Goal: Transaction & Acquisition: Purchase product/service

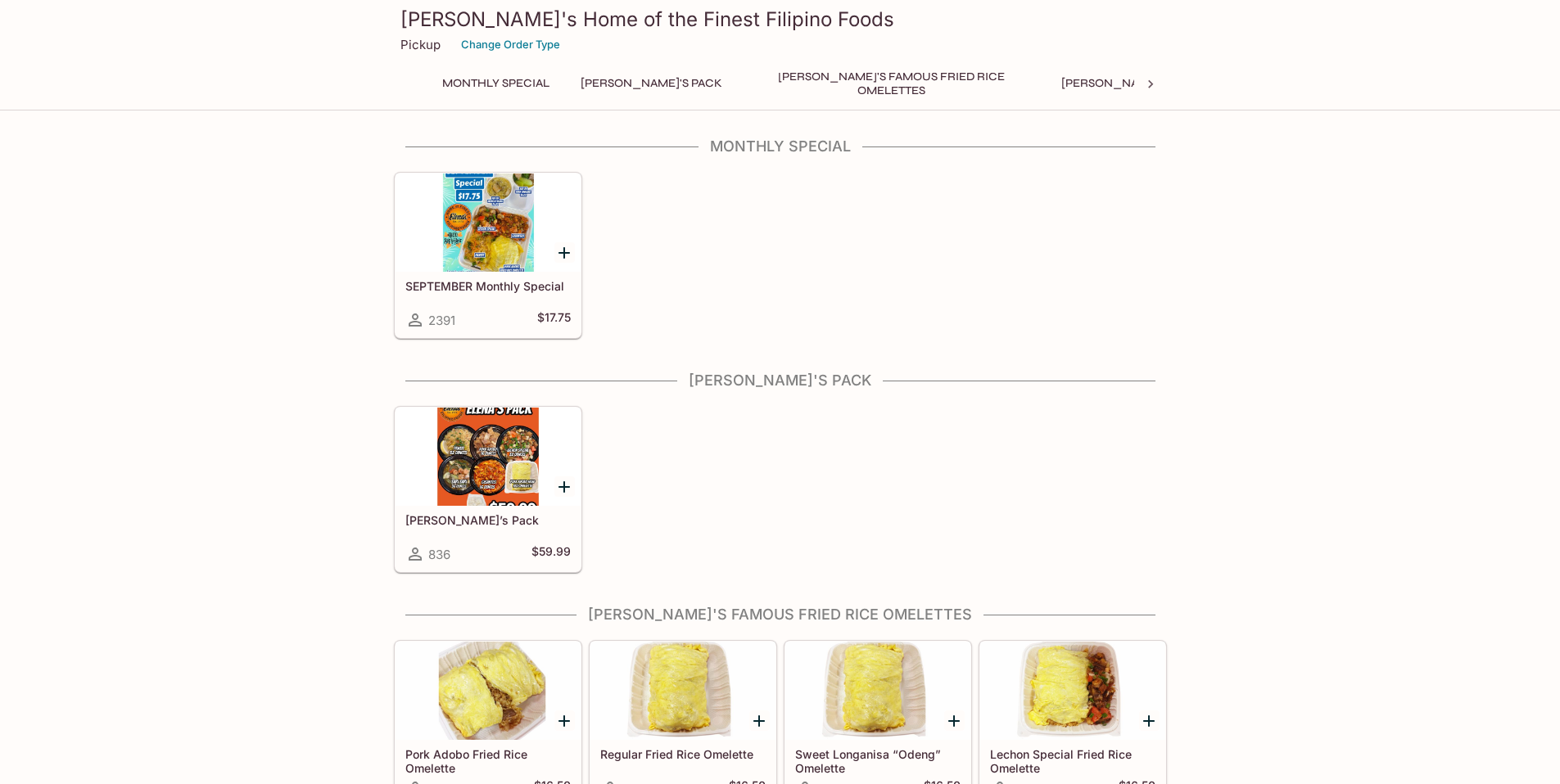
click at [508, 236] on div at bounding box center [488, 223] width 185 height 98
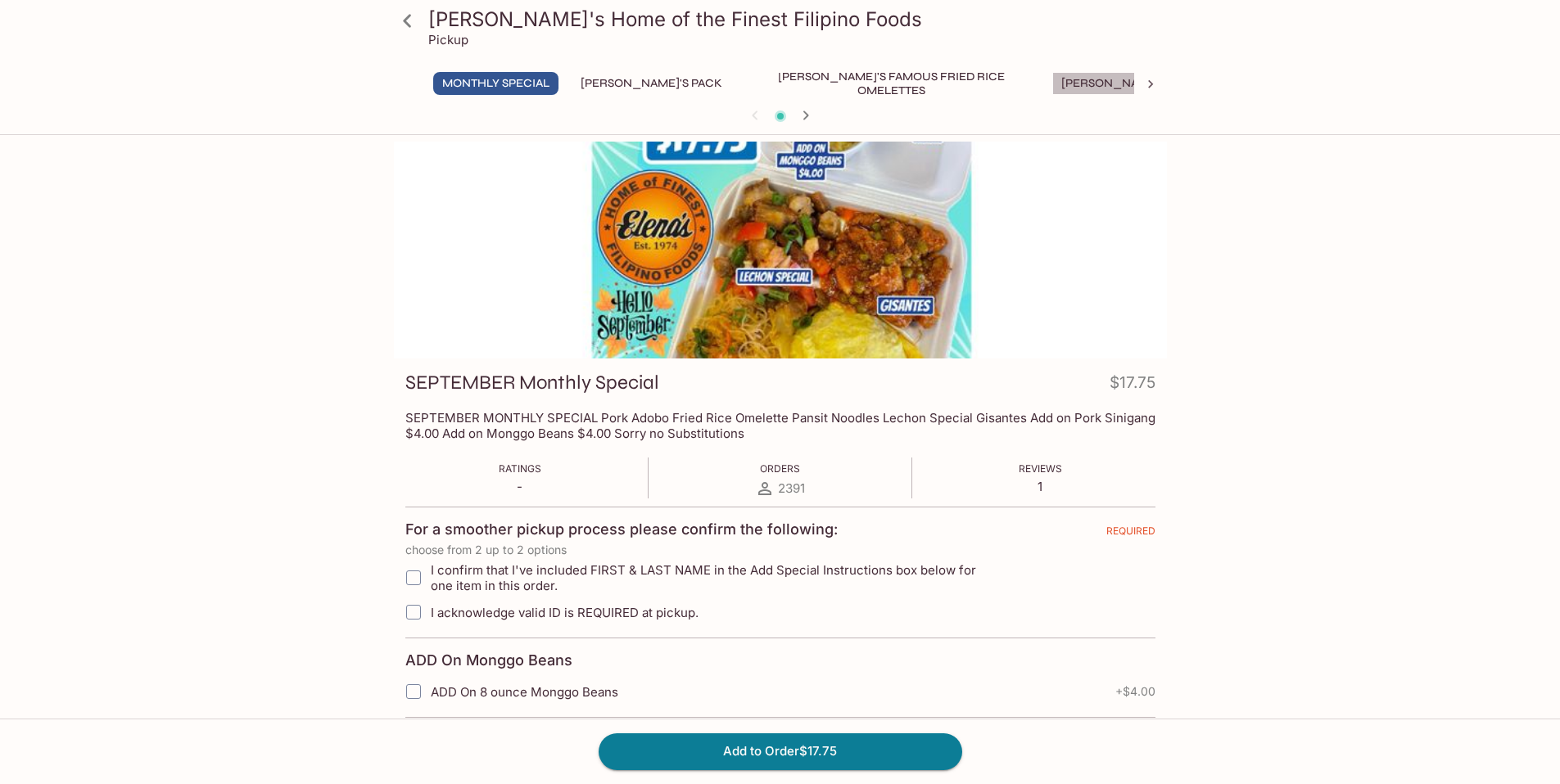
click at [1052, 81] on button "[PERSON_NAME]'s Mixed Plates" at bounding box center [1155, 83] width 209 height 23
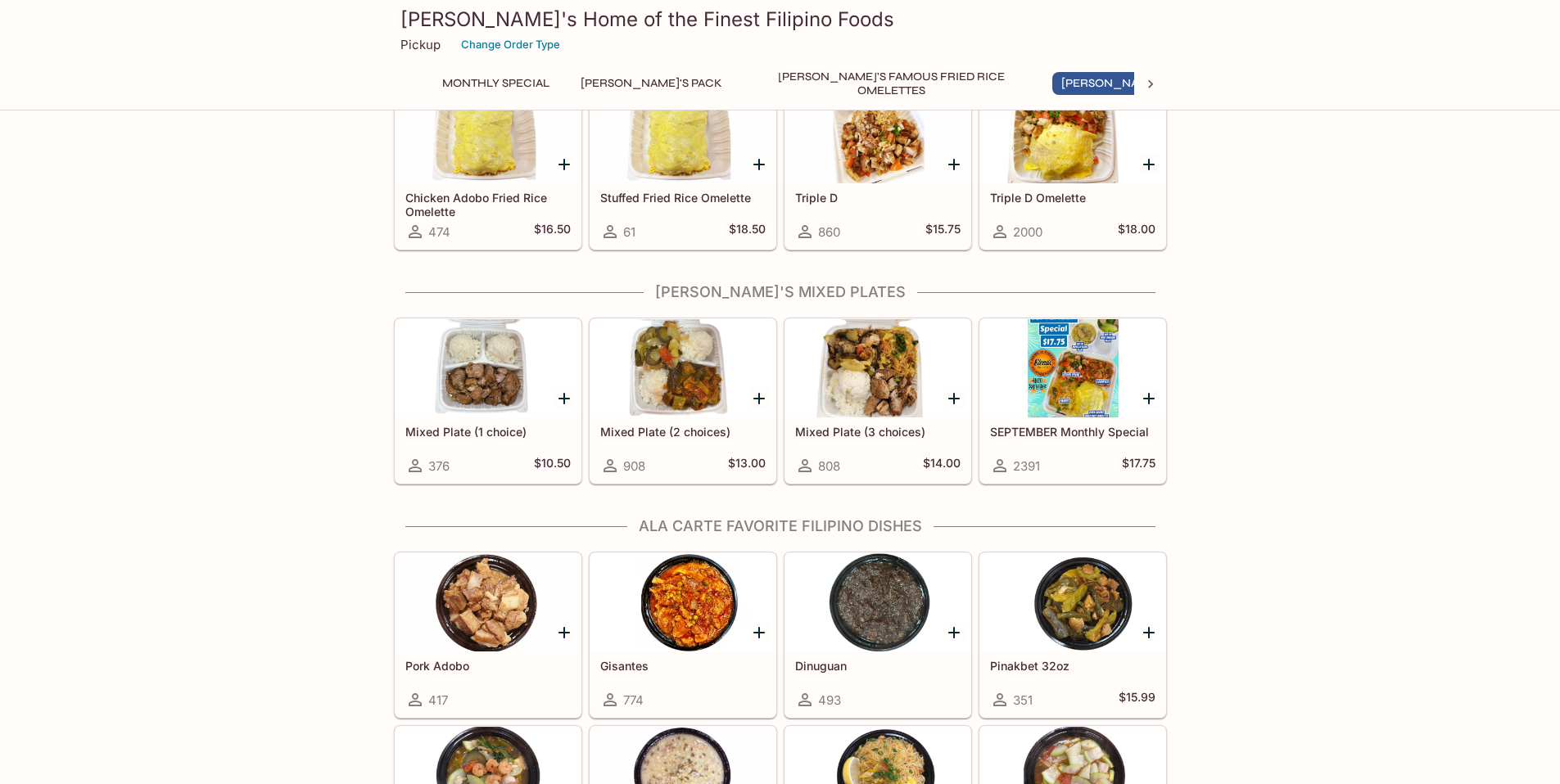
scroll to position [919, 0]
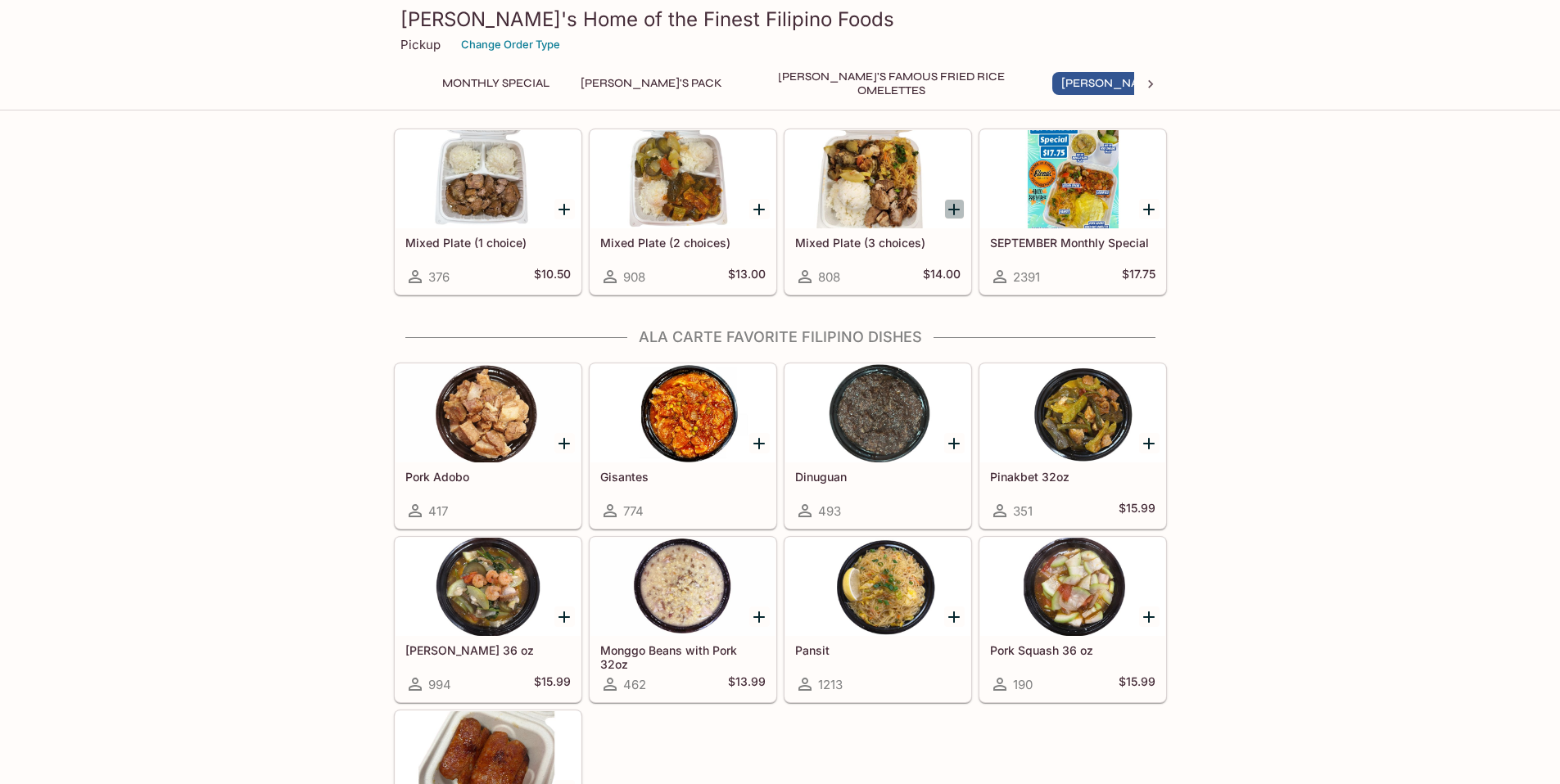
click at [952, 209] on icon "Add Mixed Plate (3 choices)" at bounding box center [953, 209] width 12 height 12
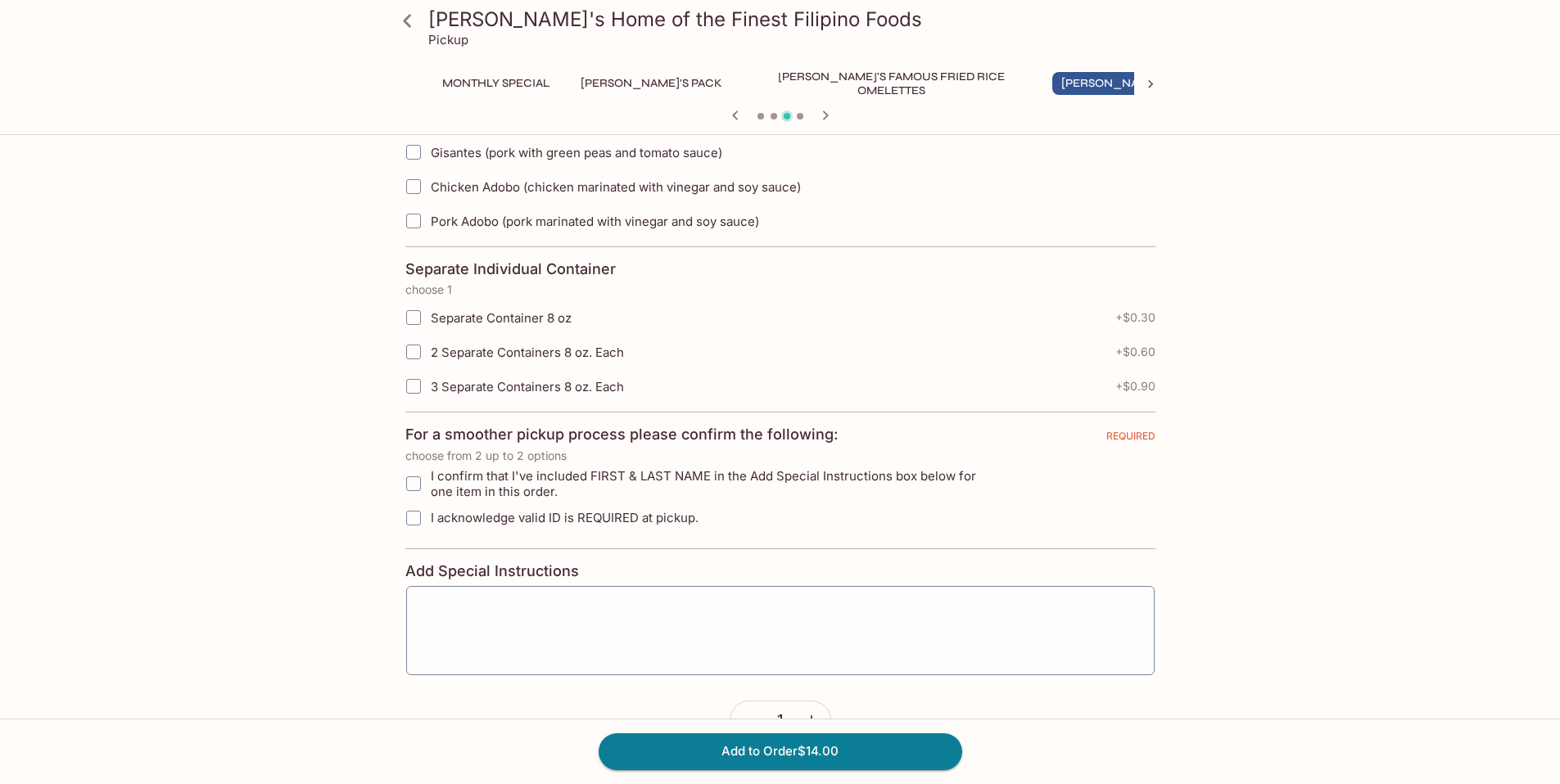
scroll to position [609, 0]
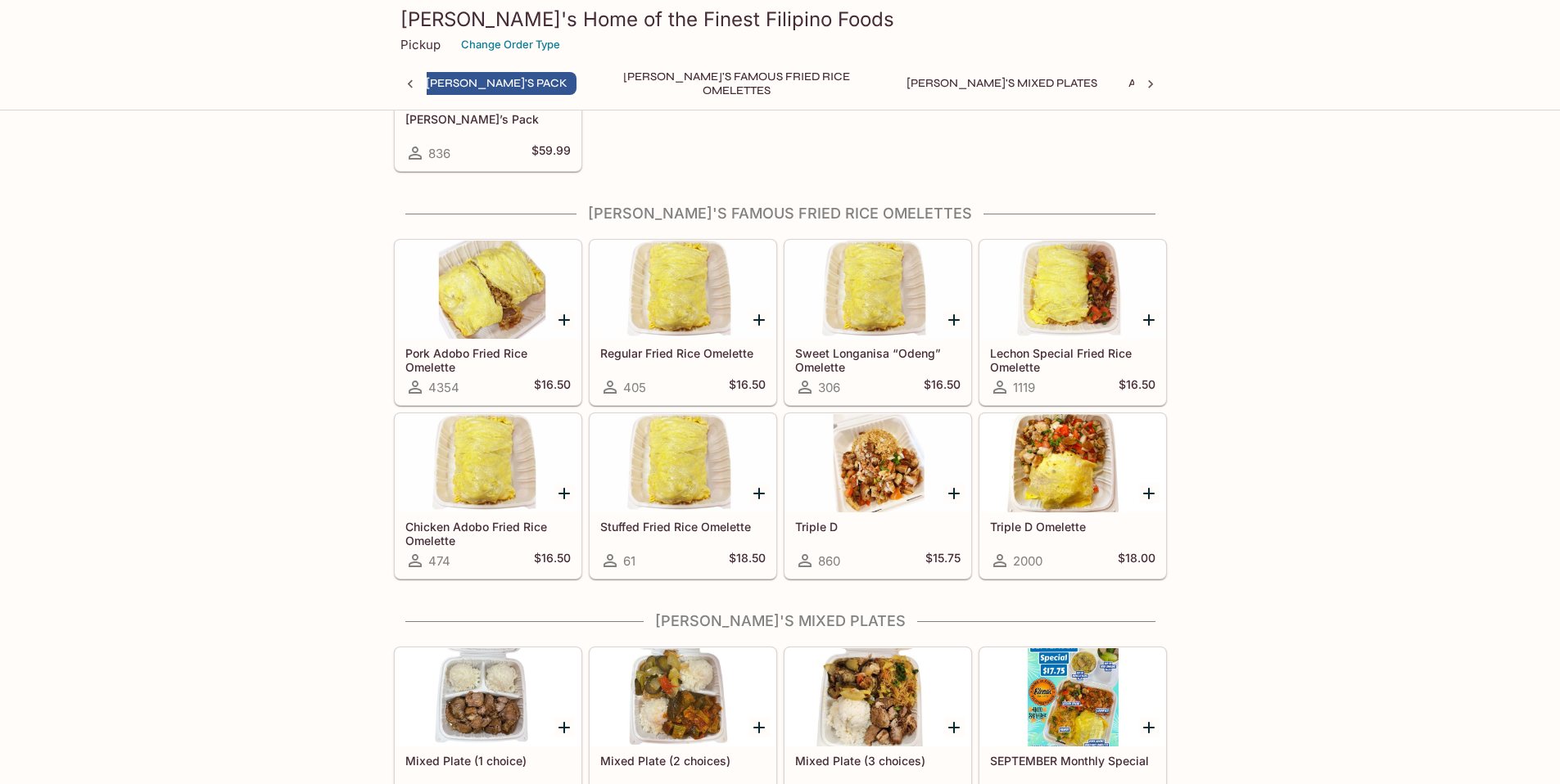
scroll to position [0, 147]
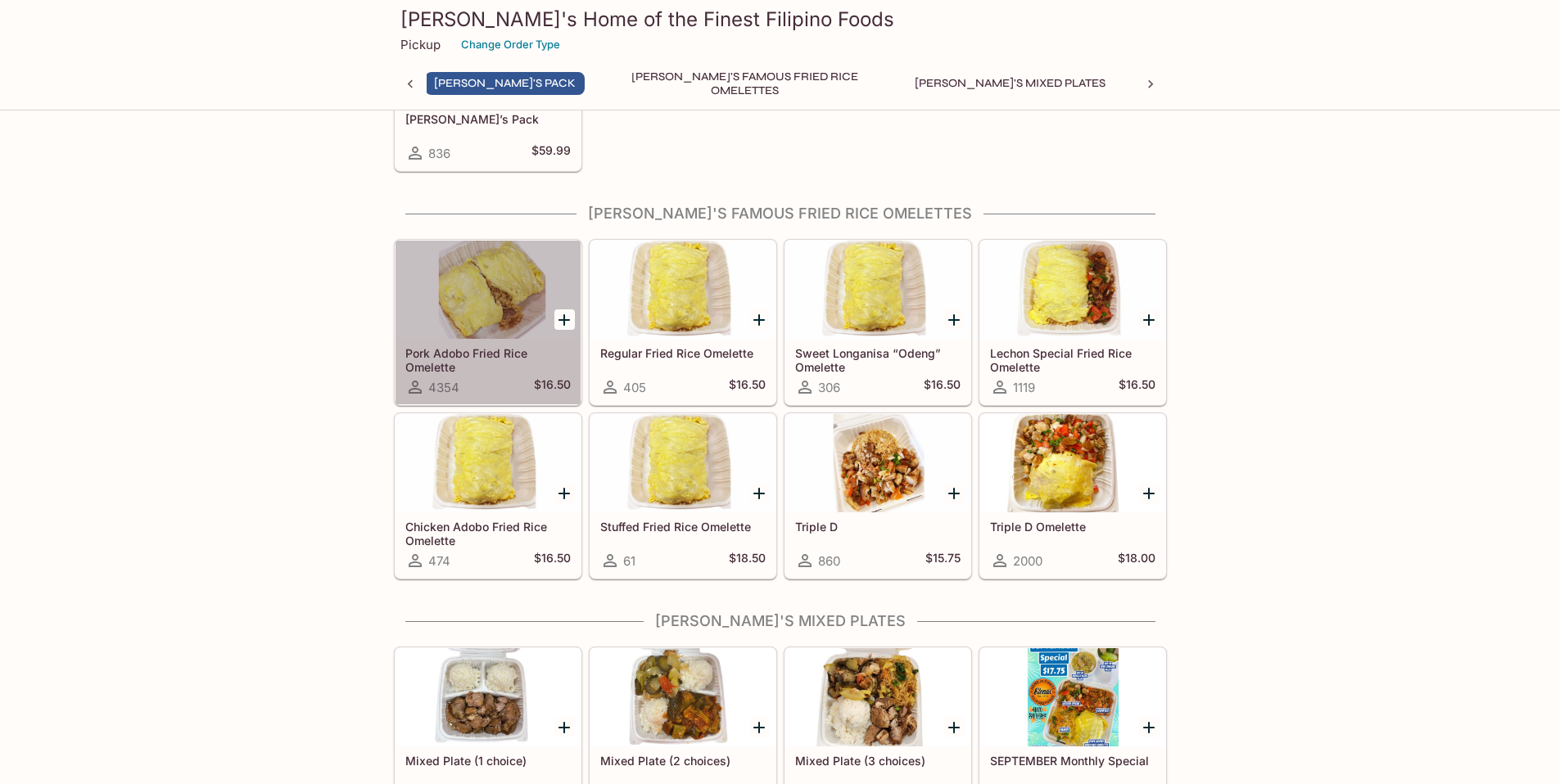
click at [472, 281] on div at bounding box center [488, 290] width 185 height 98
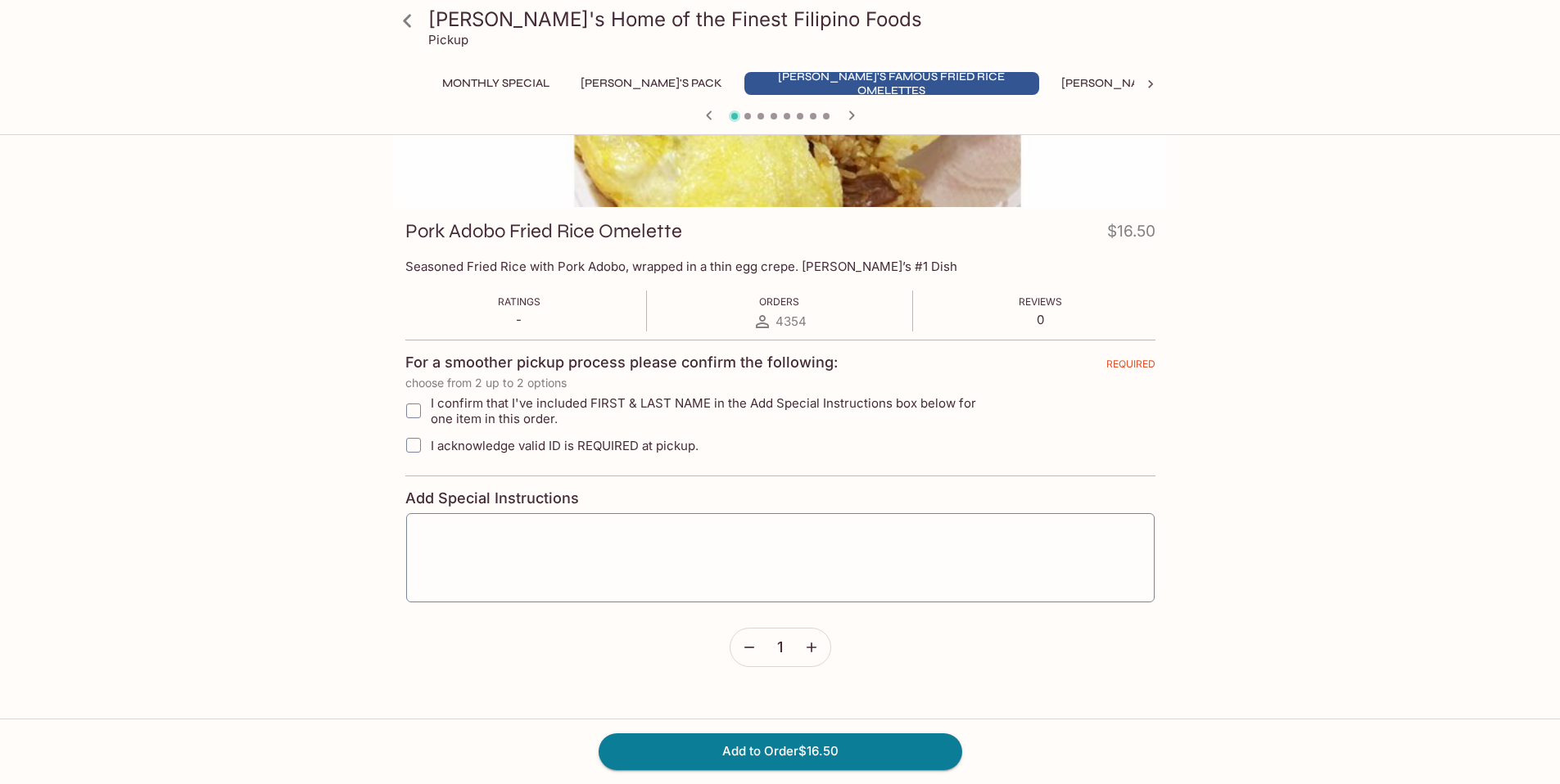
scroll to position [155, 0]
click at [413, 410] on input "I confirm that I've included FIRST & LAST NAME in the Add Special Instructions …" at bounding box center [413, 407] width 33 height 33
checkbox input "true"
click at [415, 444] on input "I acknowledge valid ID is REQUIRED at pickup." at bounding box center [413, 442] width 33 height 33
checkbox input "true"
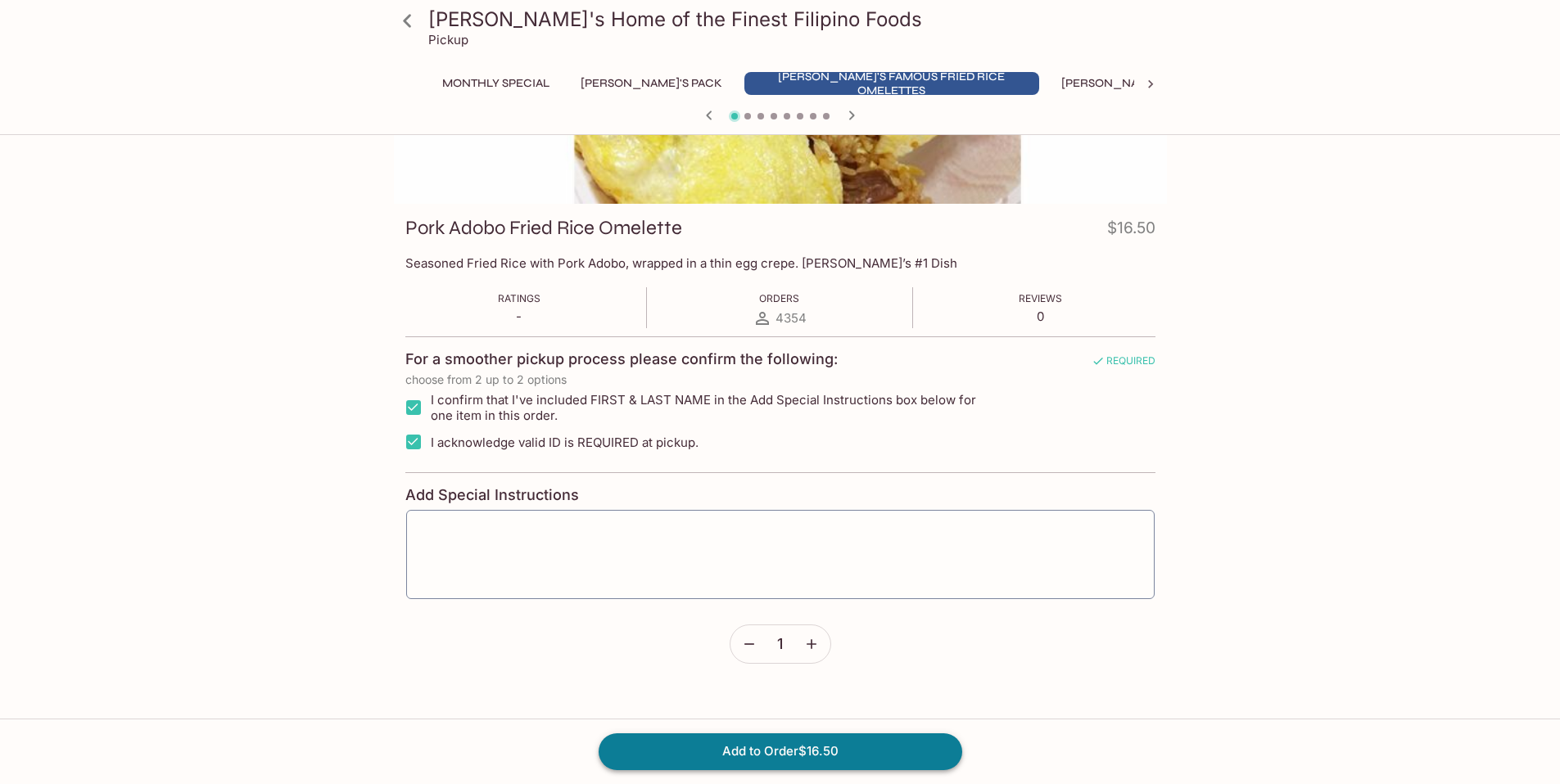
click at [780, 753] on button "Add to Order $16.50" at bounding box center [780, 752] width 363 height 36
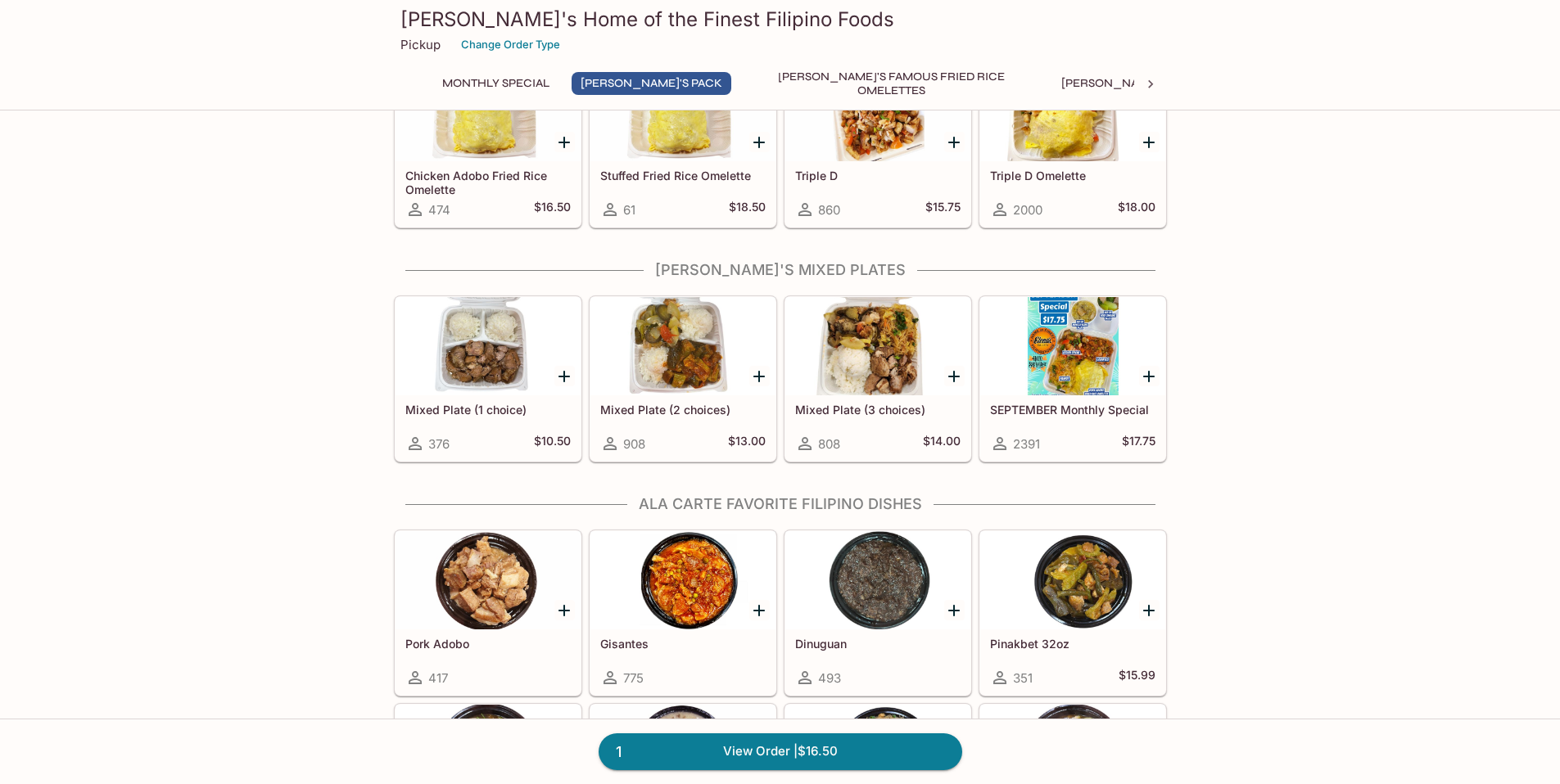
scroll to position [766, 0]
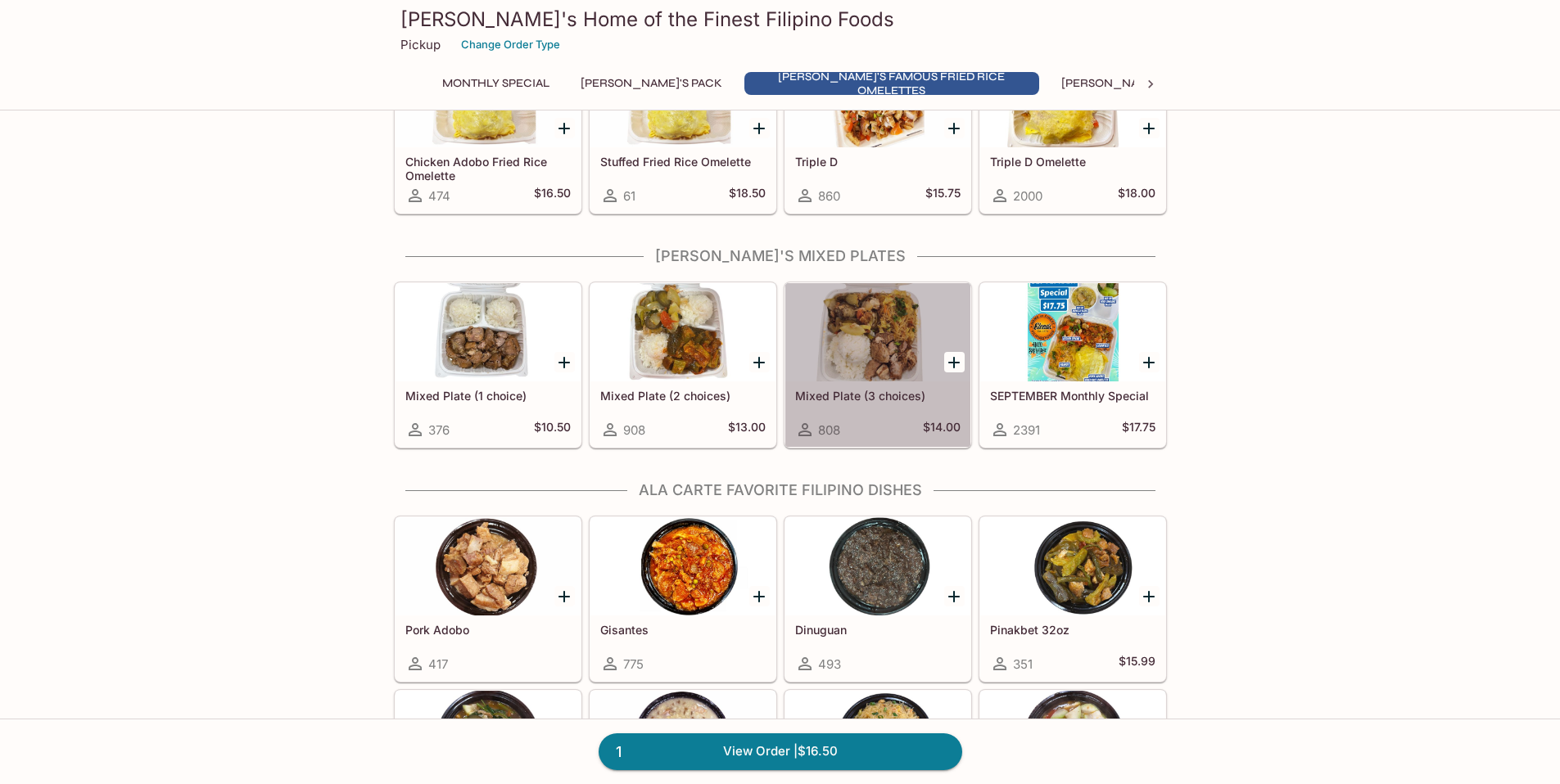
click at [898, 354] on div at bounding box center [877, 332] width 185 height 98
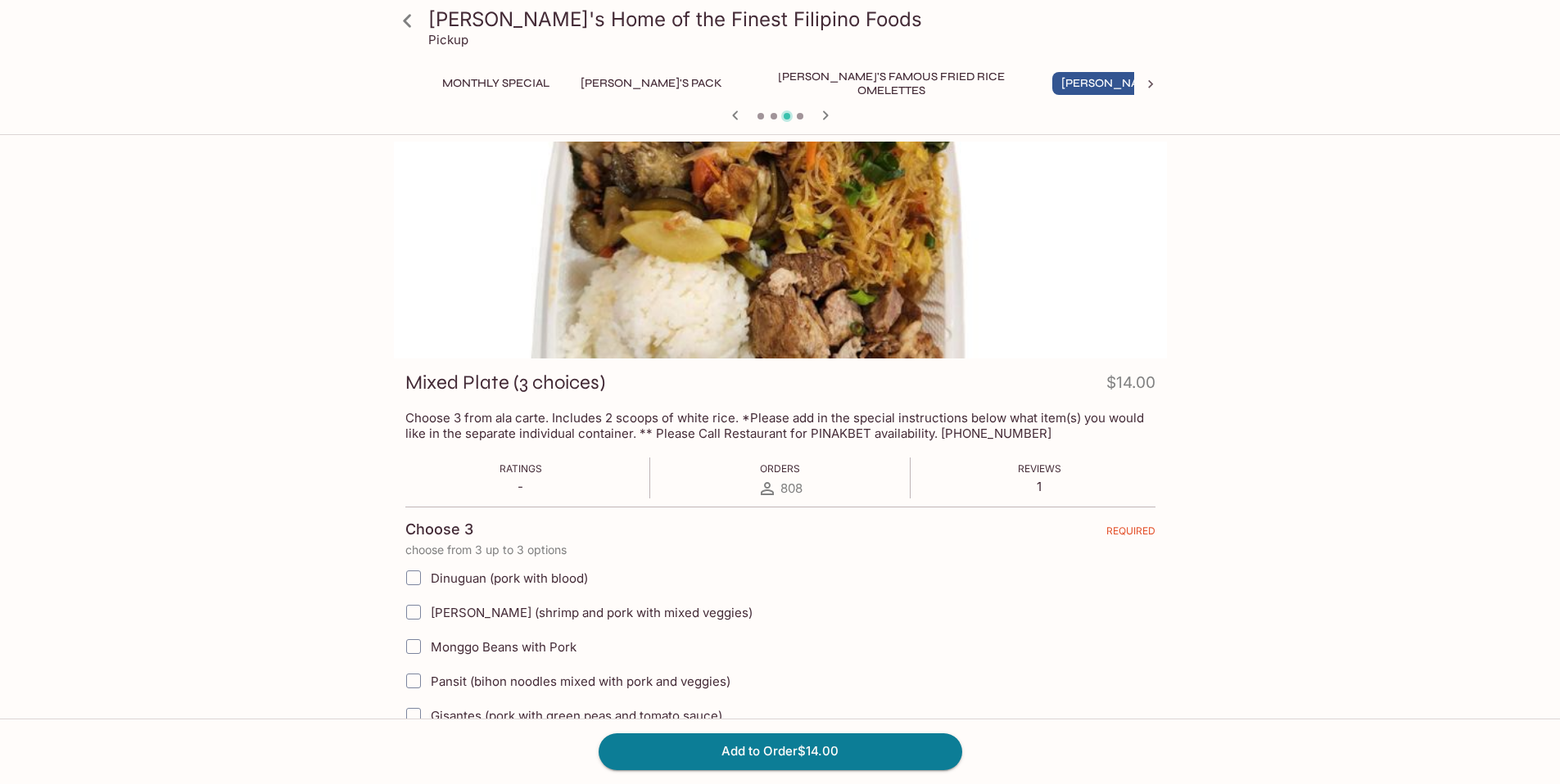
click at [413, 577] on input "Dinuguan (pork with blood)" at bounding box center [413, 577] width 33 height 33
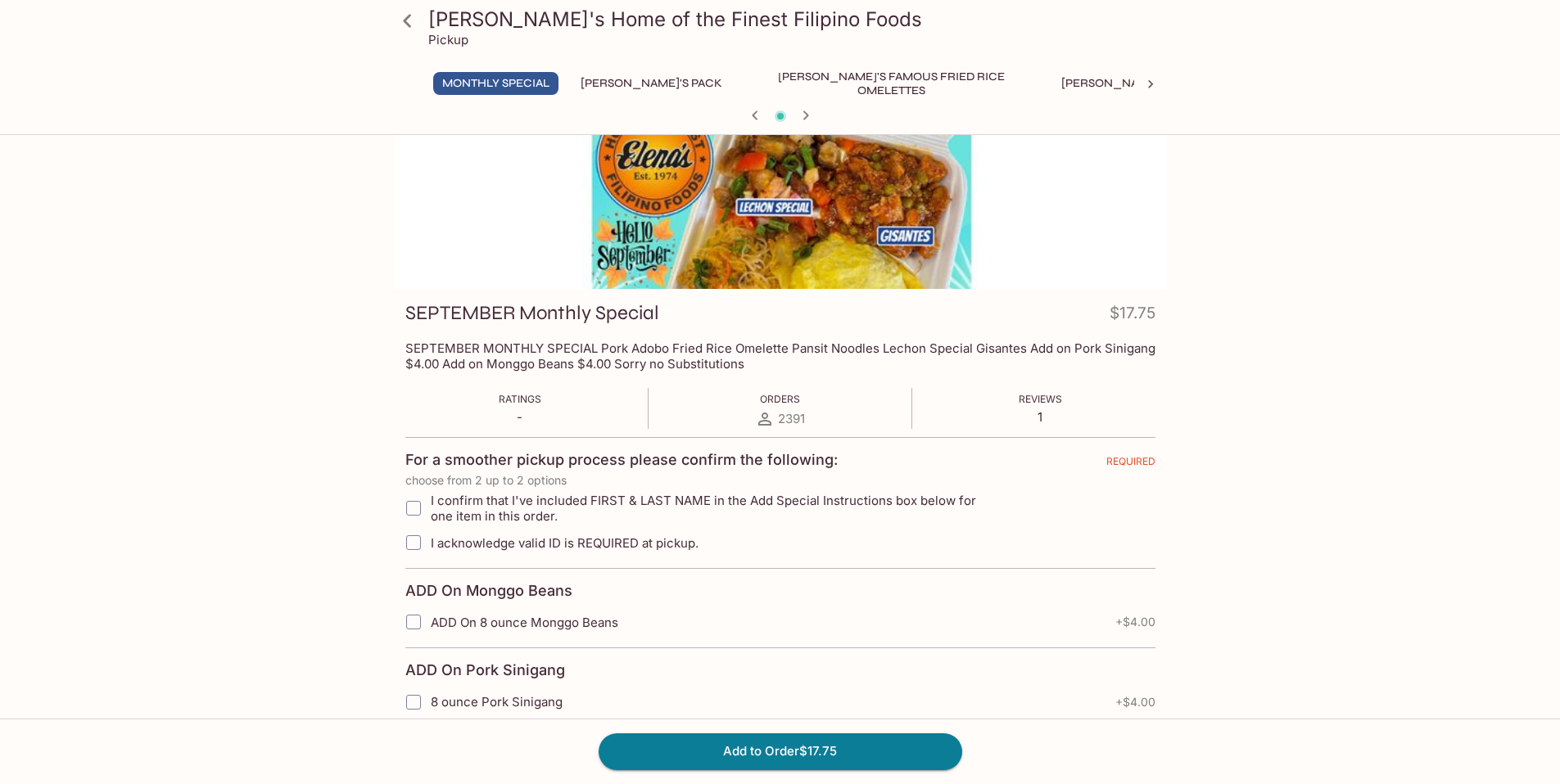
scroll to position [141, 0]
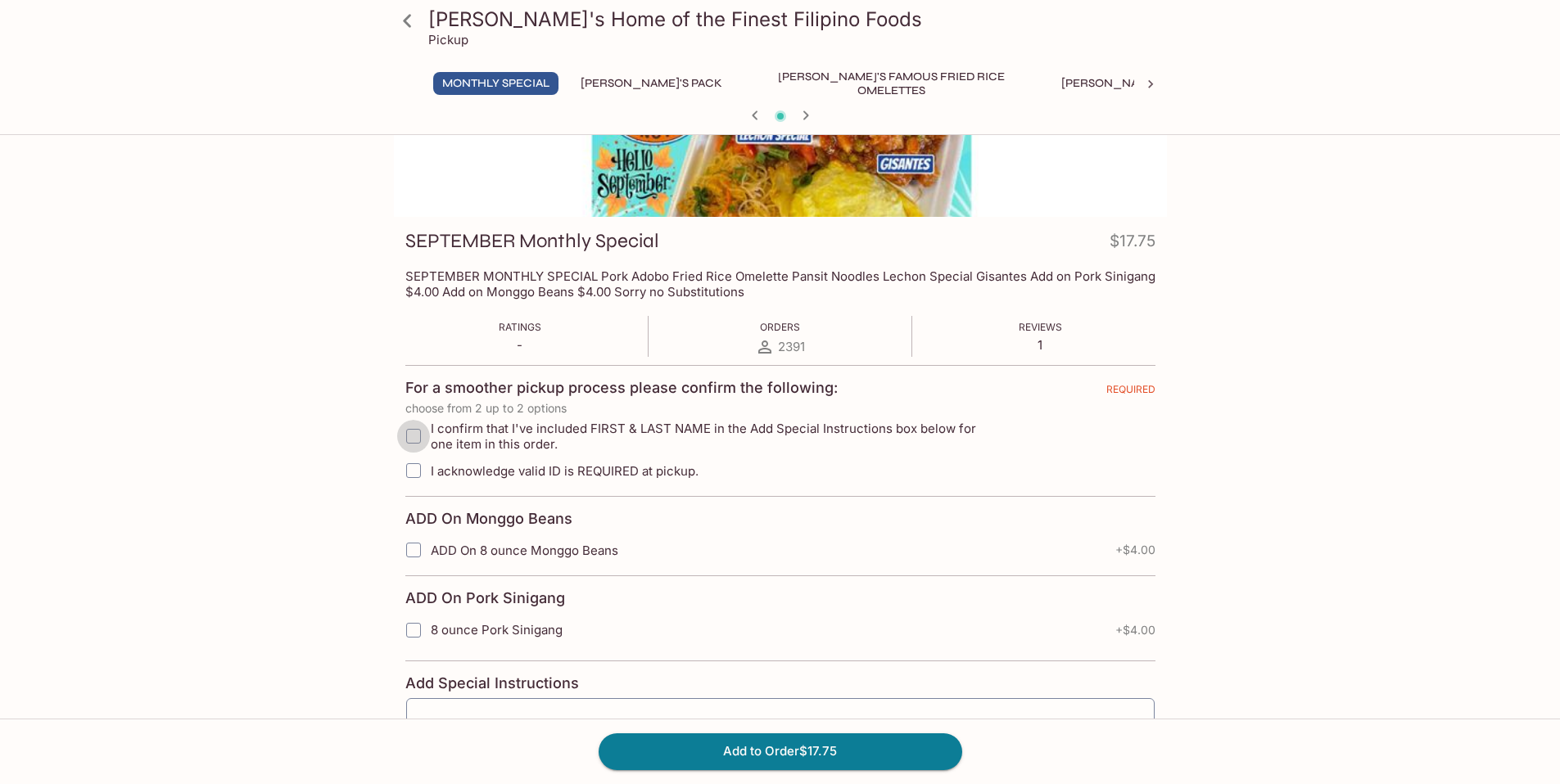
click at [413, 439] on input "I confirm that I've included FIRST & LAST NAME in the Add Special Instructions …" at bounding box center [413, 436] width 33 height 33
click at [413, 437] on input "I confirm that I've included FIRST & LAST NAME in the Add Special Instructions …" at bounding box center [413, 436] width 33 height 33
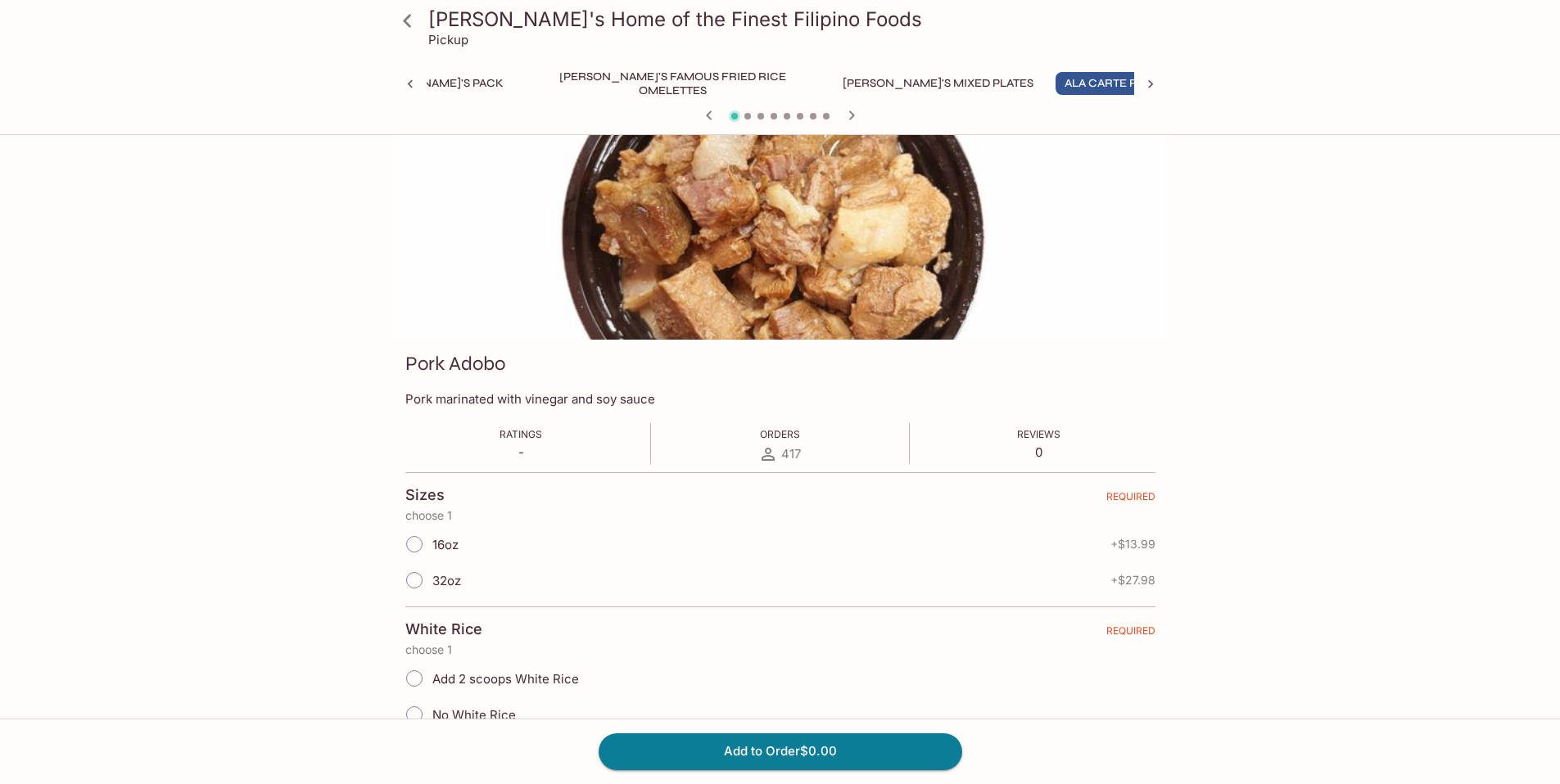
scroll to position [0, 0]
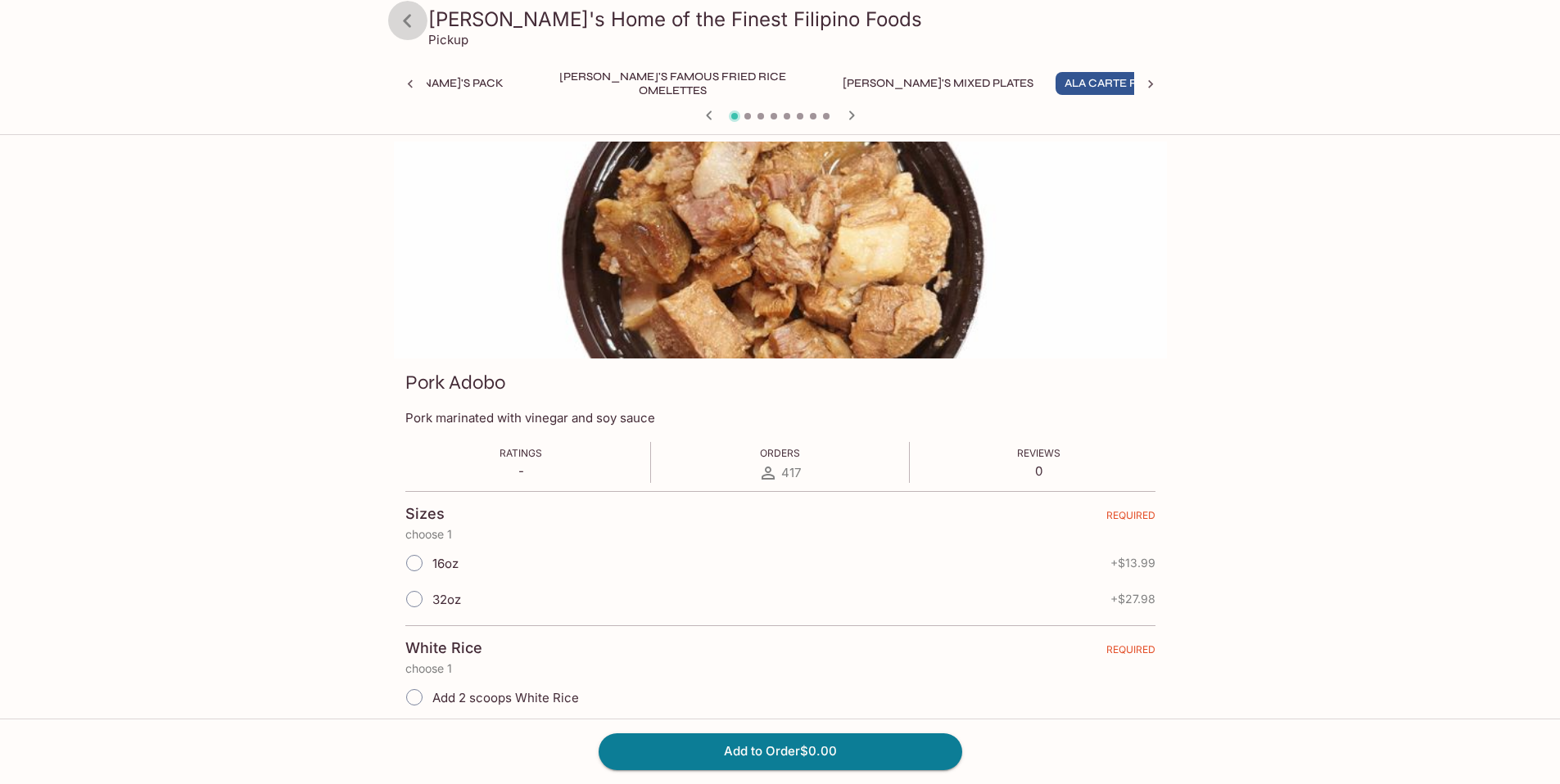
click at [411, 22] on icon at bounding box center [407, 21] width 29 height 29
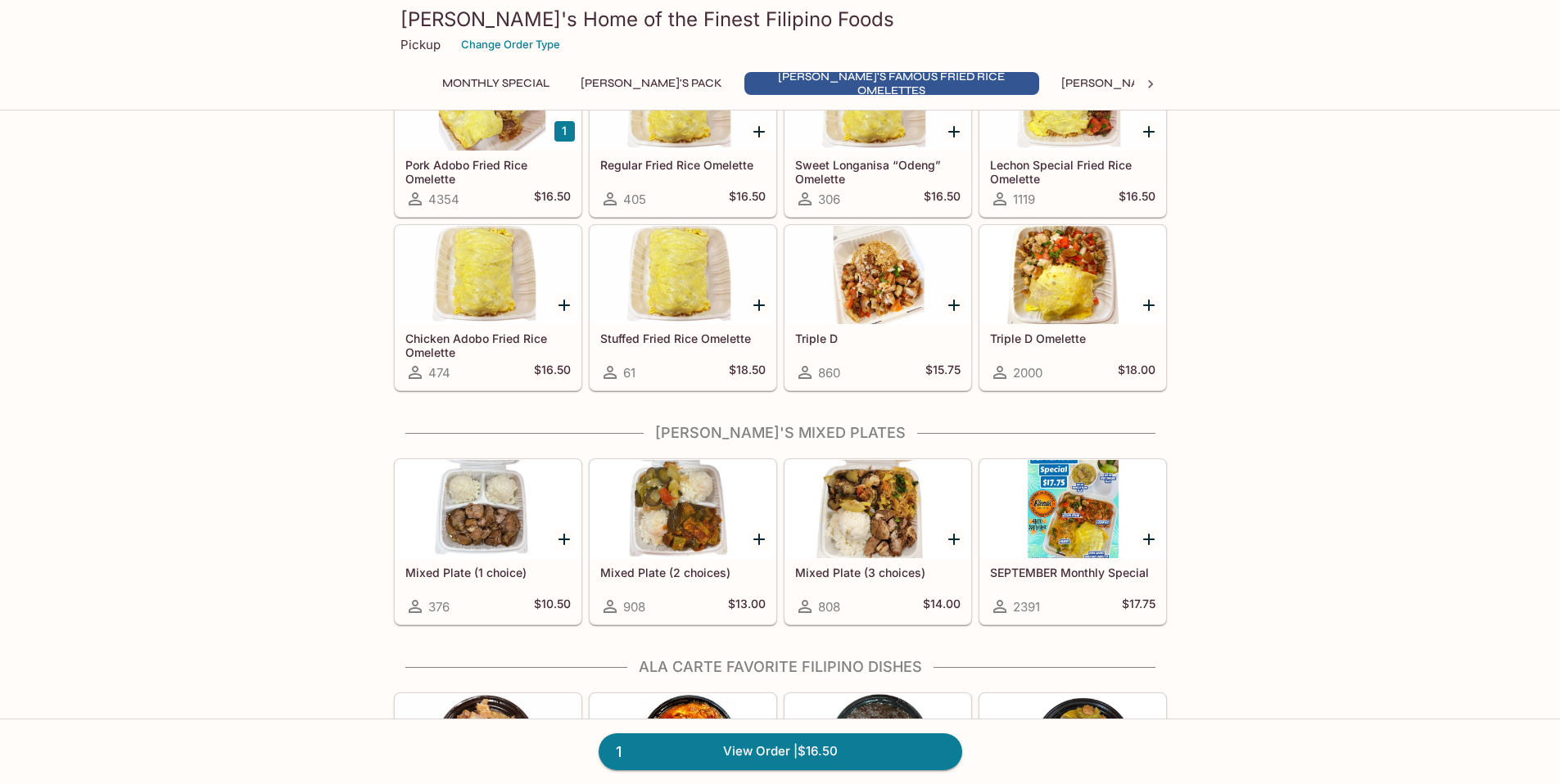
scroll to position [616, 0]
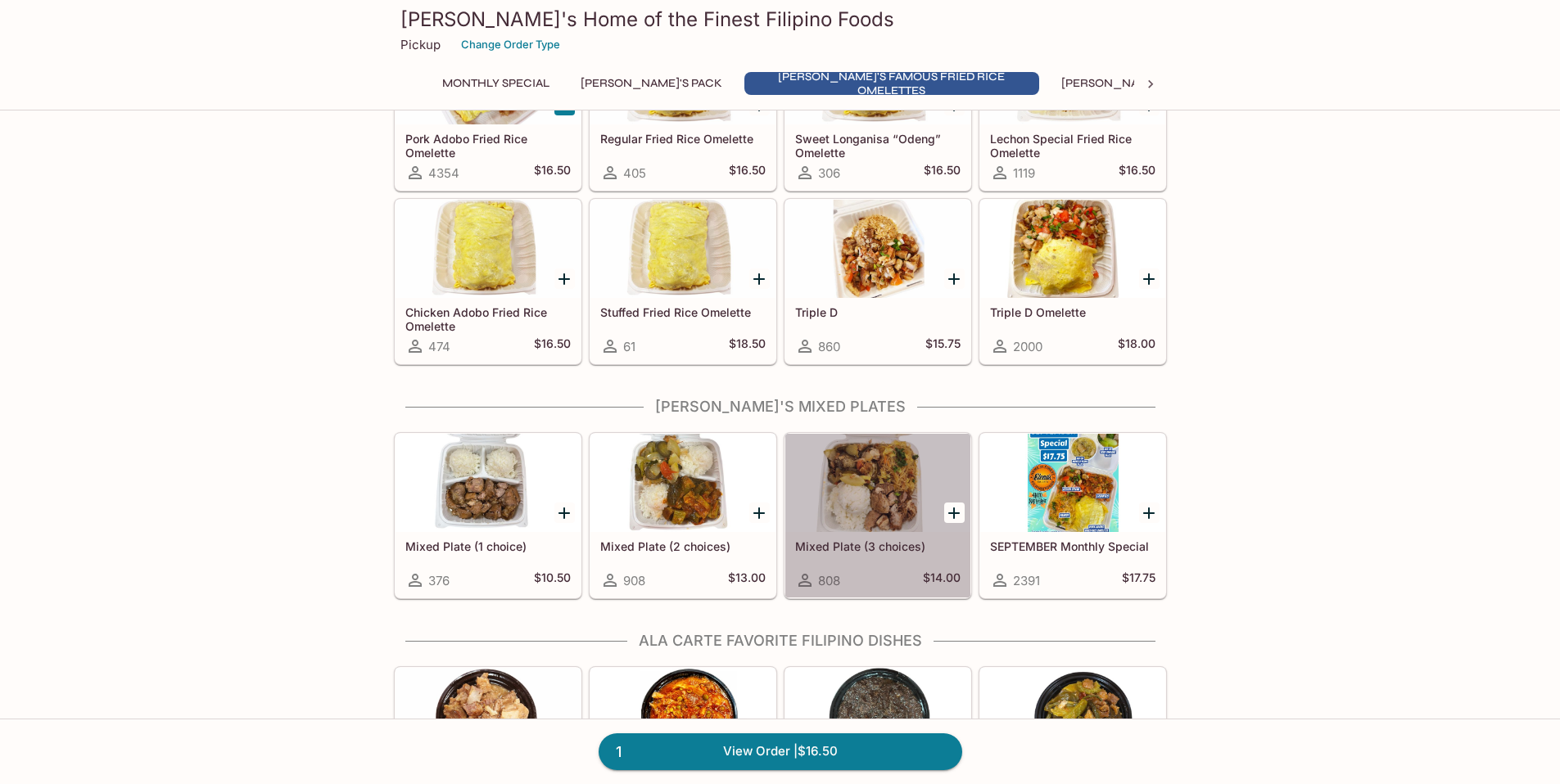
click at [876, 516] on div at bounding box center [877, 483] width 185 height 98
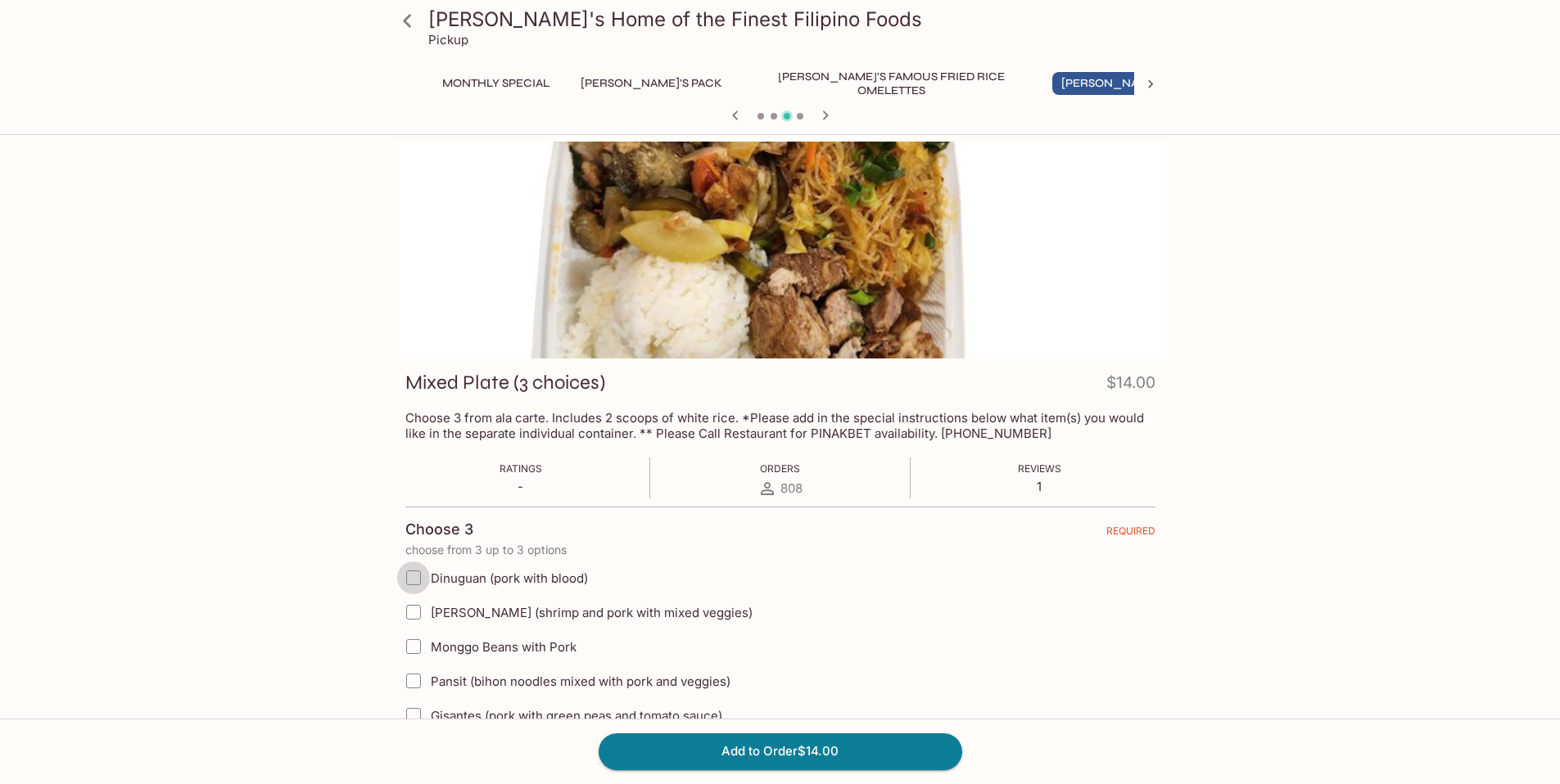
click at [411, 581] on input "Dinuguan (pork with blood)" at bounding box center [413, 577] width 33 height 33
checkbox input "true"
click at [413, 614] on input "[PERSON_NAME] (shrimp and pork with mixed veggies)" at bounding box center [413, 612] width 33 height 33
checkbox input "true"
click at [413, 686] on input "Pansit (bihon noodles mixed with pork and veggies)" at bounding box center [413, 681] width 33 height 33
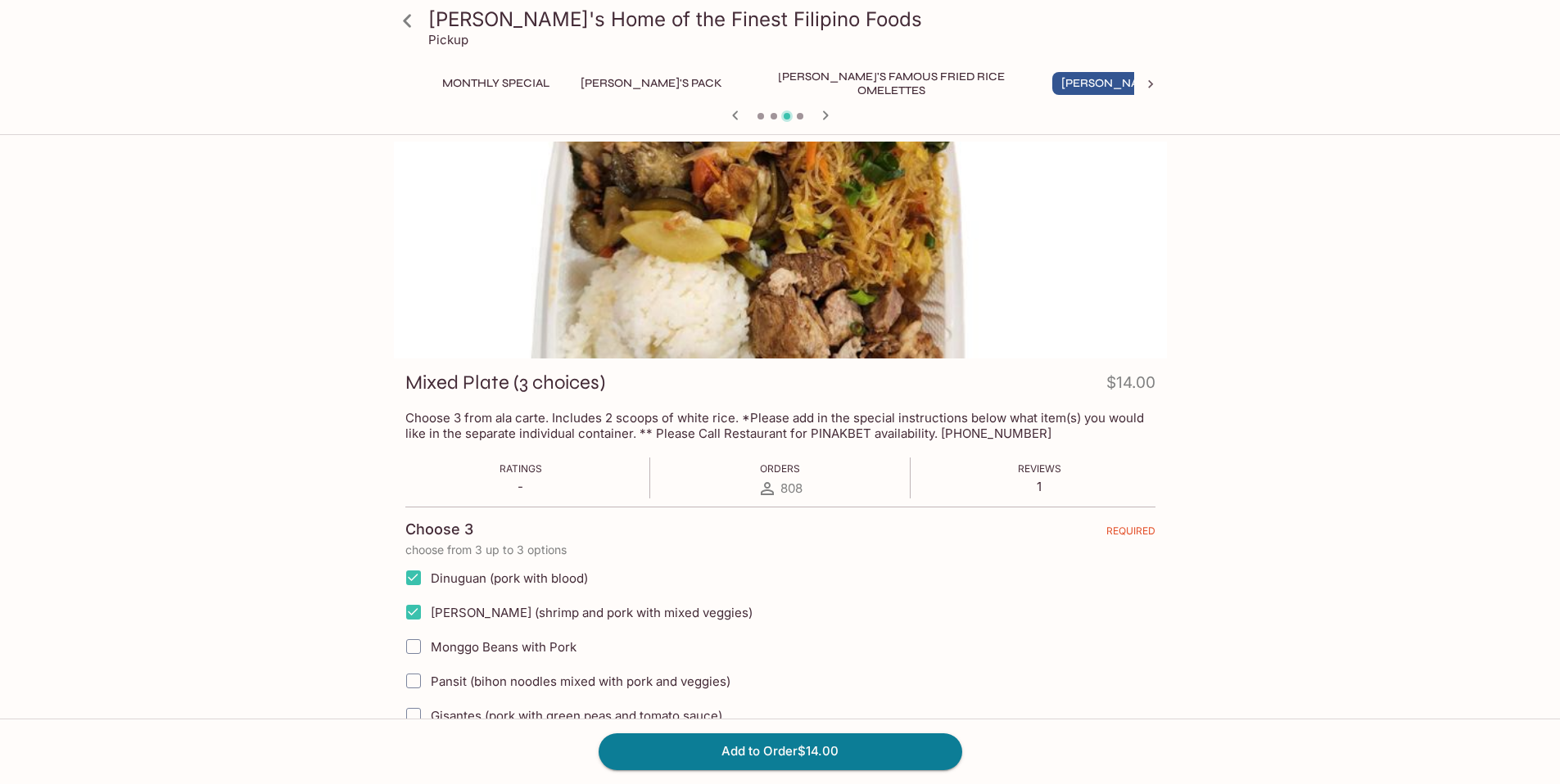
checkbox input "true"
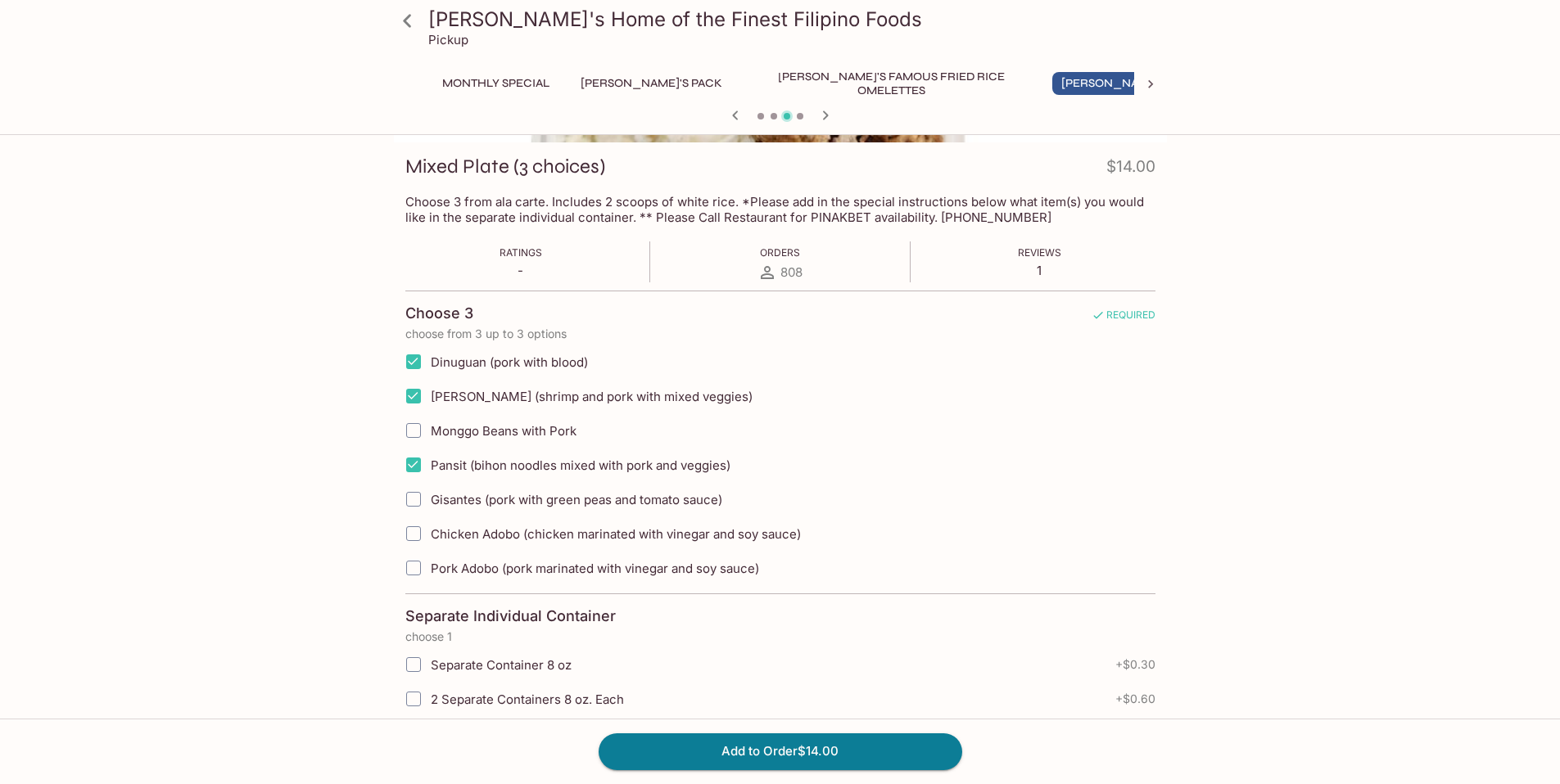
scroll to position [291, 0]
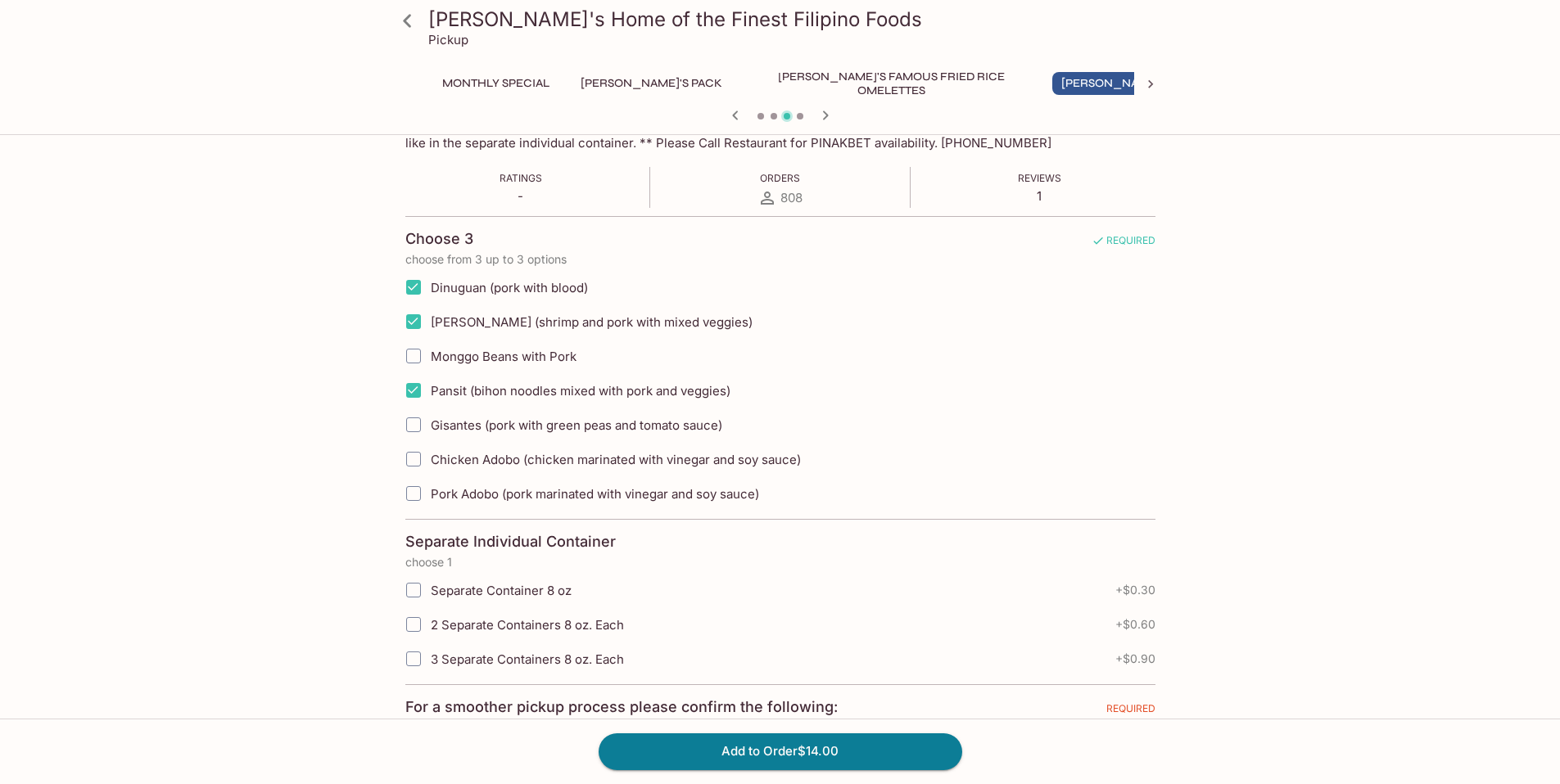
click at [415, 592] on input "Separate Container 8 oz" at bounding box center [413, 590] width 33 height 33
click at [413, 591] on input "Separate Container 8 oz" at bounding box center [413, 590] width 33 height 33
click at [414, 591] on input "Separate Container 8 oz" at bounding box center [413, 590] width 33 height 33
click at [413, 591] on input "Separate Container 8 oz" at bounding box center [413, 590] width 33 height 33
click at [416, 626] on input "2 Separate Containers 8 oz. Each" at bounding box center [413, 625] width 33 height 33
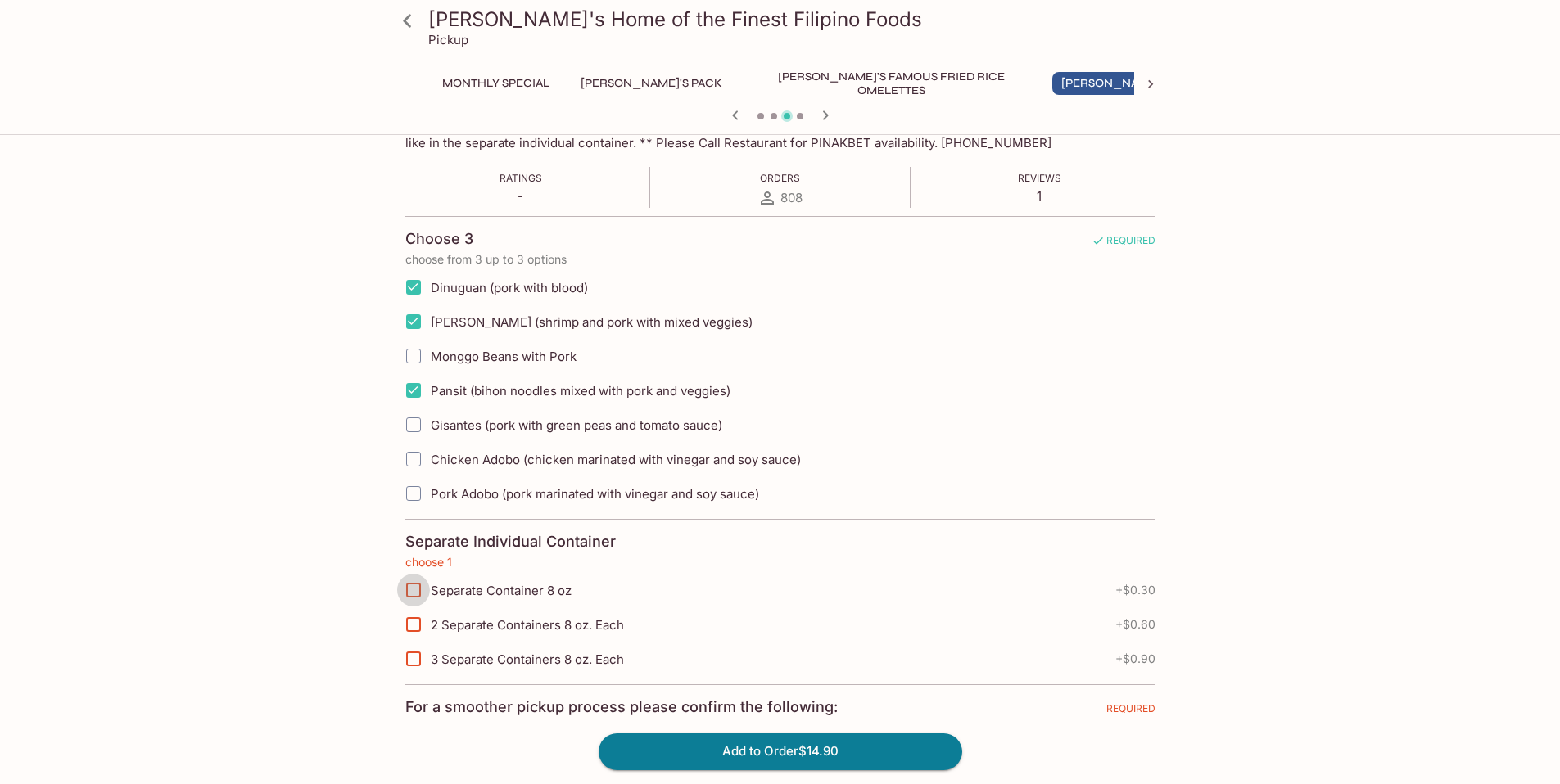
click at [413, 590] on input "Separate Container 8 oz" at bounding box center [413, 590] width 33 height 33
click at [413, 590] on input "Separate Container 8 oz" at bounding box center [413, 590] width 33 height 33
checkbox input "true"
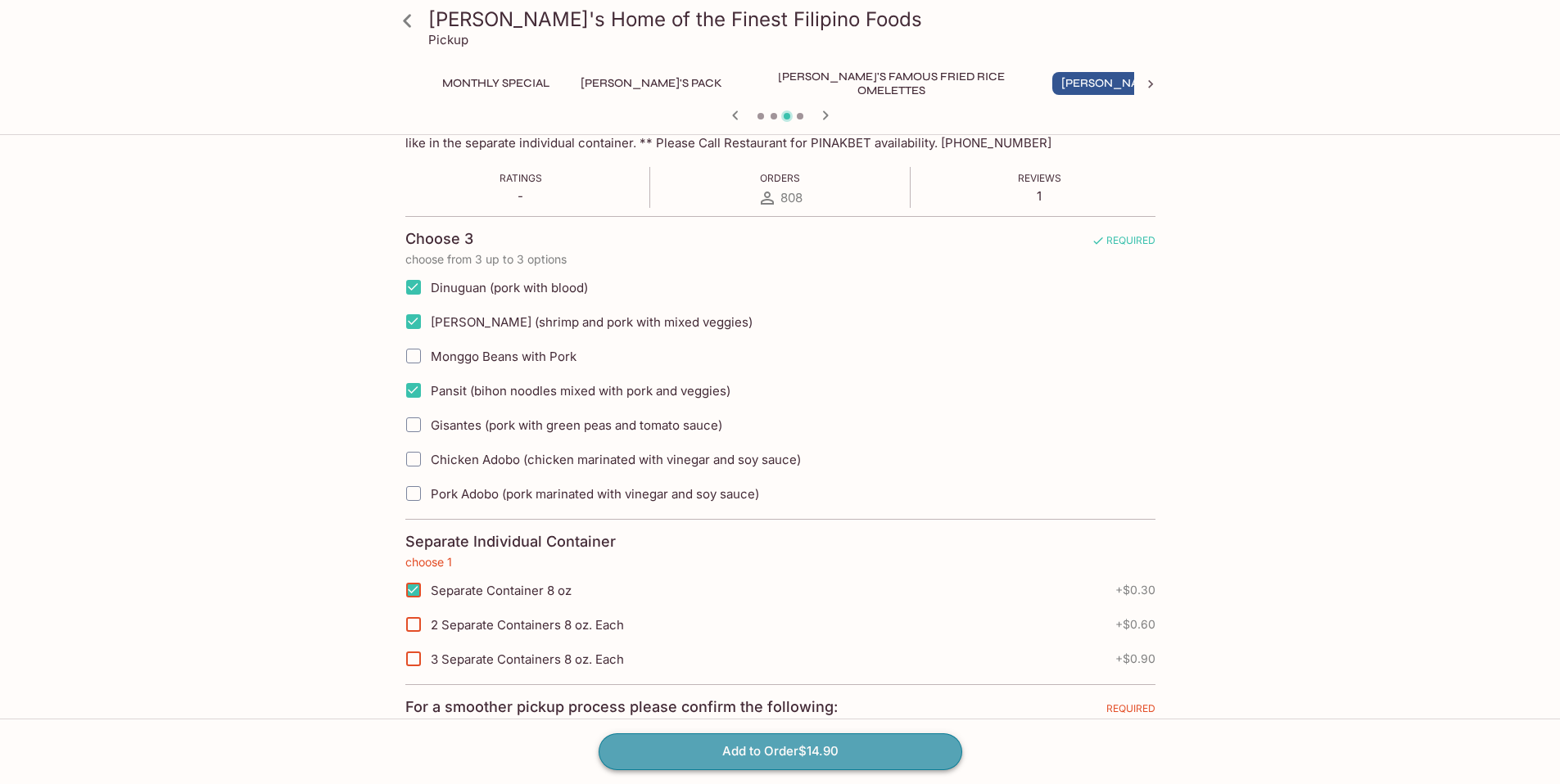
click at [772, 750] on button "Add to Order $14.90" at bounding box center [780, 752] width 363 height 36
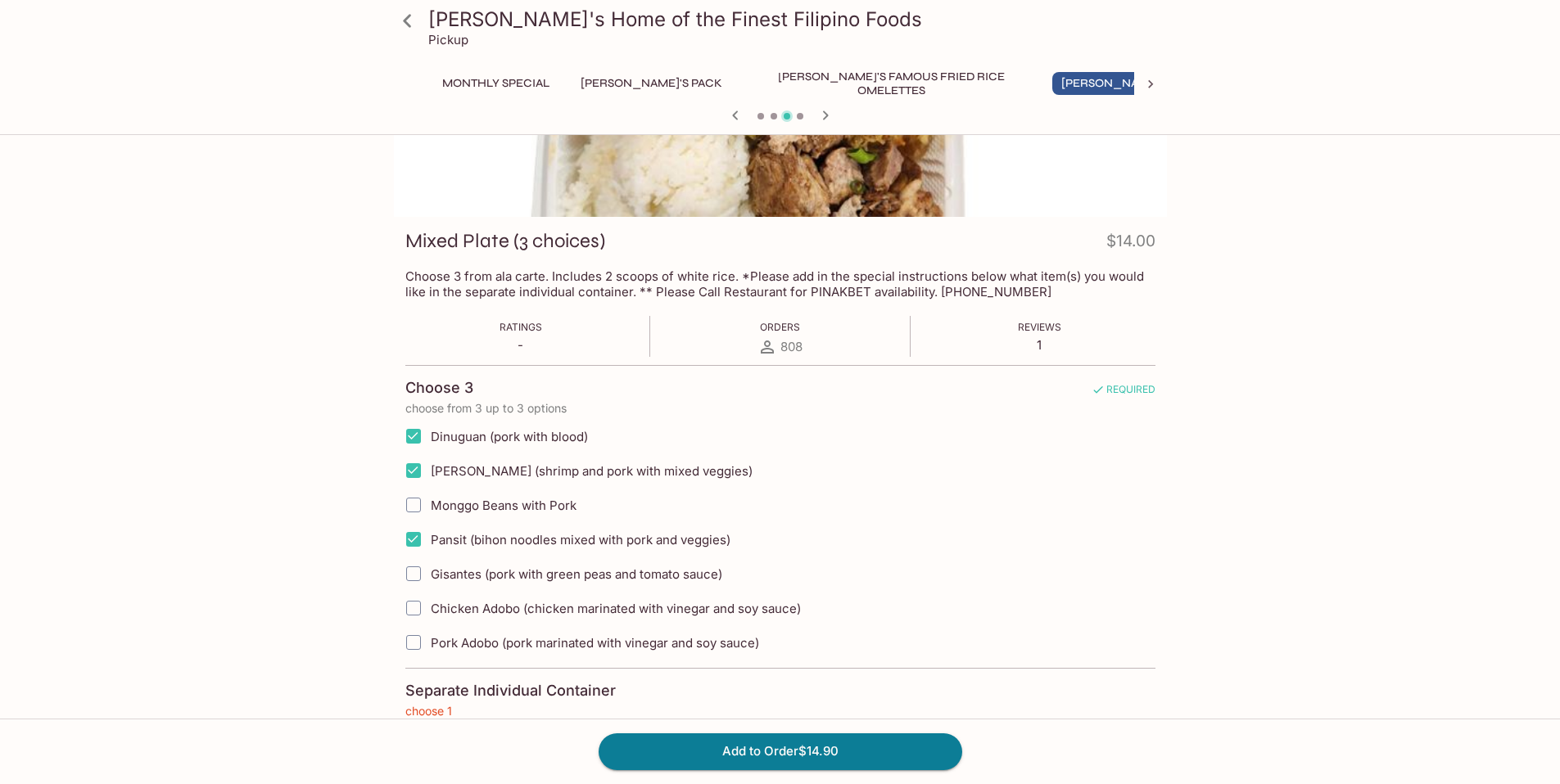
scroll to position [609, 0]
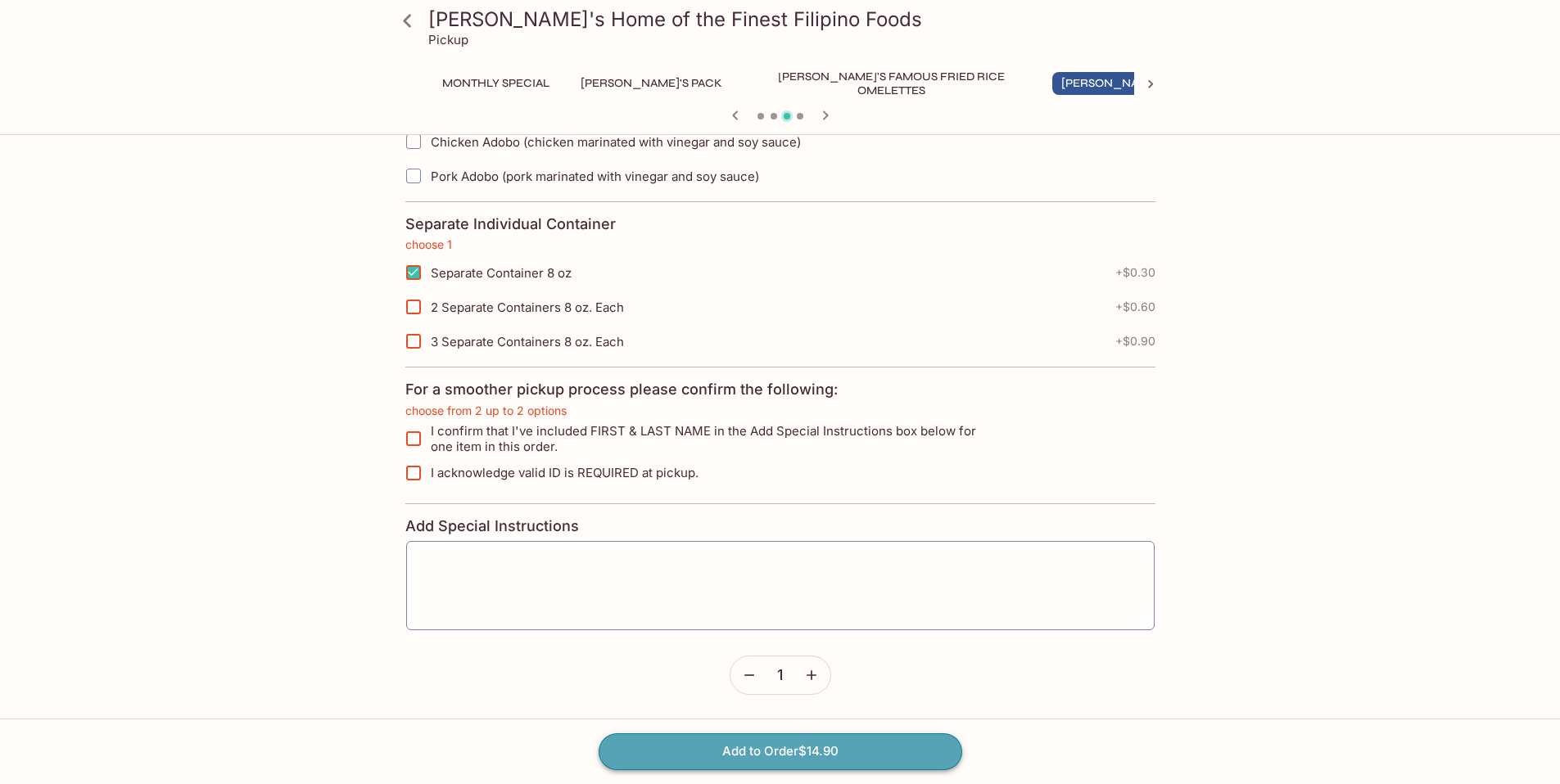
click at [771, 746] on button "Add to Order $14.90" at bounding box center [780, 752] width 363 height 36
click at [778, 751] on button "Add to Order $14.90" at bounding box center [780, 752] width 363 height 36
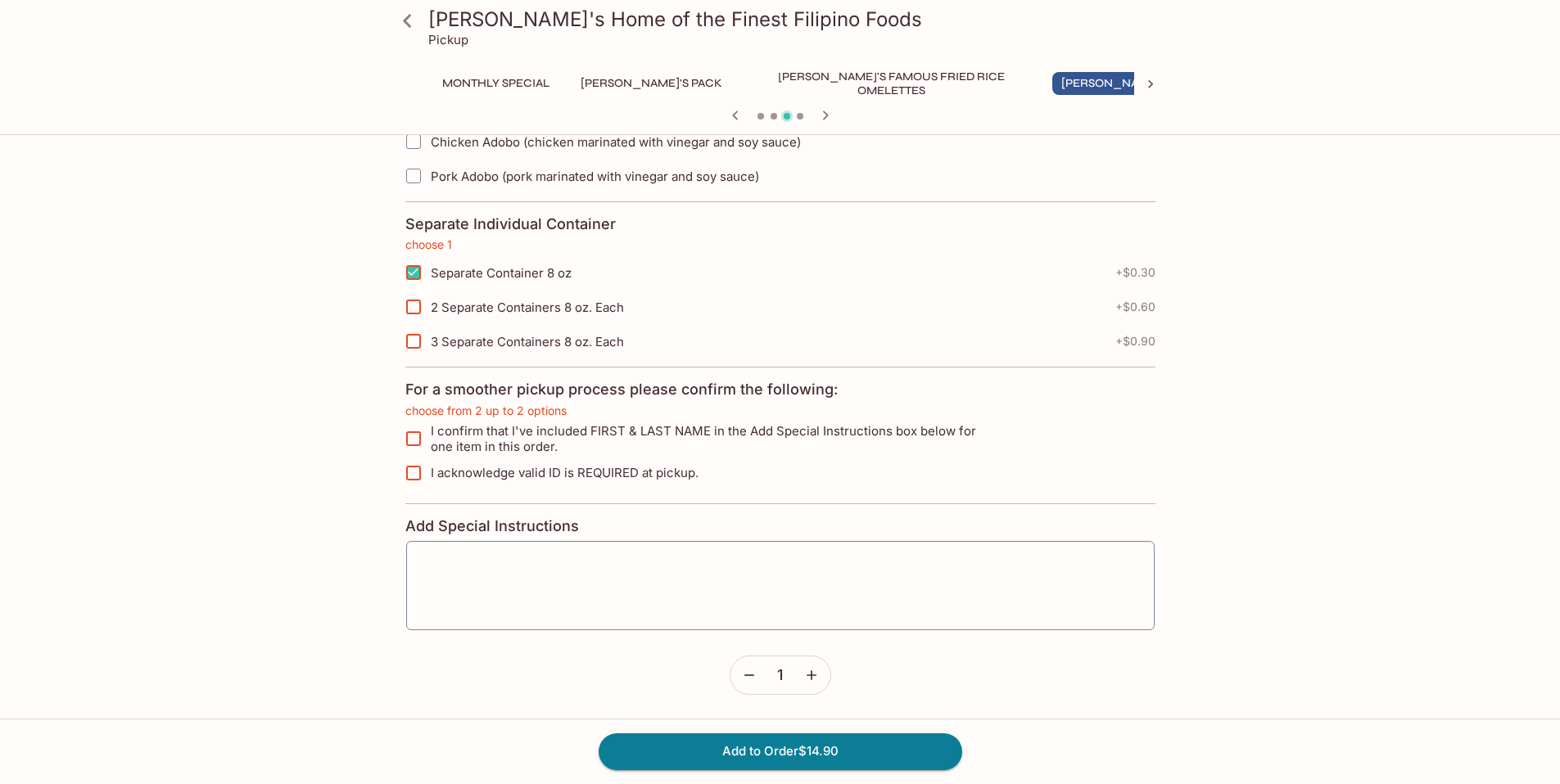
click at [418, 439] on input "I confirm that I've included FIRST & LAST NAME in the Add Special Instructions …" at bounding box center [413, 439] width 33 height 33
checkbox input "true"
click at [416, 475] on input "I acknowledge valid ID is REQUIRED at pickup." at bounding box center [413, 473] width 33 height 33
checkbox input "true"
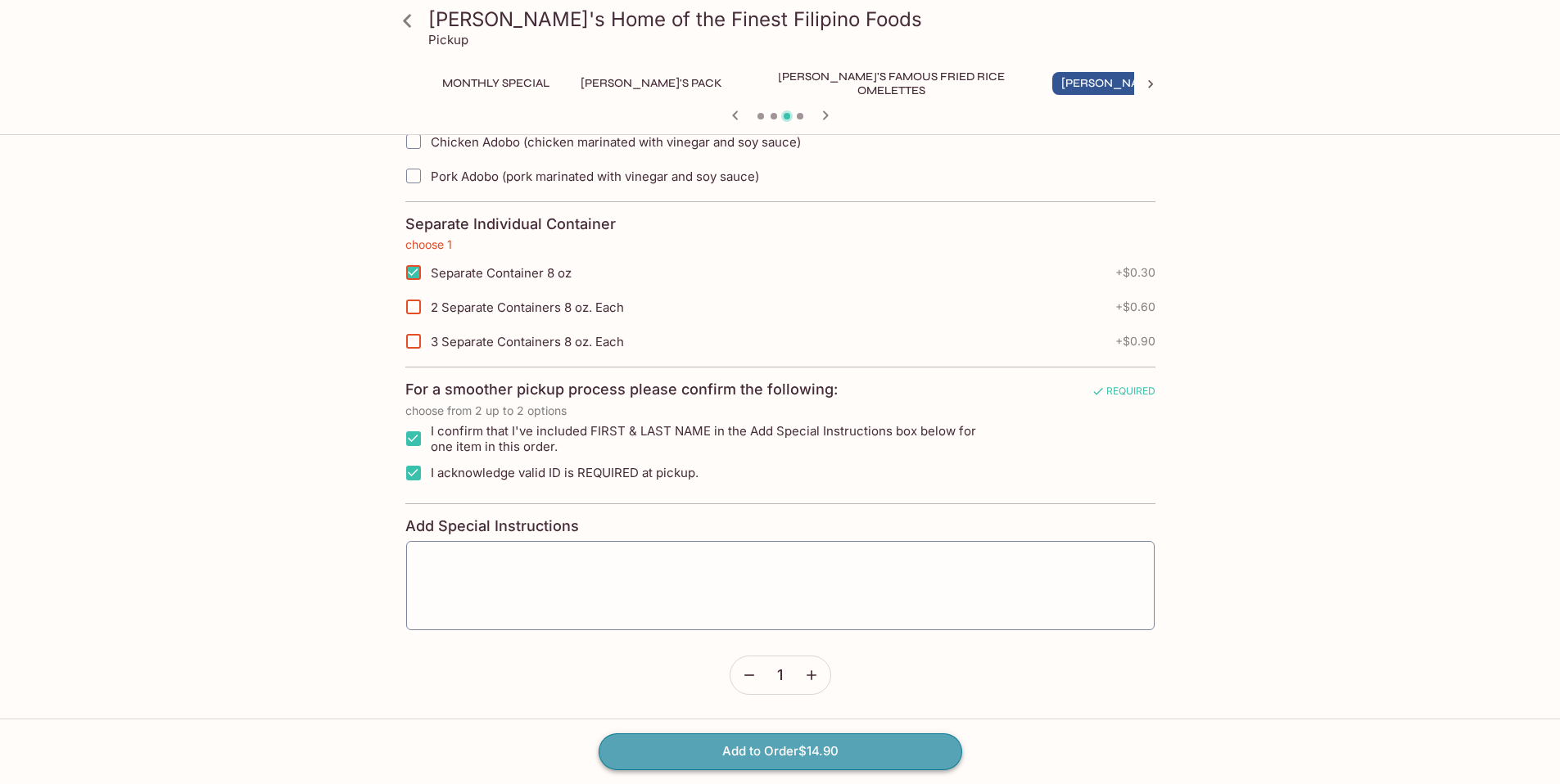
click at [779, 754] on button "Add to Order $14.90" at bounding box center [780, 752] width 363 height 36
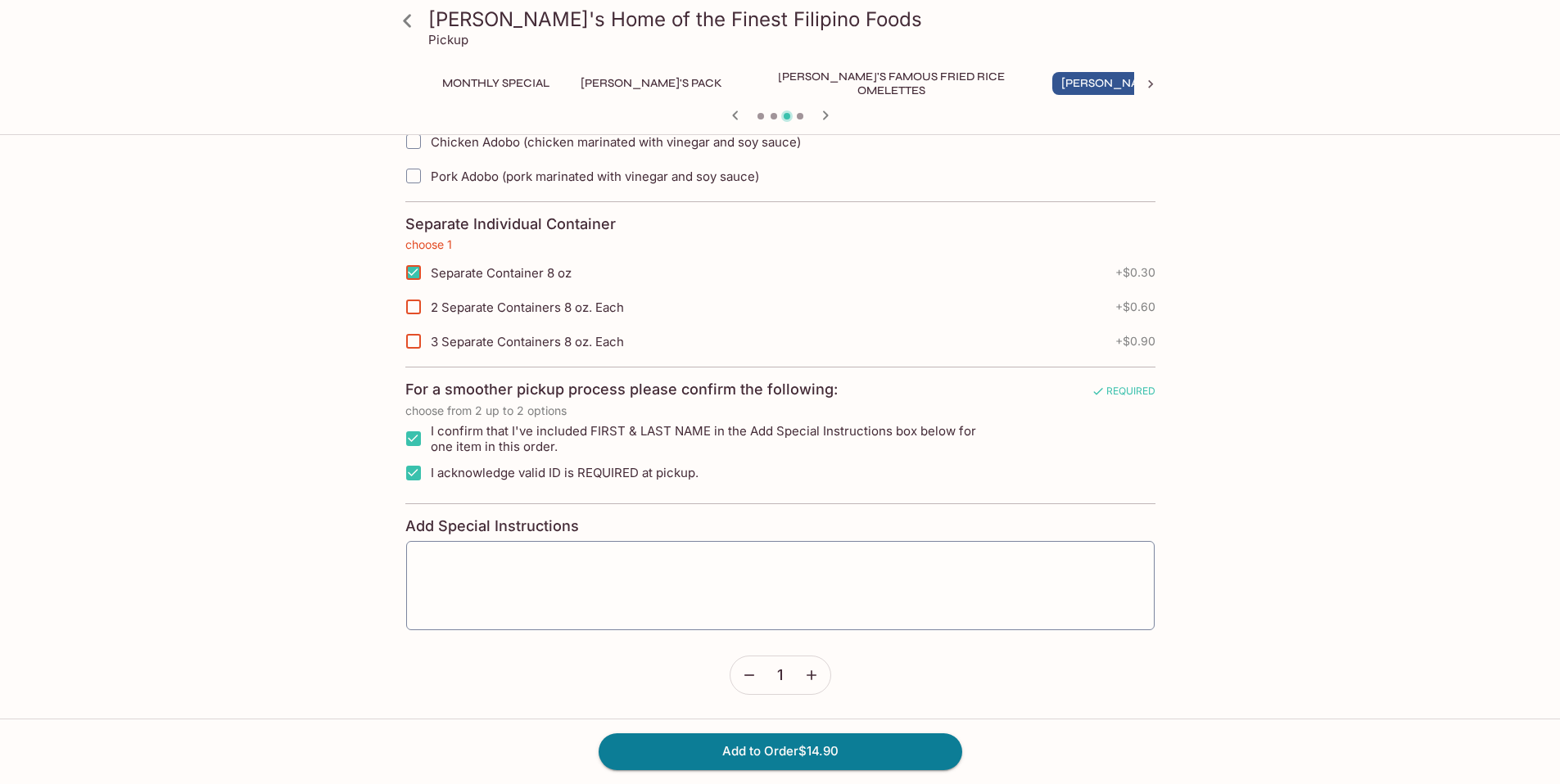
click at [413, 342] on input "3 Separate Containers 8 oz. Each" at bounding box center [413, 341] width 33 height 33
click at [413, 340] on input "3 Separate Containers 8 oz. Each" at bounding box center [413, 341] width 33 height 33
checkbox input "false"
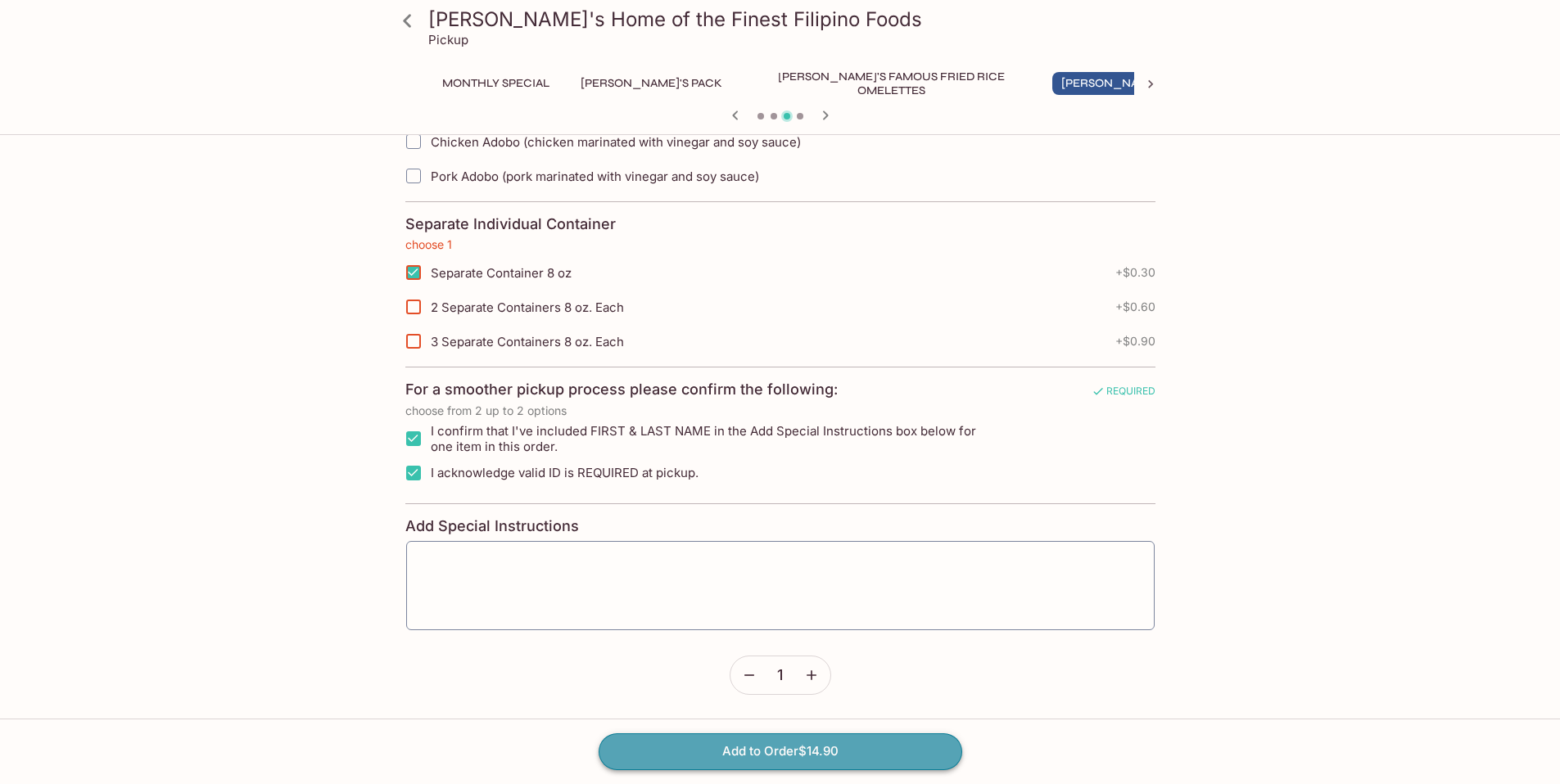
click at [805, 754] on button "Add to Order $14.90" at bounding box center [780, 752] width 363 height 36
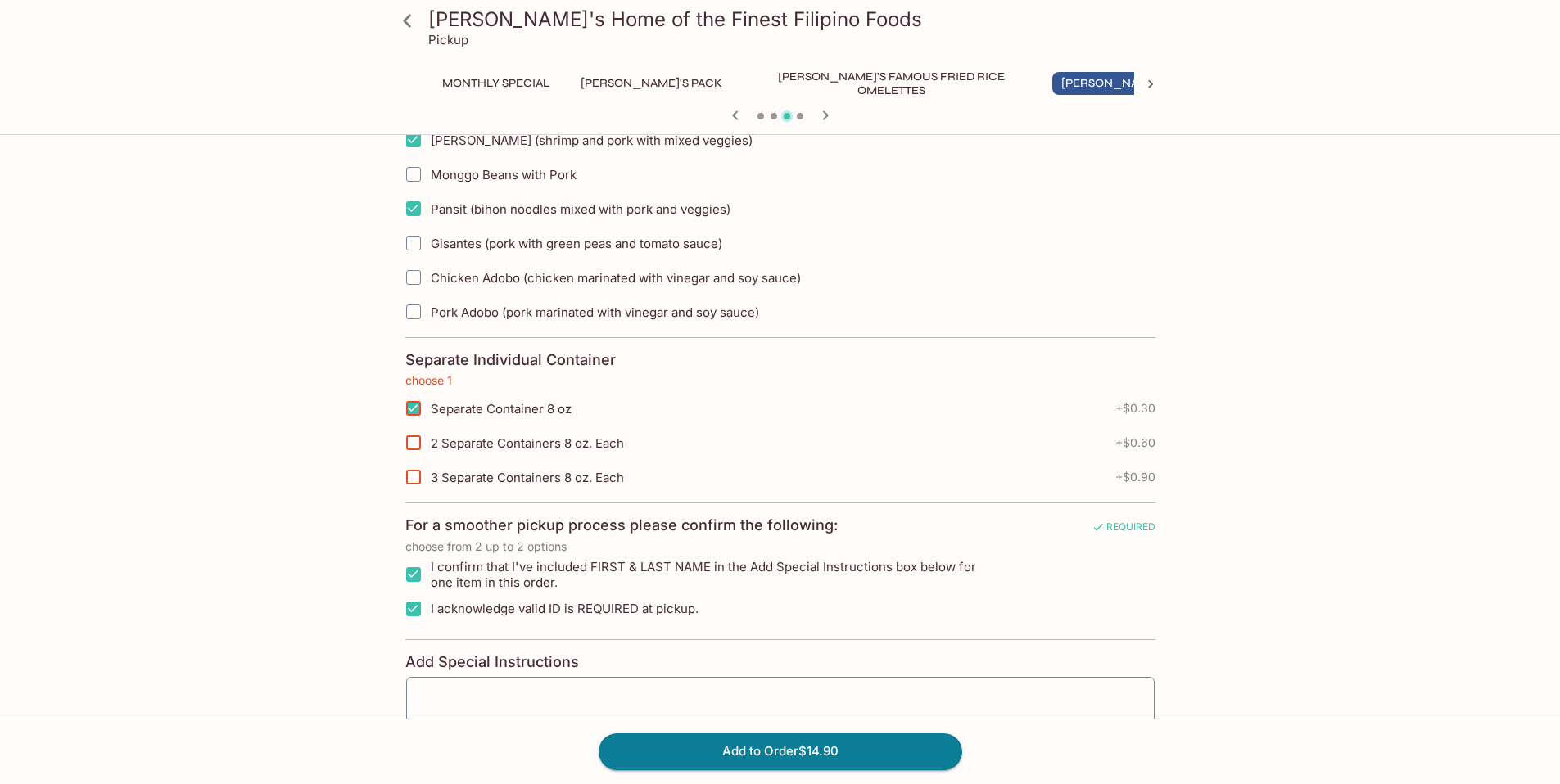
scroll to position [511, 0]
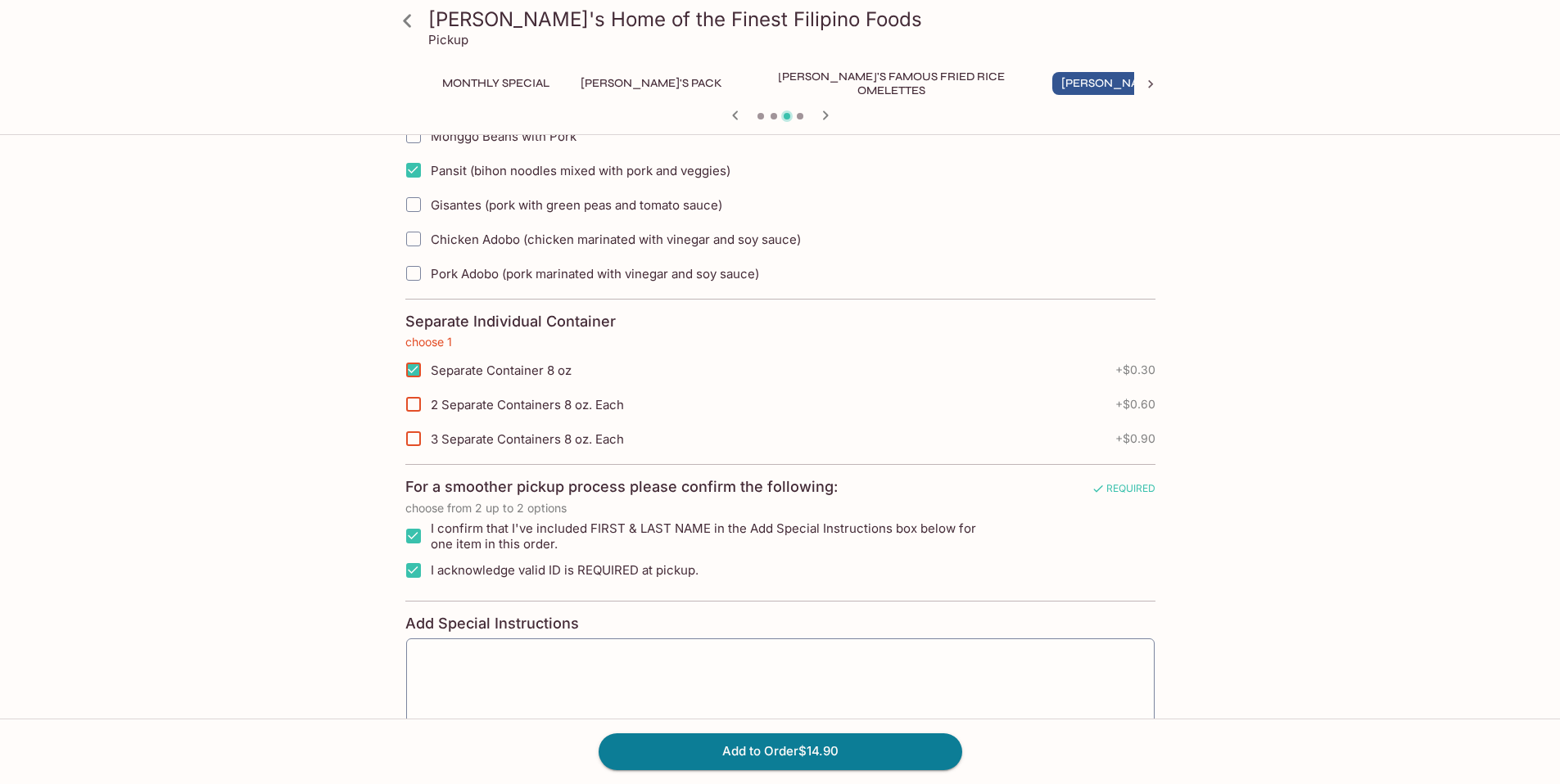
click at [475, 372] on span "Separate Container 8 oz" at bounding box center [500, 370] width 141 height 15
click at [430, 372] on input "Separate Container 8 oz" at bounding box center [413, 370] width 33 height 33
click at [417, 371] on input "Separate Container 8 oz" at bounding box center [413, 370] width 33 height 33
checkbox input "true"
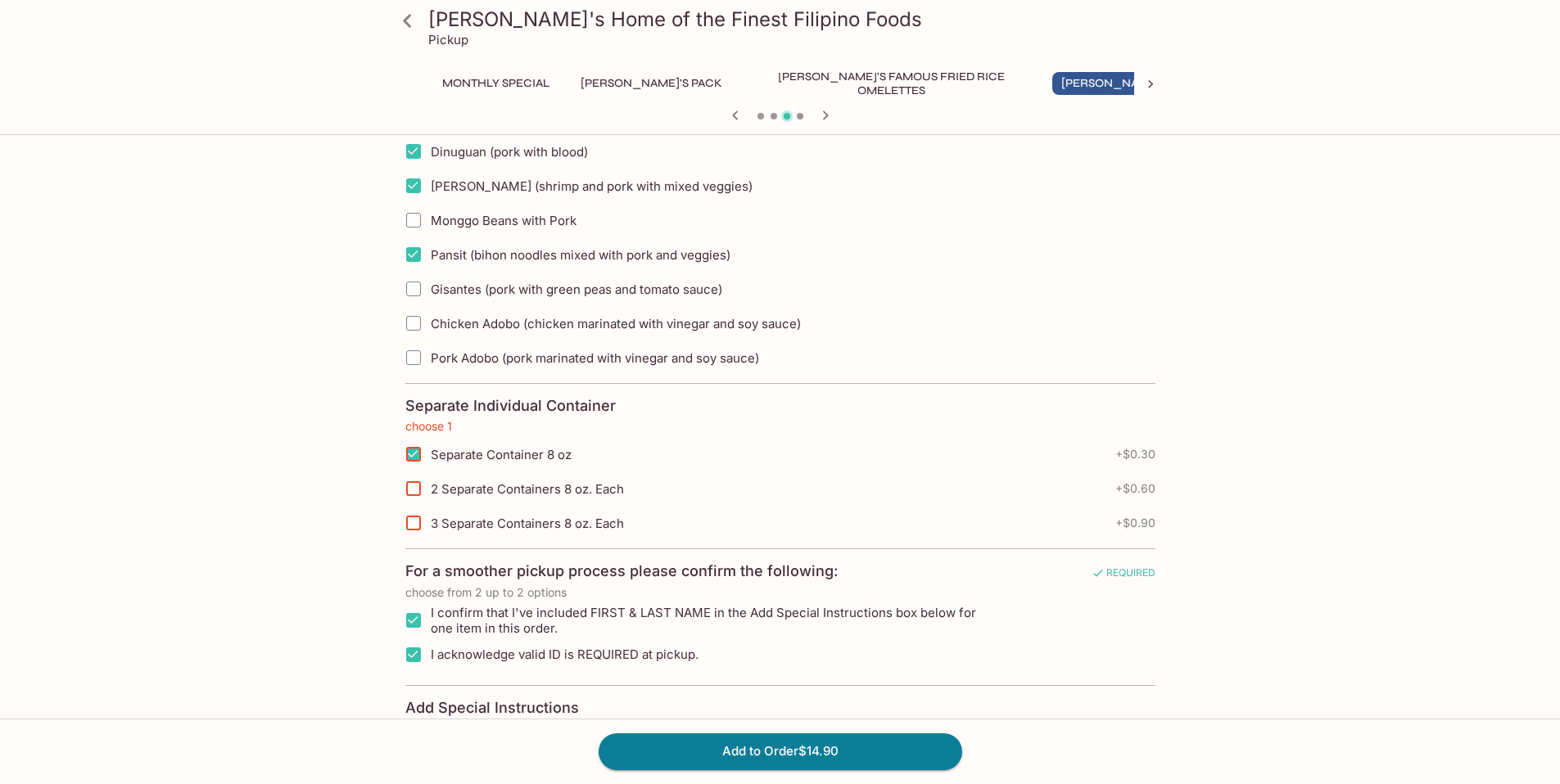
scroll to position [609, 0]
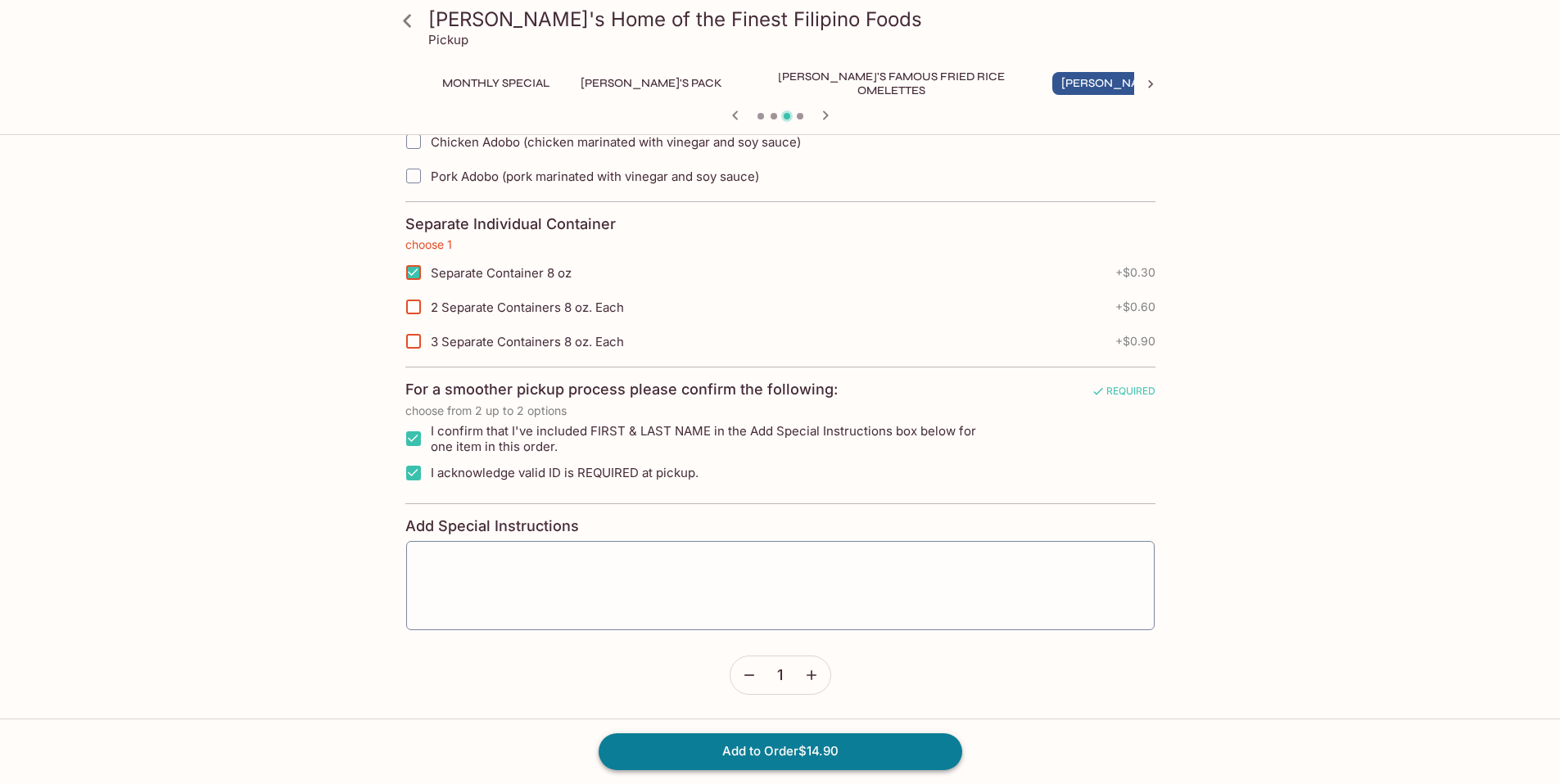
click at [715, 759] on button "Add to Order $14.90" at bounding box center [780, 752] width 363 height 36
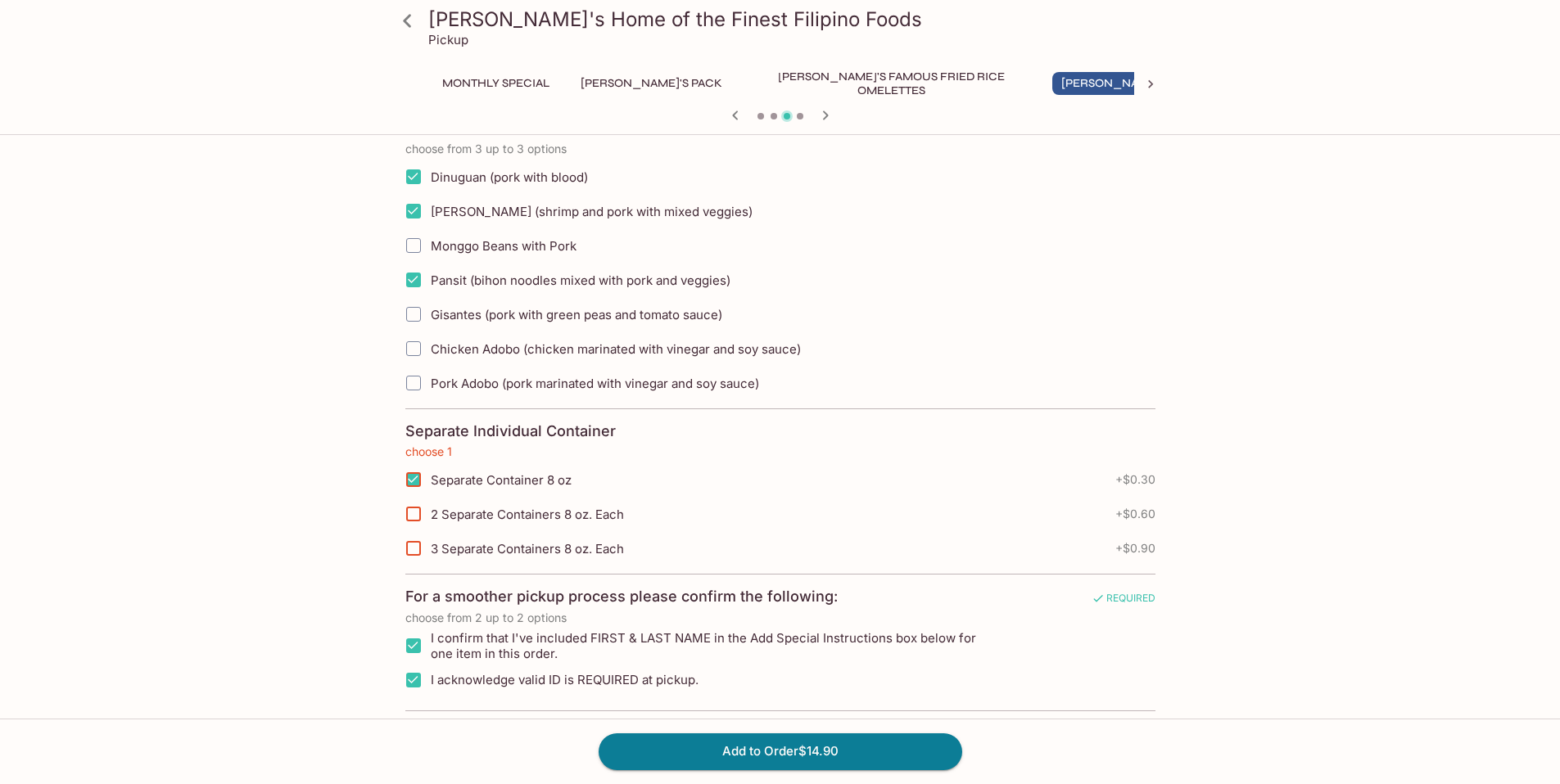
scroll to position [433, 0]
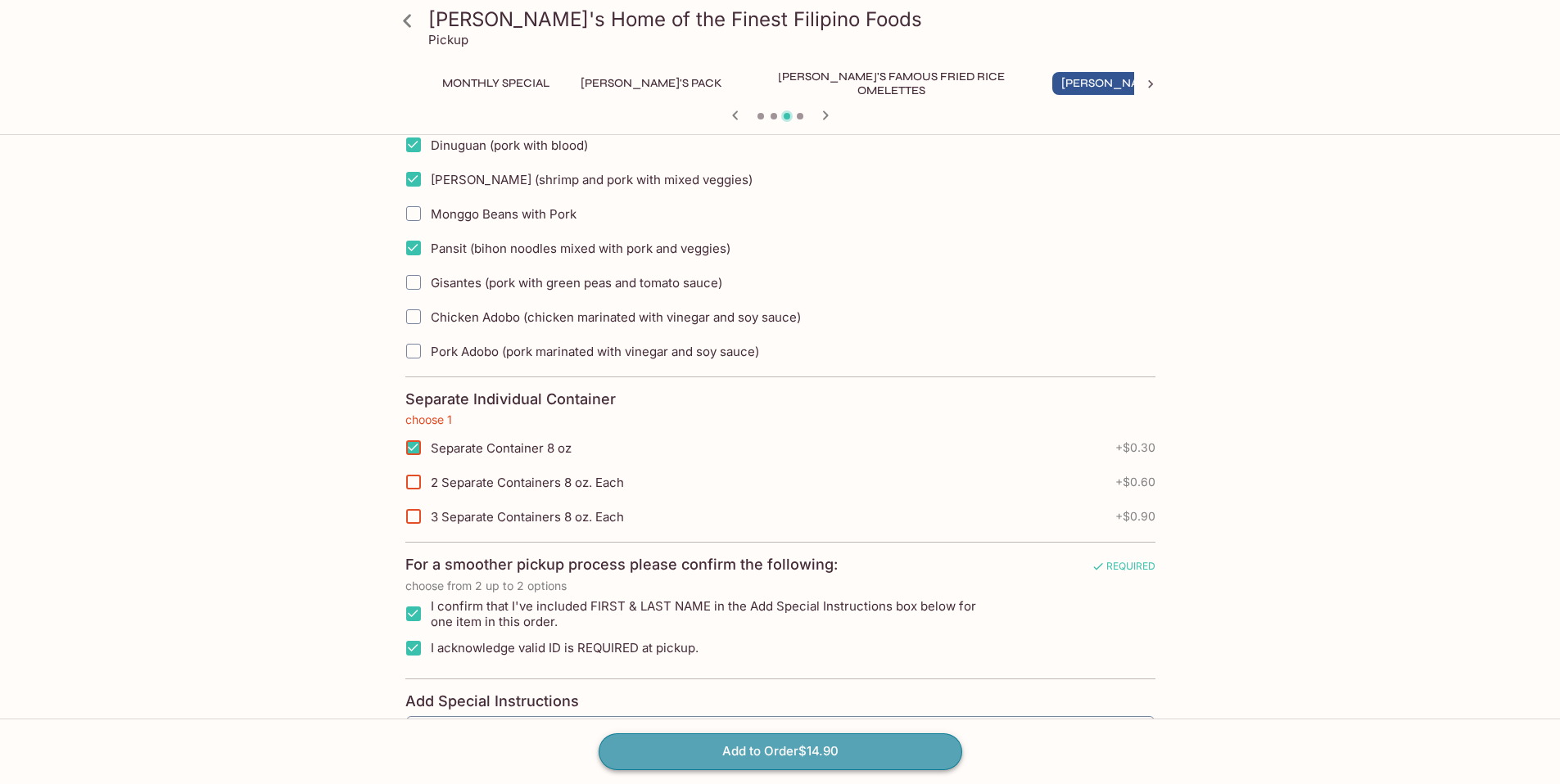
click at [747, 753] on button "Add to Order $14.90" at bounding box center [780, 752] width 363 height 36
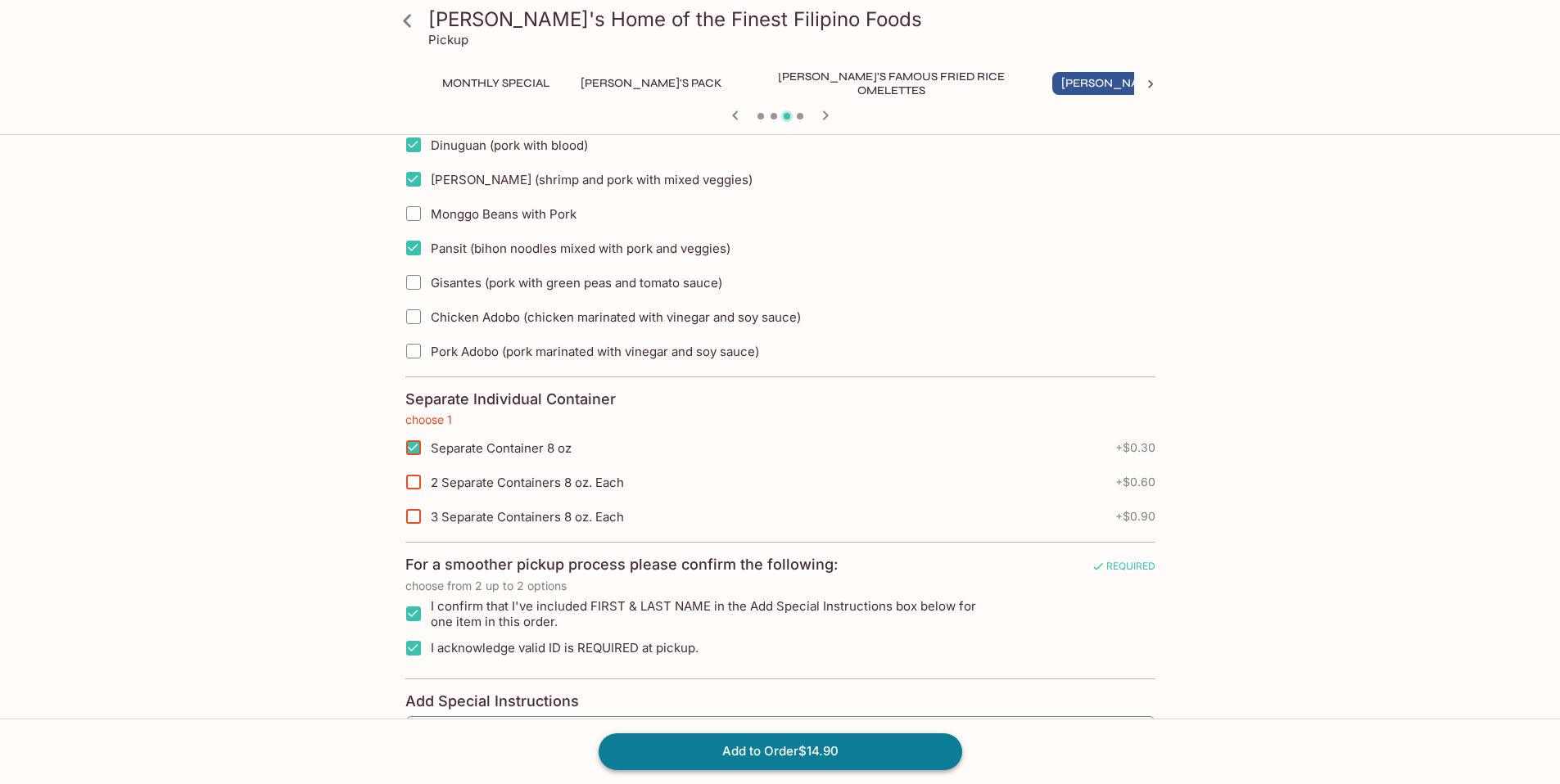
click at [747, 753] on button "Add to Order $14.90" at bounding box center [780, 752] width 363 height 36
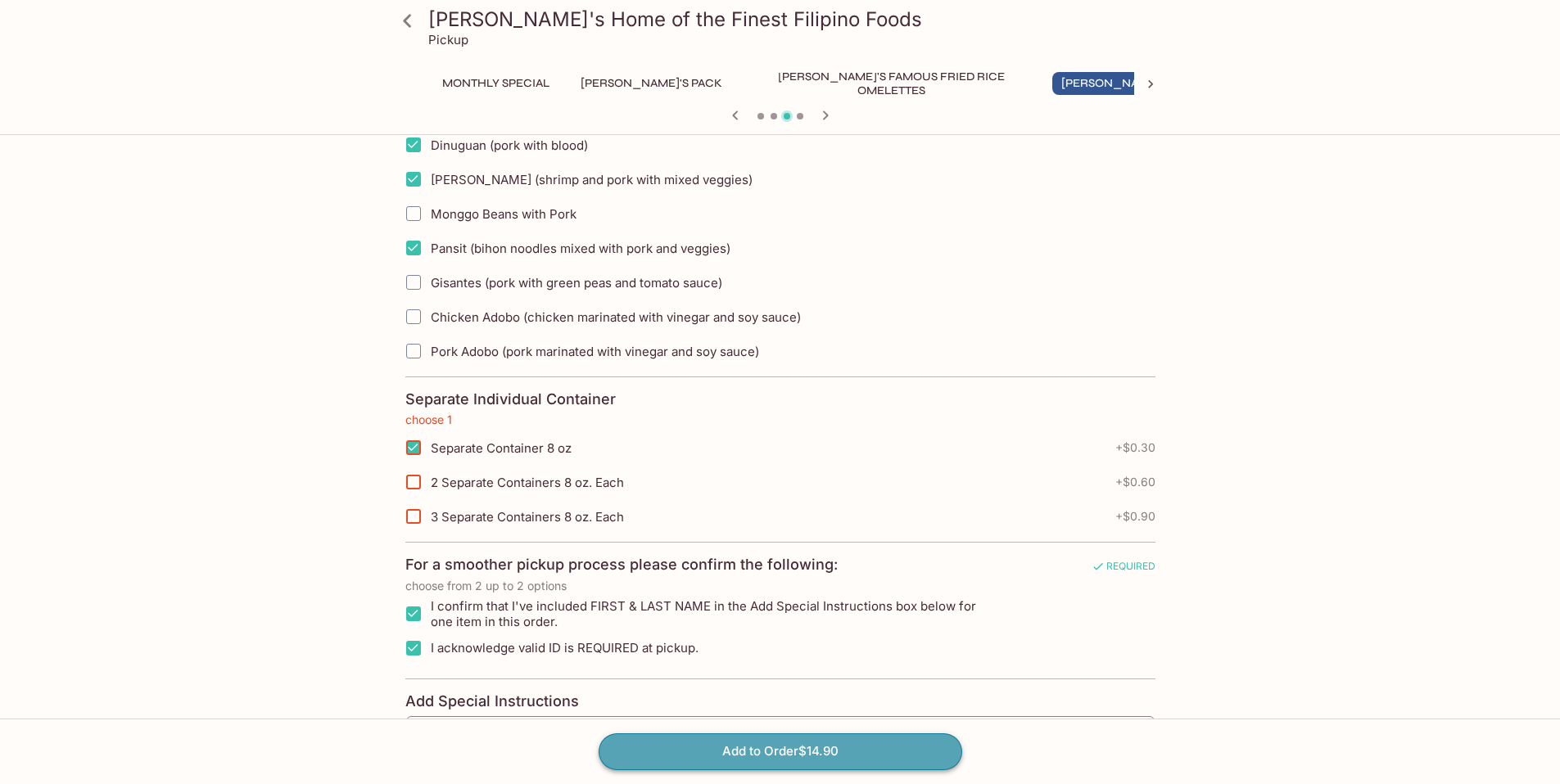
click at [747, 753] on button "Add to Order $14.90" at bounding box center [780, 752] width 363 height 36
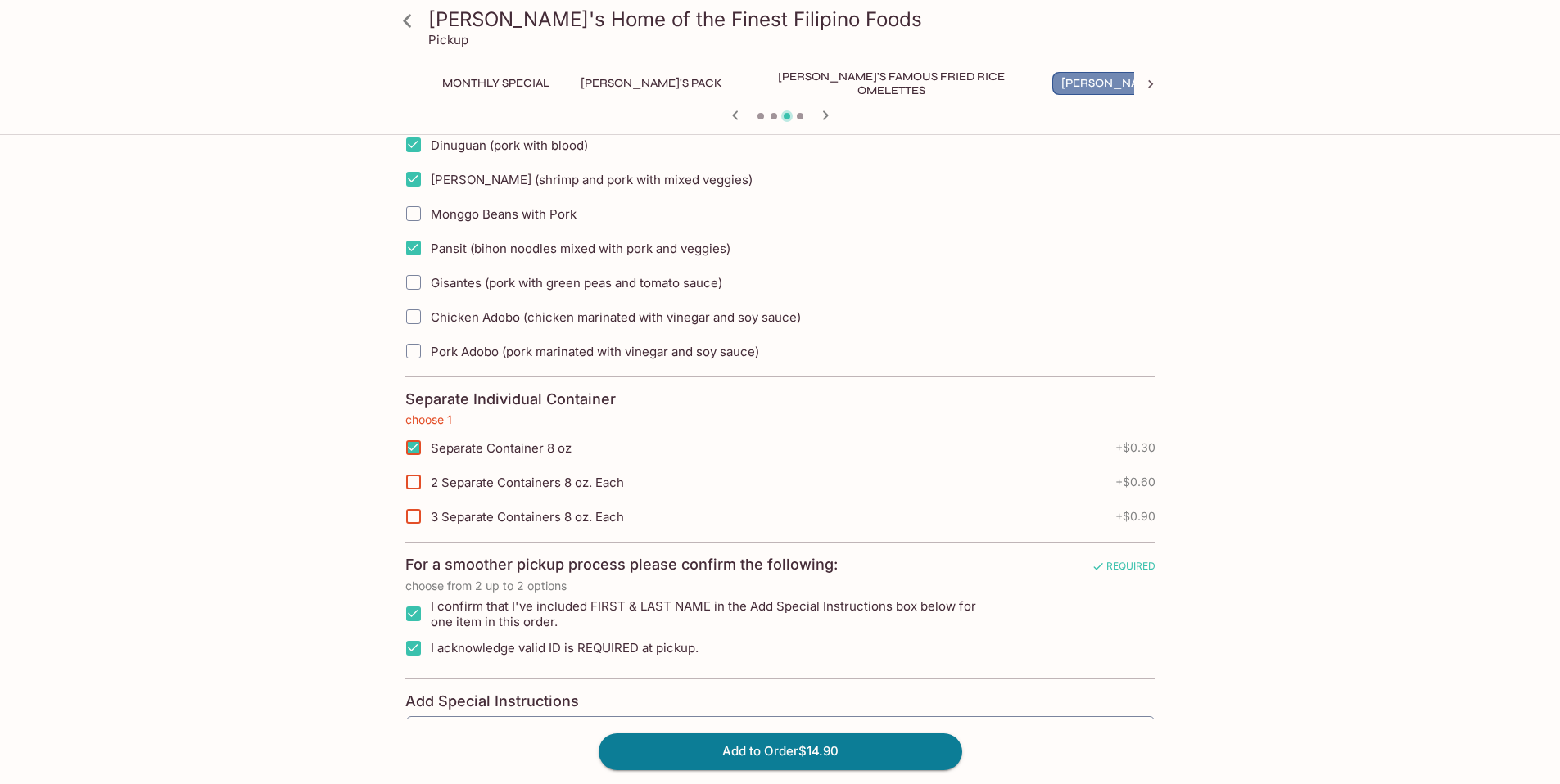
click at [1052, 85] on button "[PERSON_NAME]'s Mixed Plates" at bounding box center [1155, 83] width 209 height 23
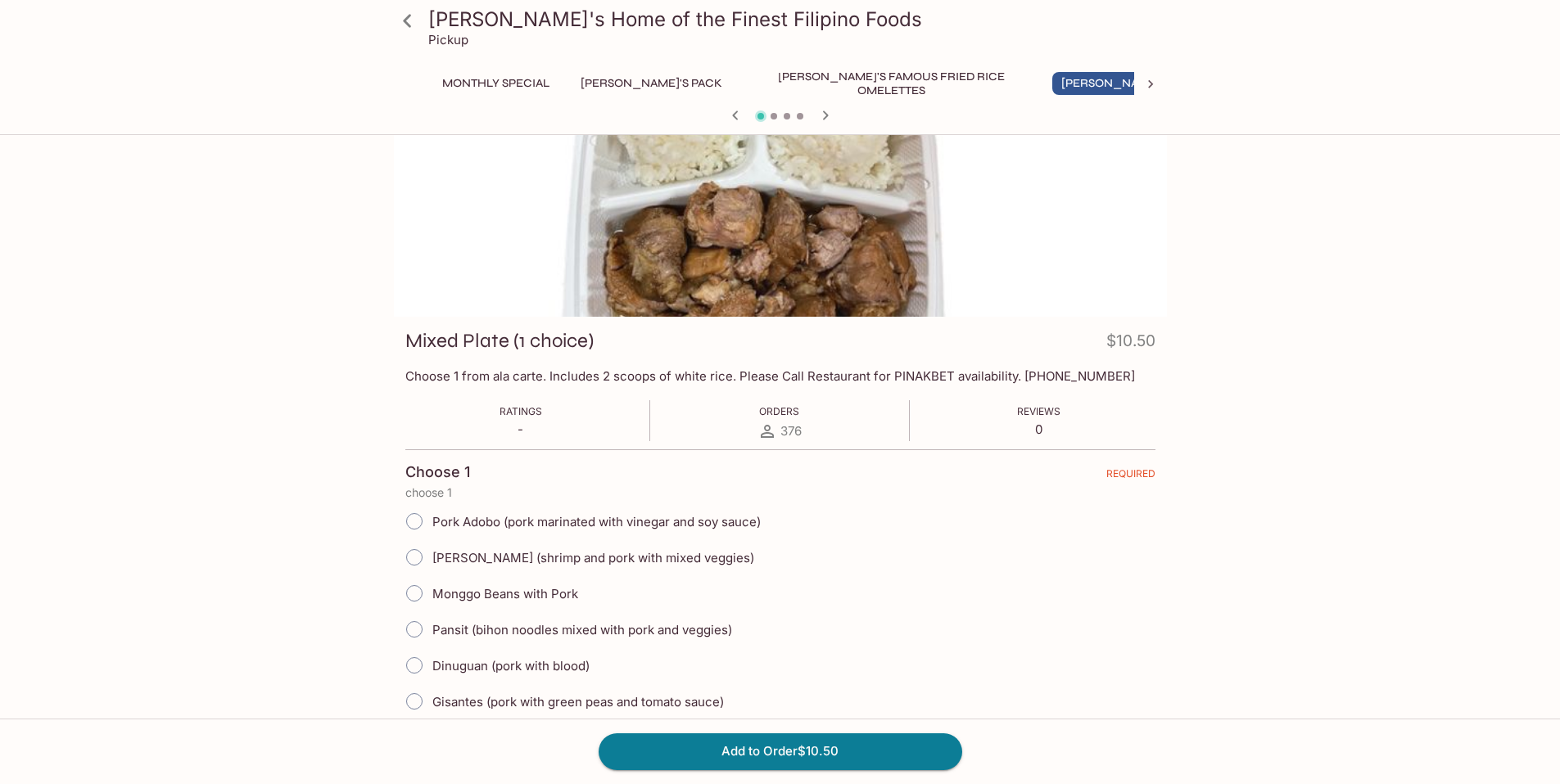
scroll to position [0, 0]
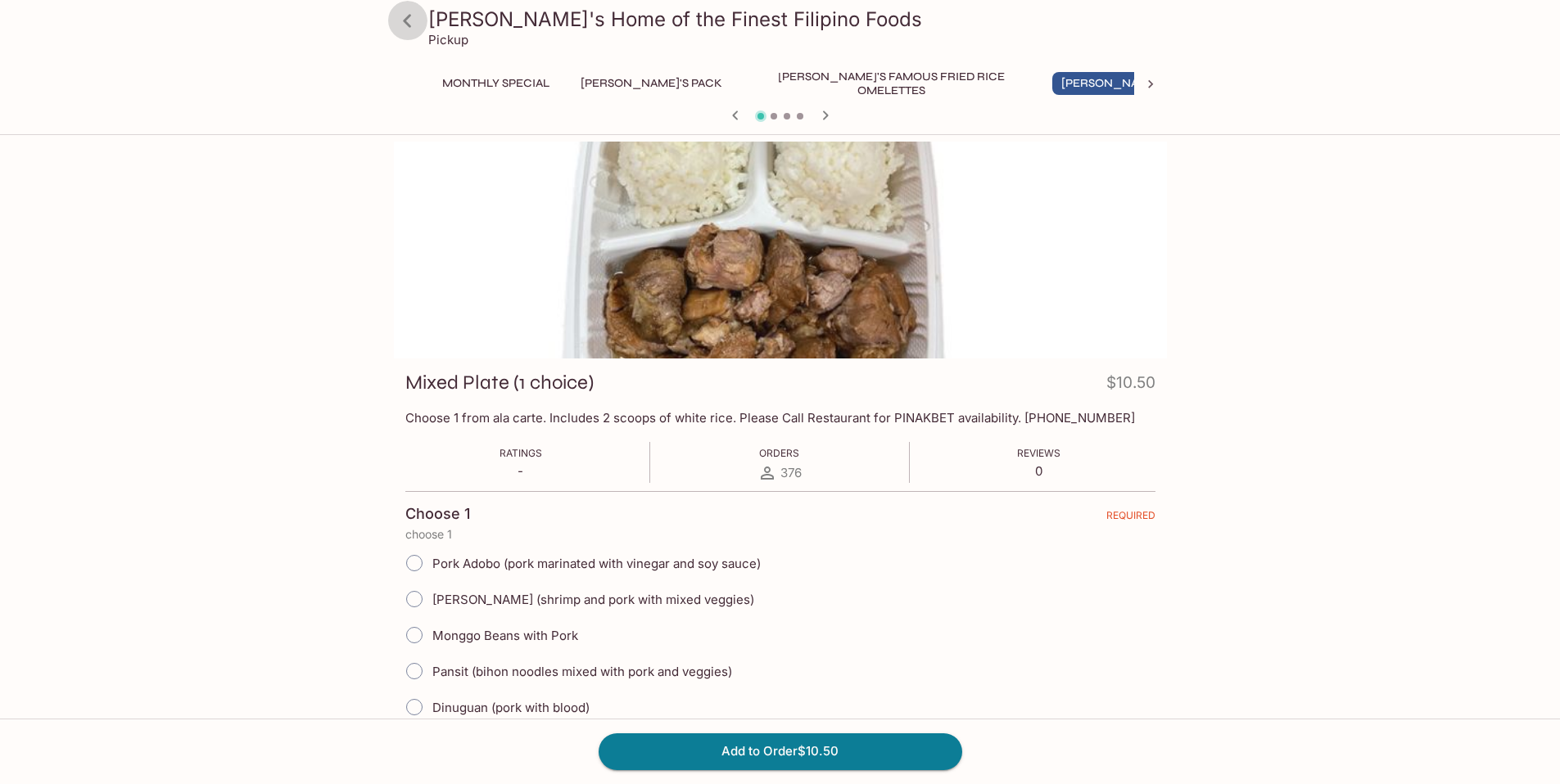
click at [406, 21] on icon at bounding box center [407, 21] width 29 height 29
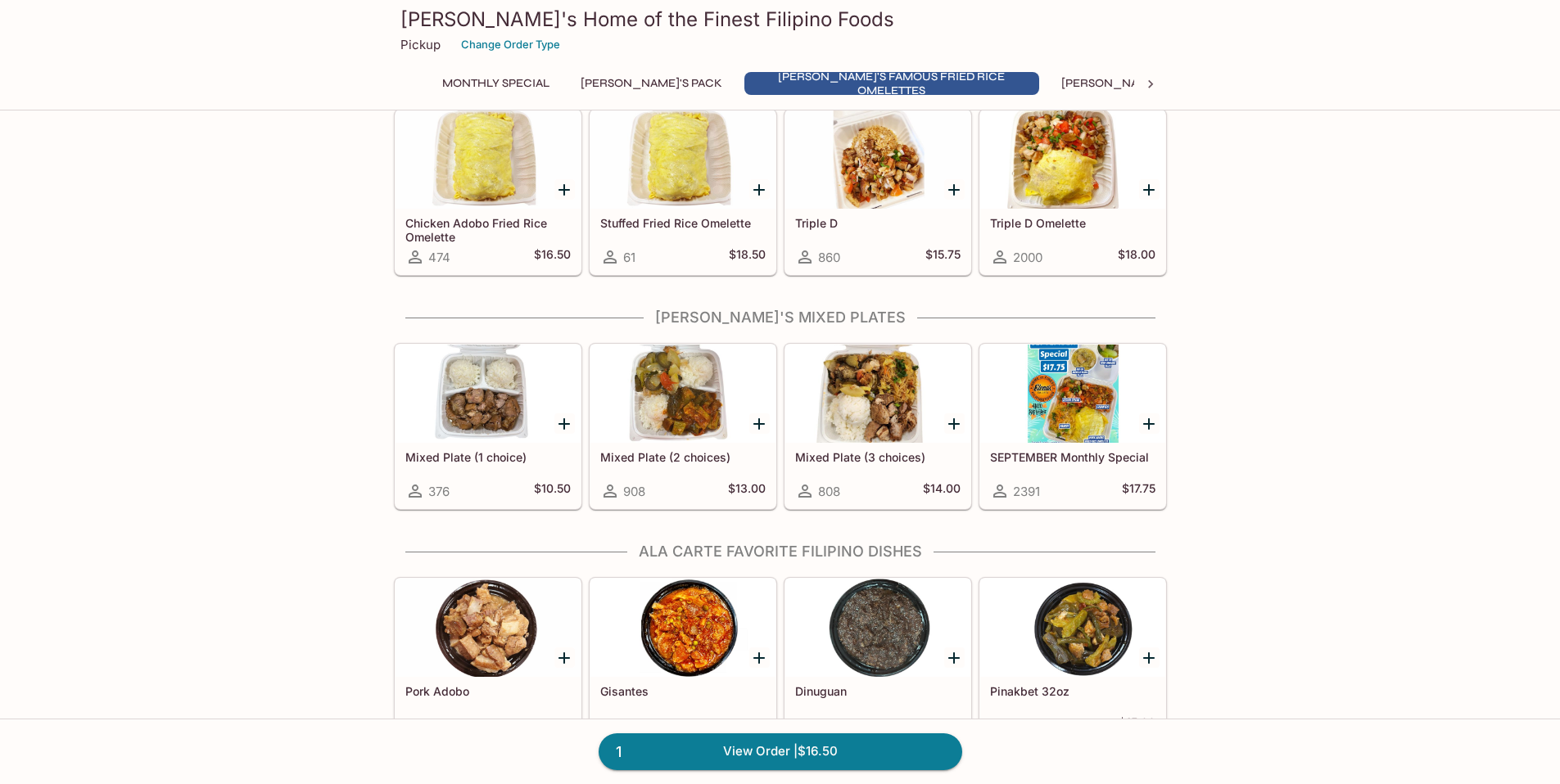
scroll to position [710, 0]
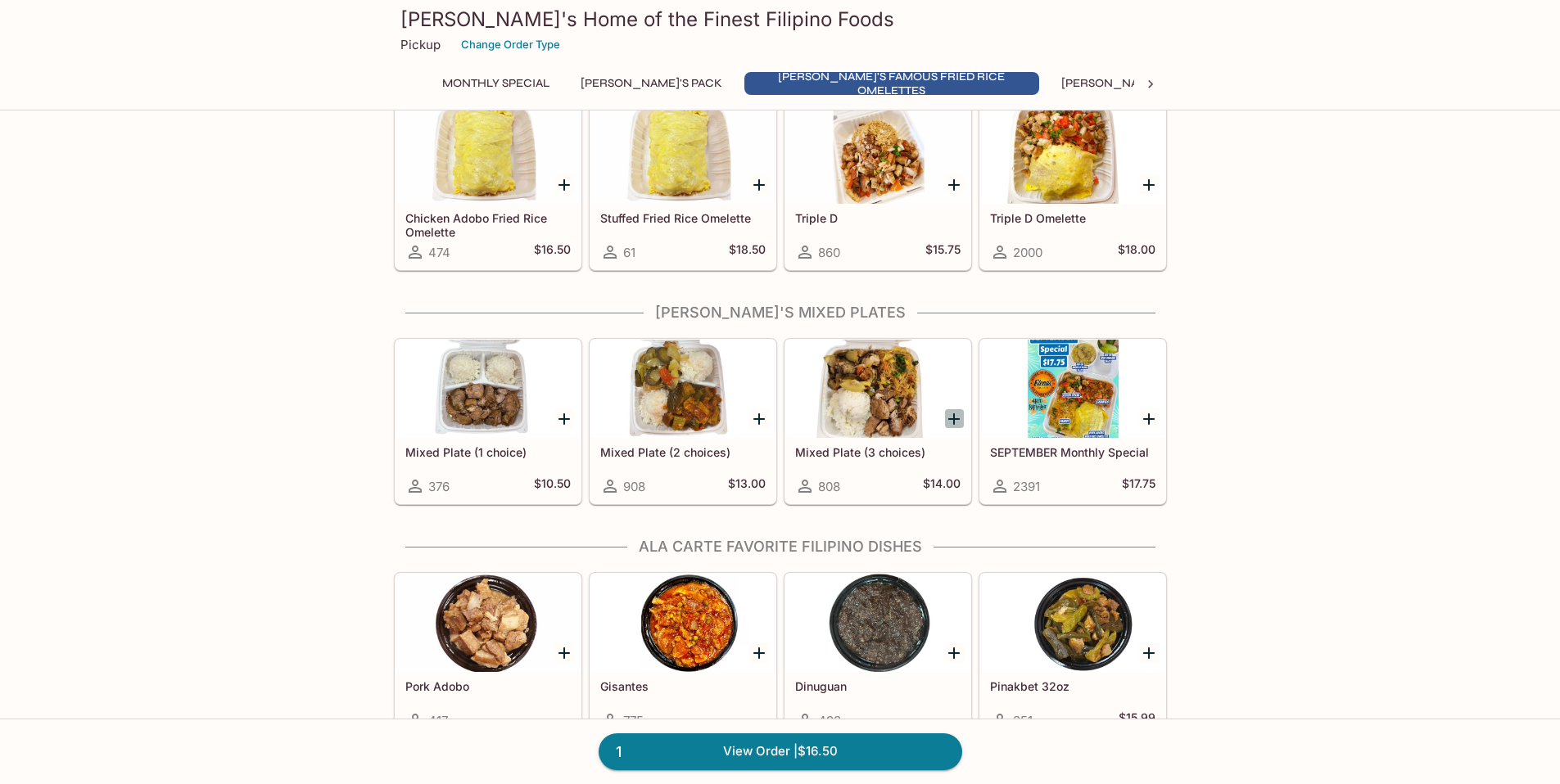
click at [954, 418] on icon "Add Mixed Plate (3 choices)" at bounding box center [953, 419] width 12 height 12
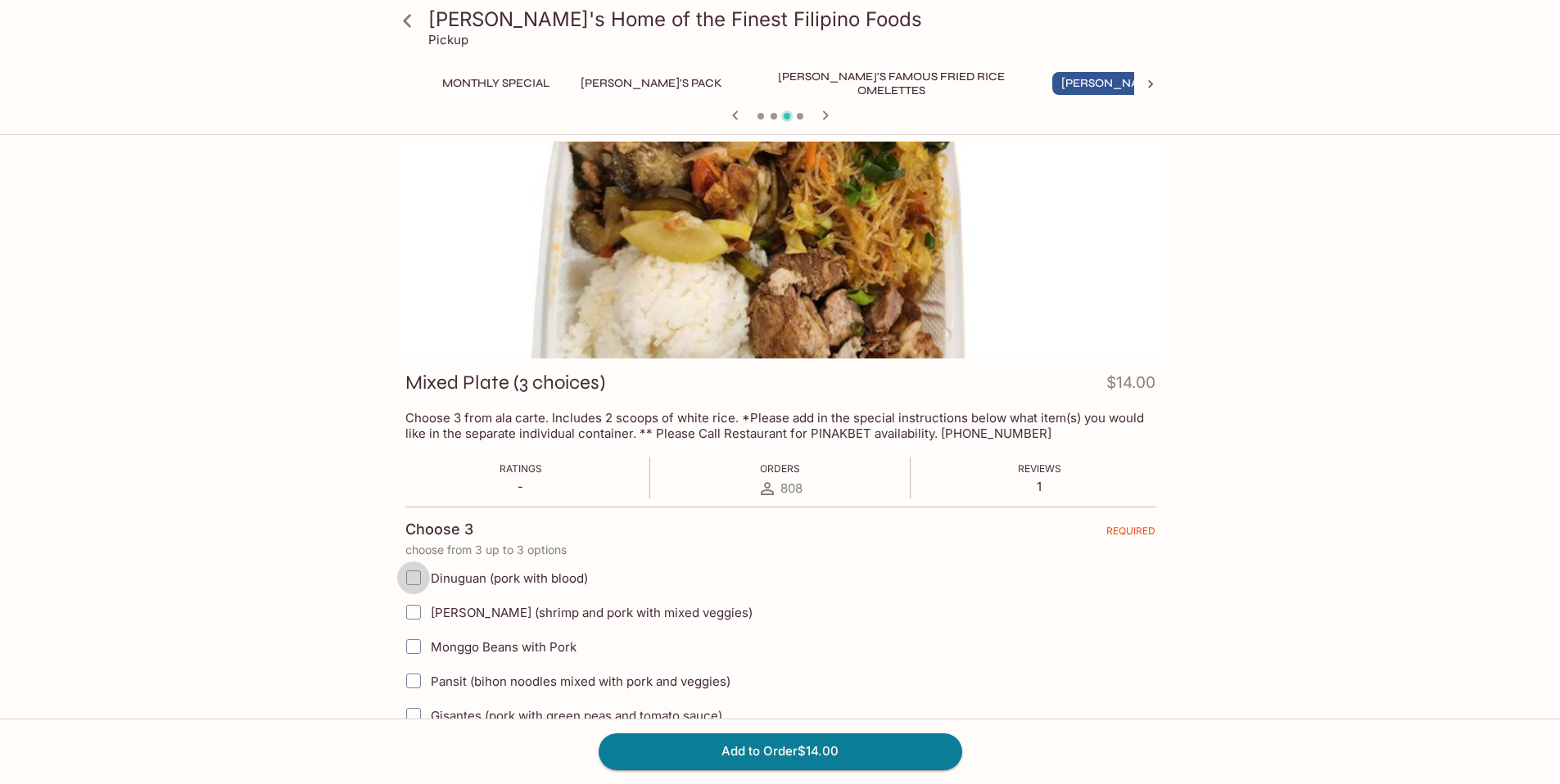
click at [415, 578] on input "Dinuguan (pork with blood)" at bounding box center [413, 577] width 33 height 33
checkbox input "true"
click at [414, 614] on input "[PERSON_NAME] (shrimp and pork with mixed veggies)" at bounding box center [413, 612] width 33 height 33
checkbox input "true"
click at [418, 681] on input "Pansit (bihon noodles mixed with pork and veggies)" at bounding box center [413, 681] width 33 height 33
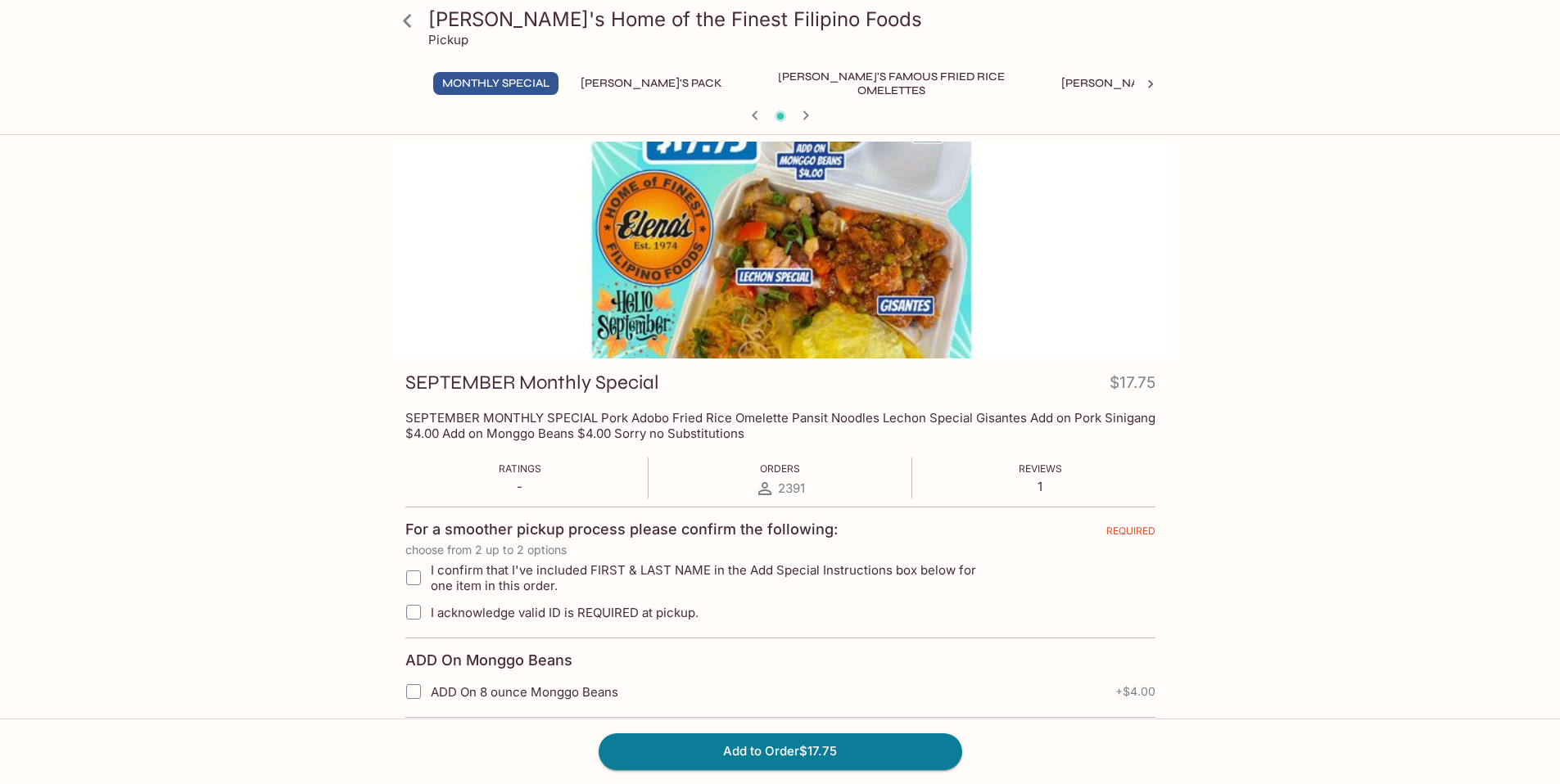
scroll to position [319, 0]
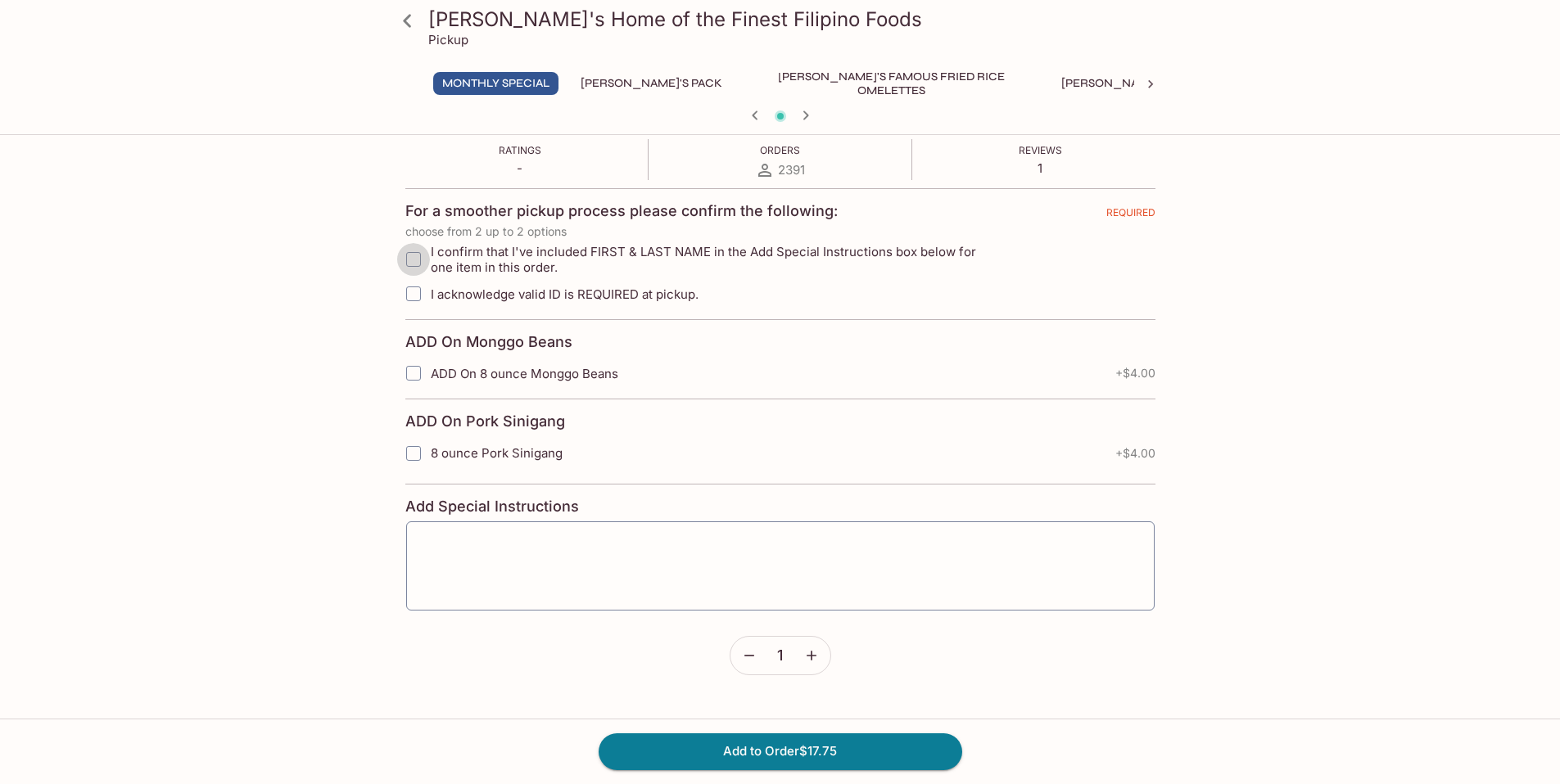
click at [413, 262] on input "I confirm that I've included FIRST & LAST NAME in the Add Special Instructions …" at bounding box center [413, 260] width 33 height 33
click at [418, 260] on input "I confirm that I've included FIRST & LAST NAME in the Add Special Instructions …" at bounding box center [413, 260] width 33 height 33
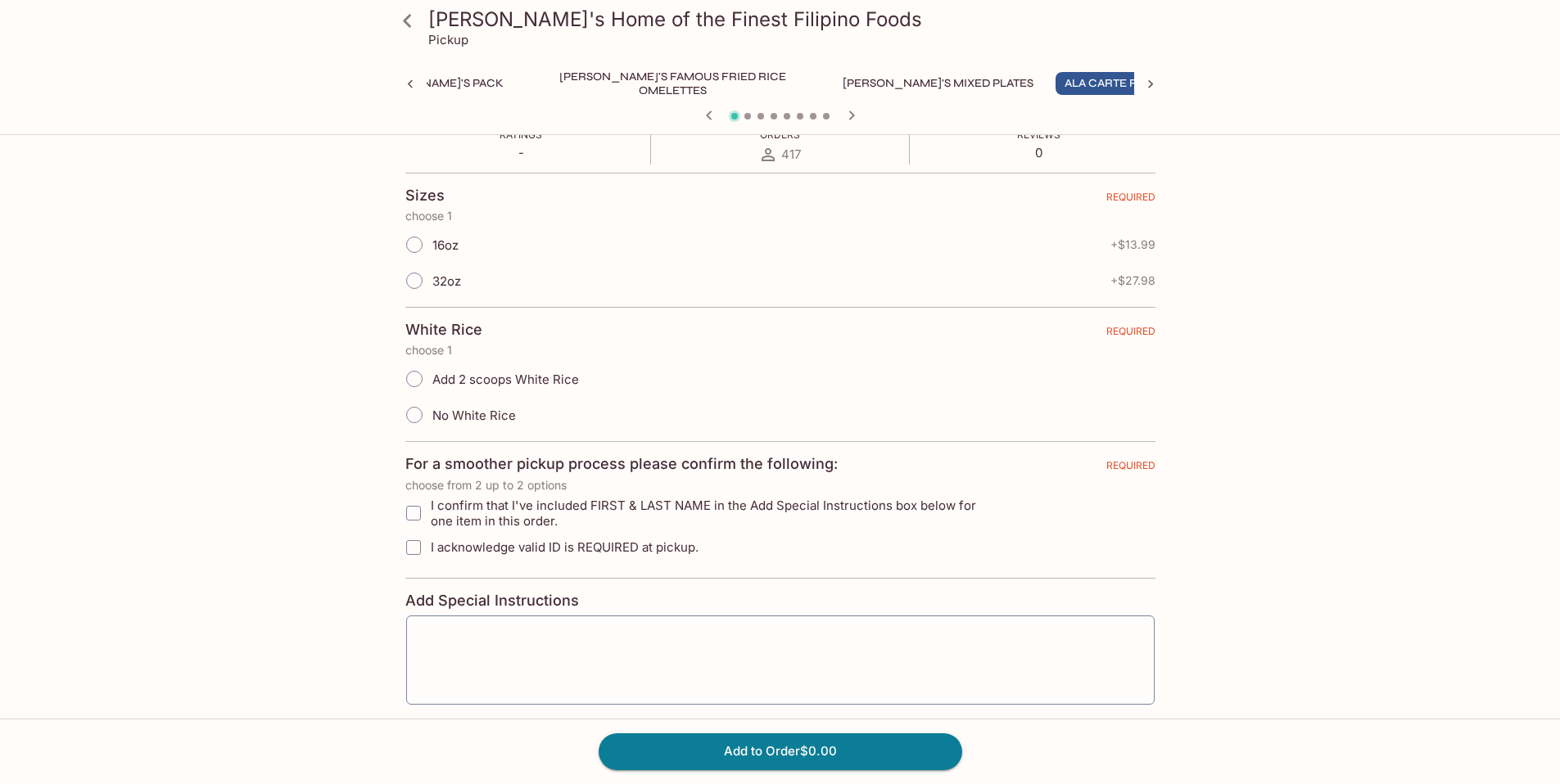
scroll to position [0, 0]
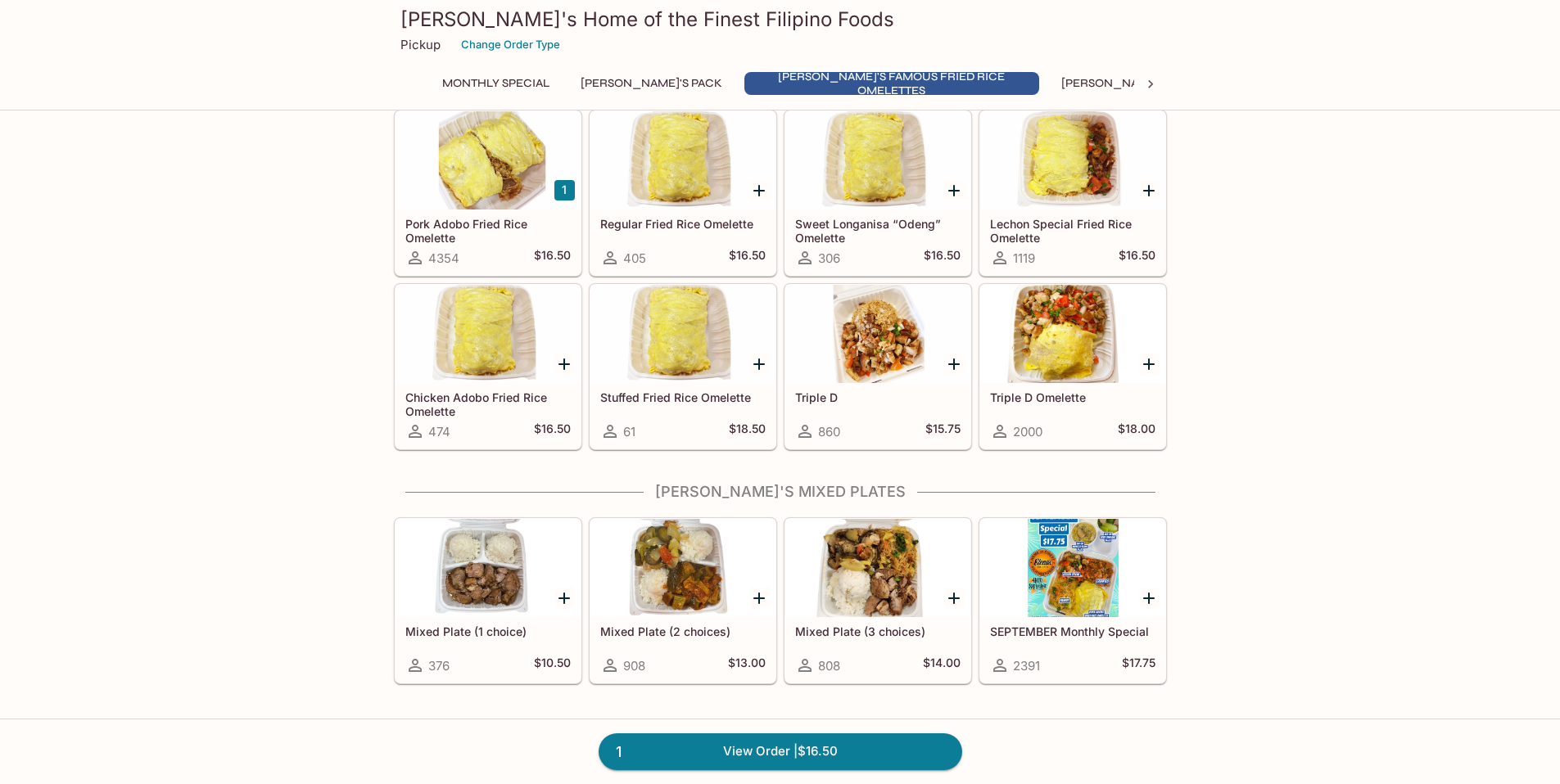
scroll to position [749, 0]
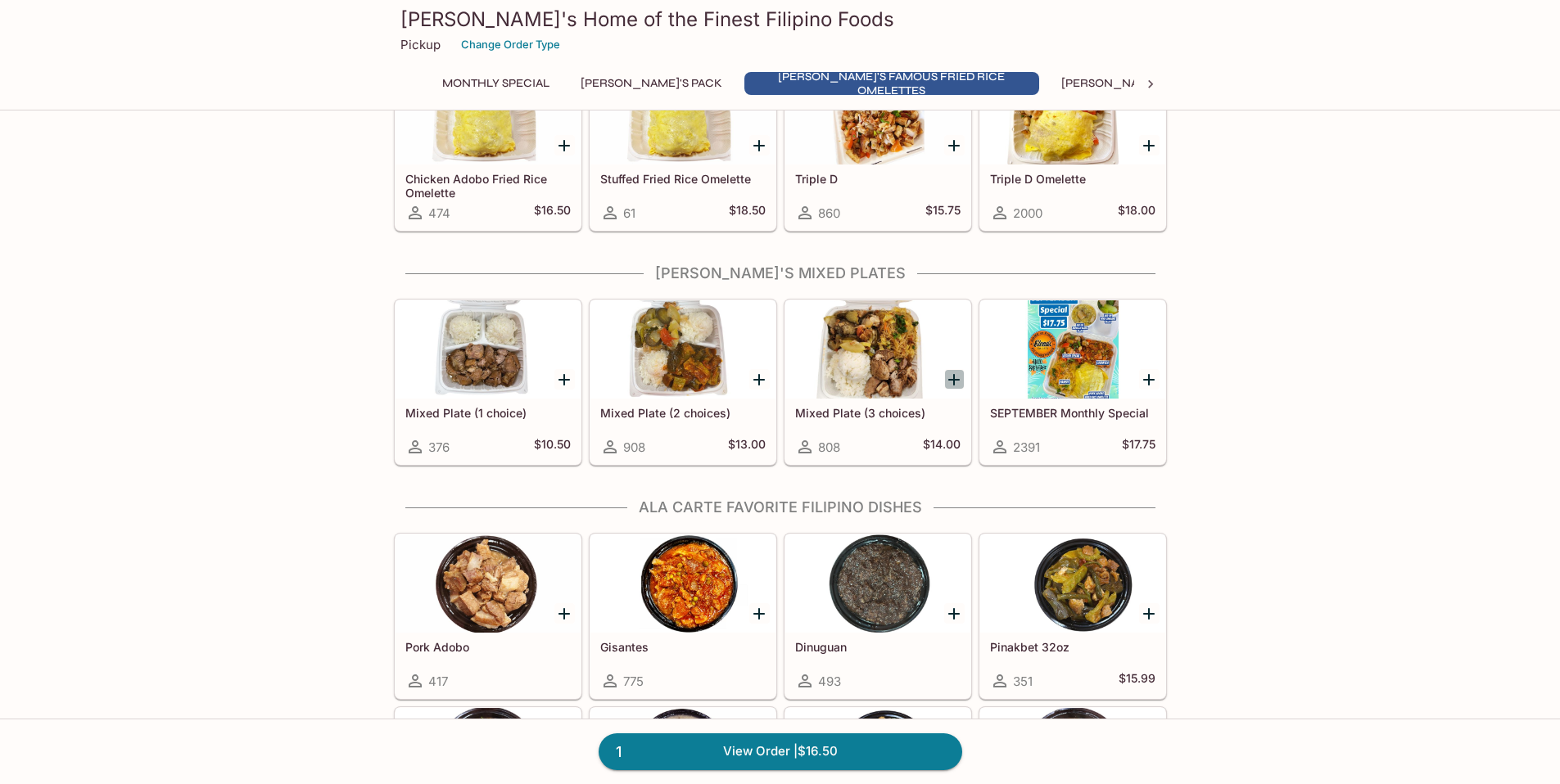
click at [954, 377] on icon "Add Mixed Plate (3 choices)" at bounding box center [953, 379] width 12 height 12
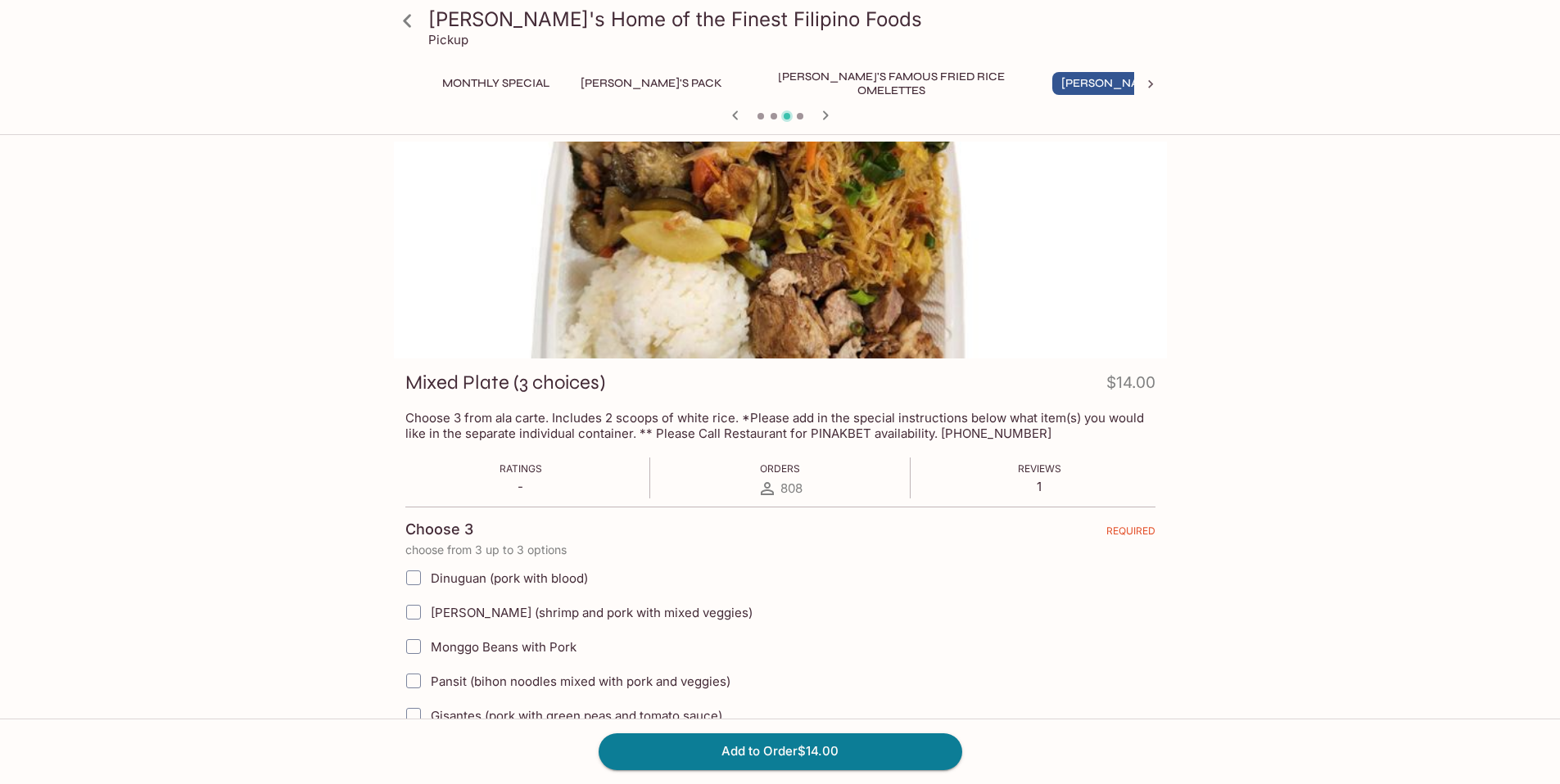
click at [409, 578] on input "Dinuguan (pork with blood)" at bounding box center [413, 577] width 33 height 33
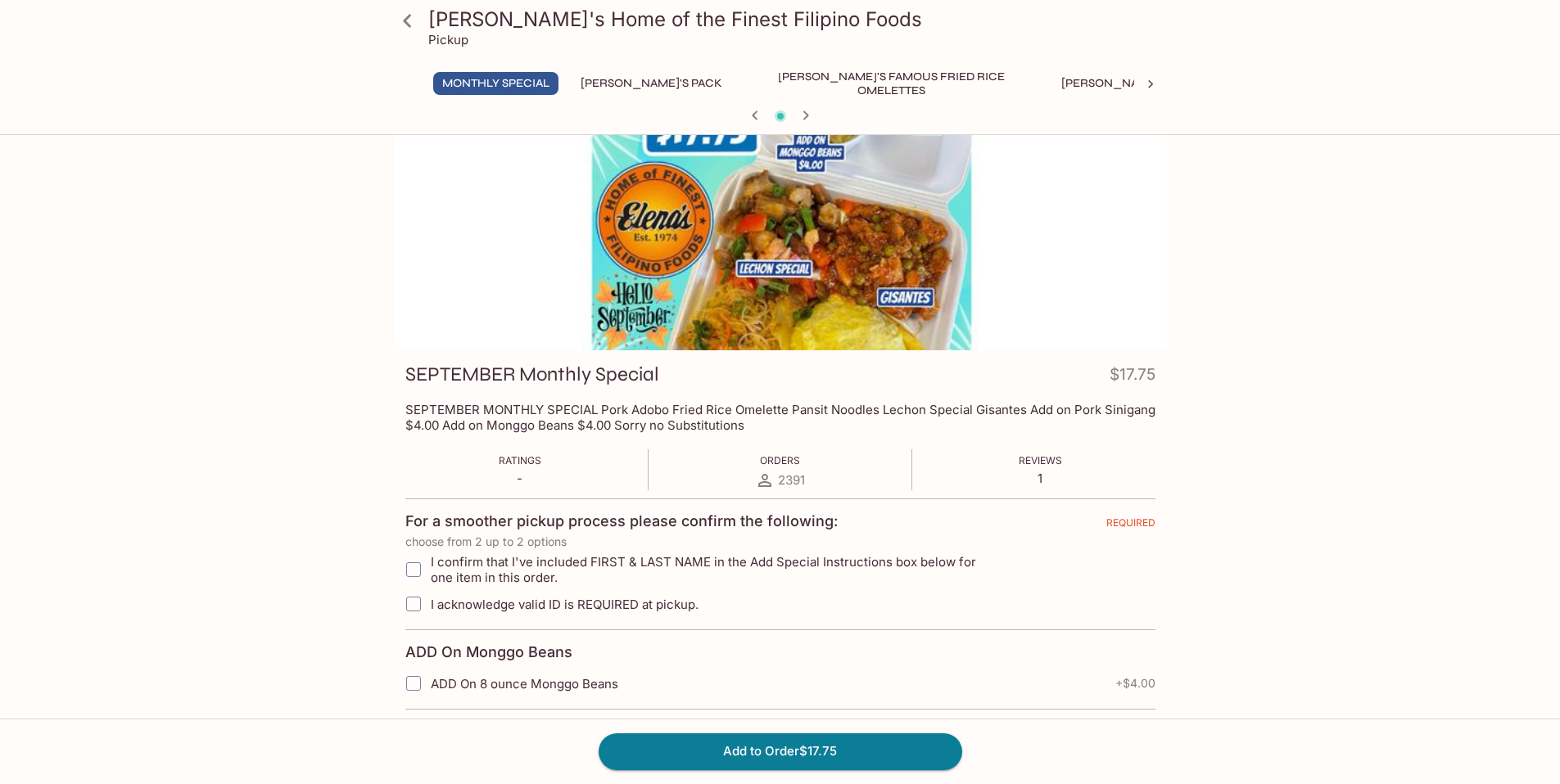
scroll to position [9, 0]
click at [411, 570] on input "I confirm that I've included FIRST & LAST NAME in the Add Special Instructions …" at bounding box center [413, 568] width 33 height 33
checkbox input "true"
click at [412, 603] on input "I acknowledge valid ID is REQUIRED at pickup." at bounding box center [413, 603] width 33 height 33
checkbox input "true"
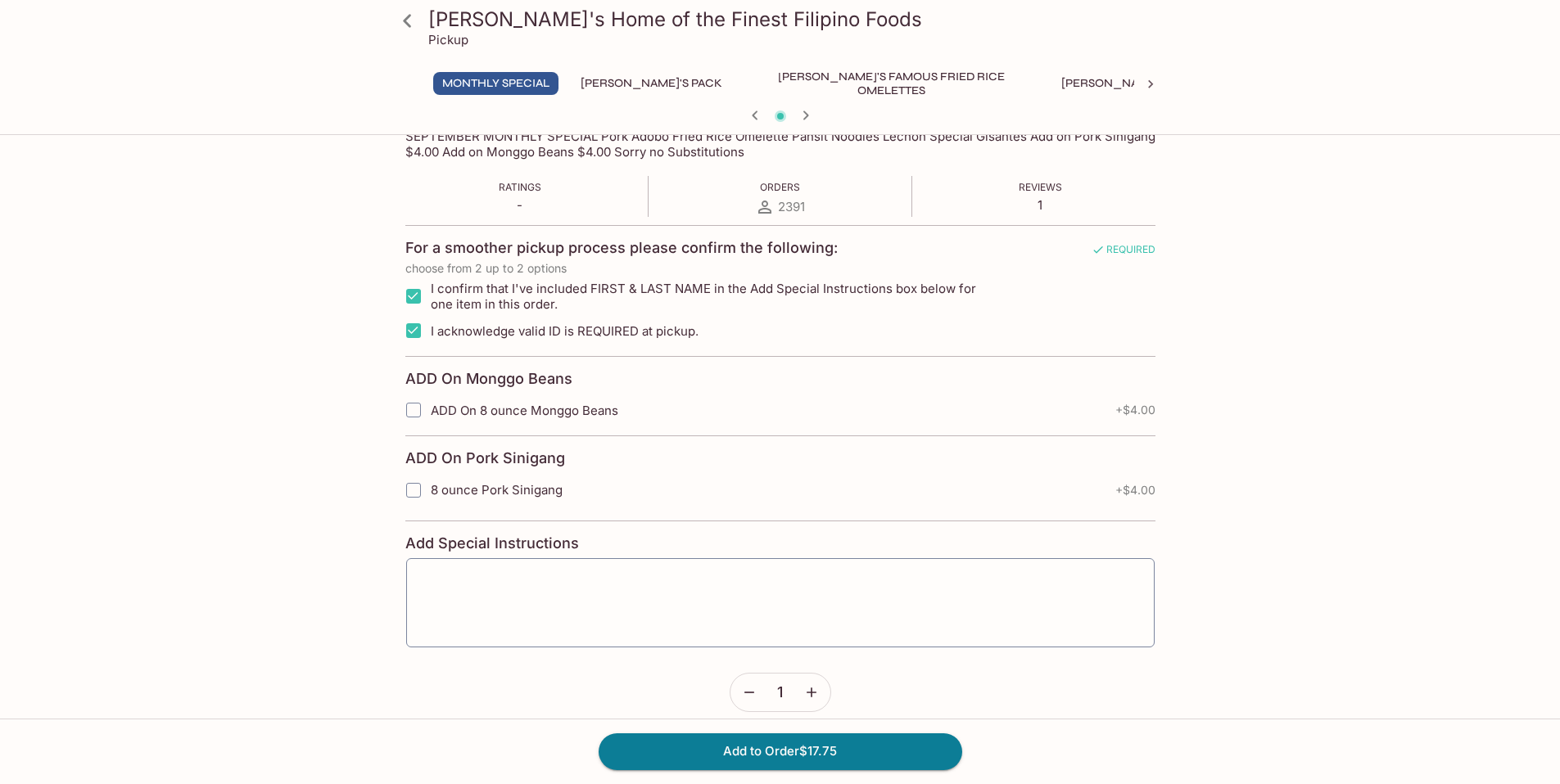
scroll to position [0, 0]
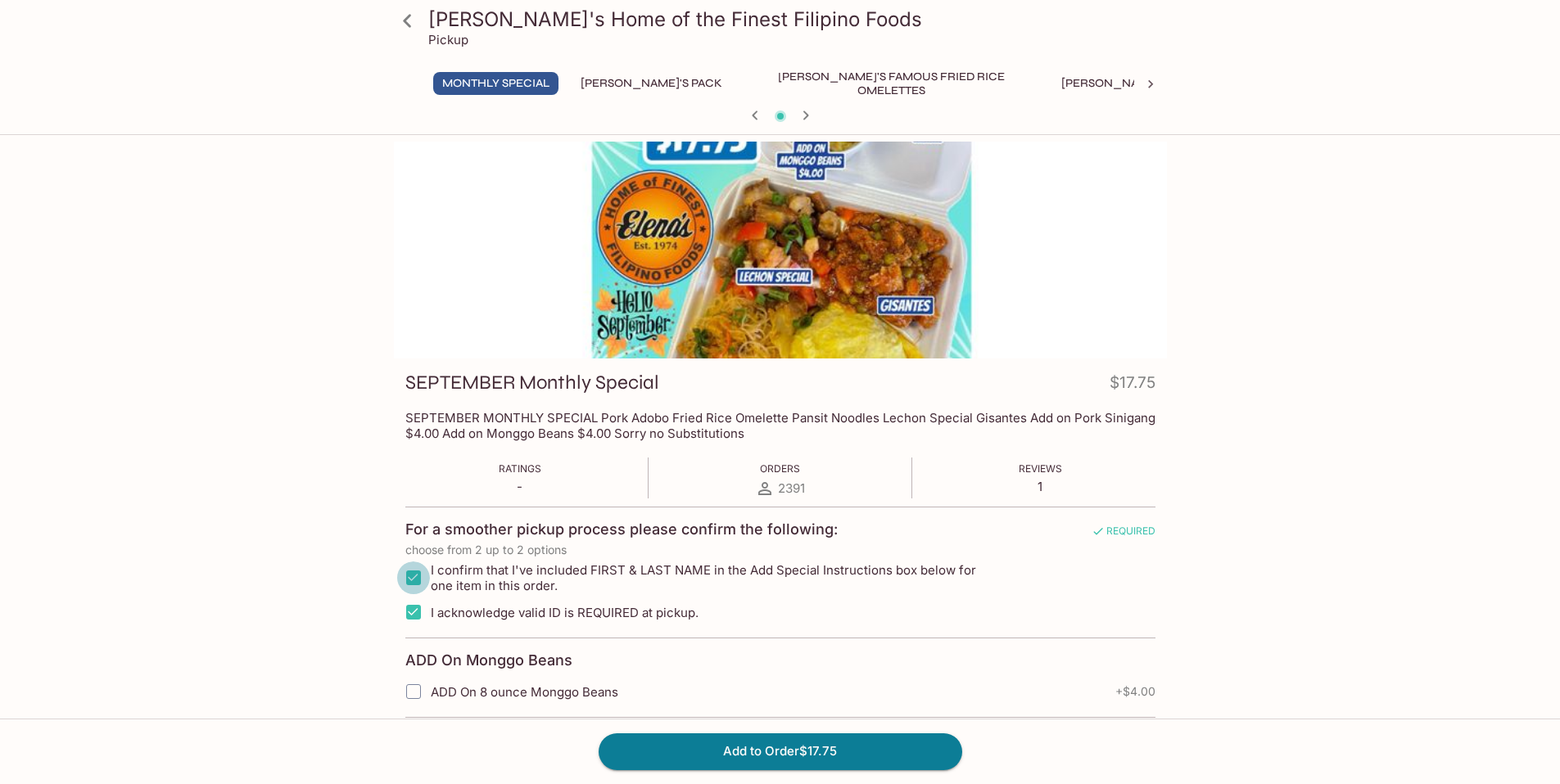
click at [415, 584] on input "I confirm that I've included FIRST & LAST NAME in the Add Special Instructions …" at bounding box center [413, 577] width 33 height 33
checkbox input "false"
click at [413, 614] on input "I acknowledge valid ID is REQUIRED at pickup." at bounding box center [413, 612] width 33 height 33
checkbox input "false"
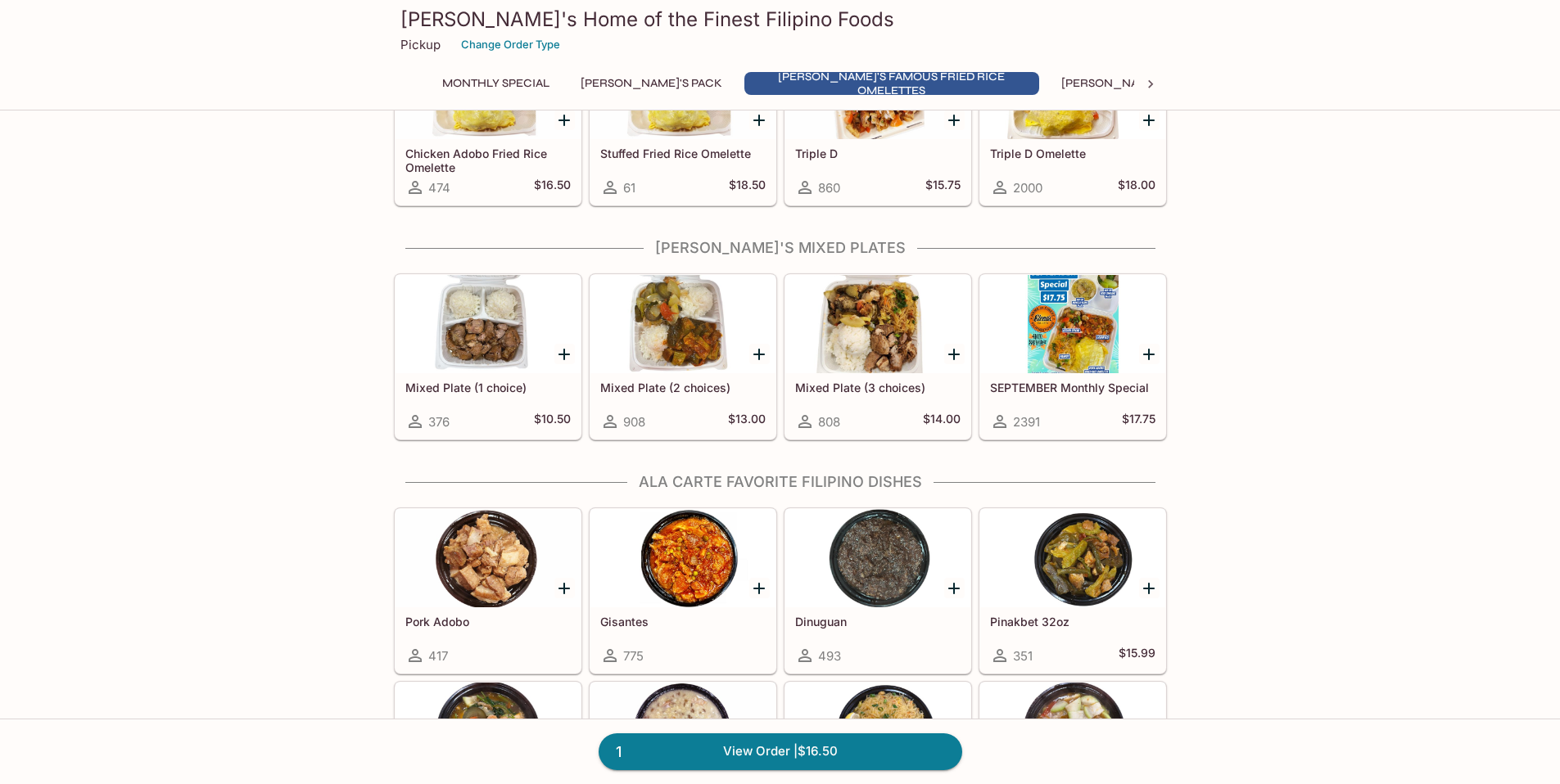
scroll to position [786, 0]
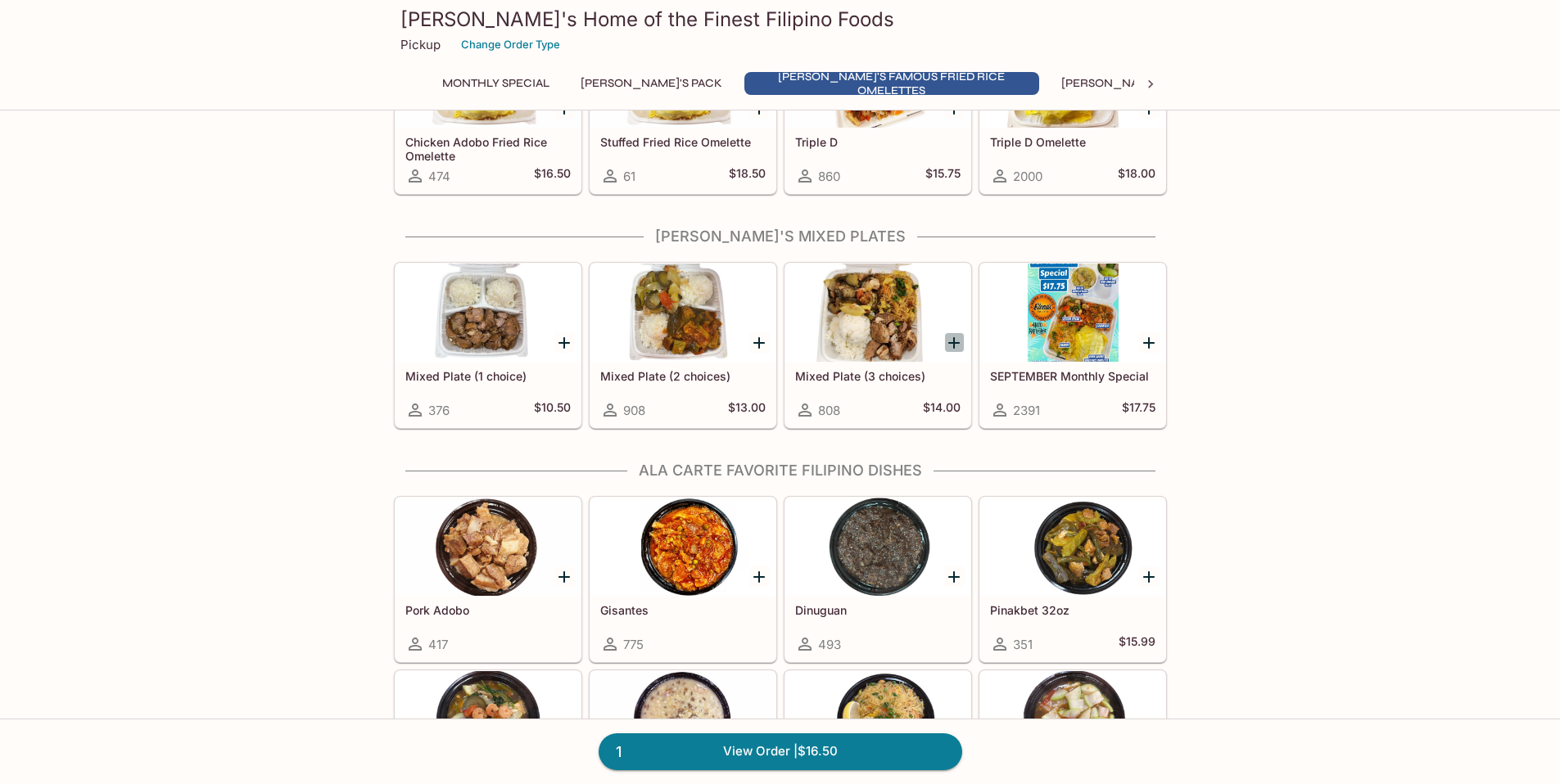
click at [953, 342] on icon "Add Mixed Plate (3 choices)" at bounding box center [953, 343] width 12 height 12
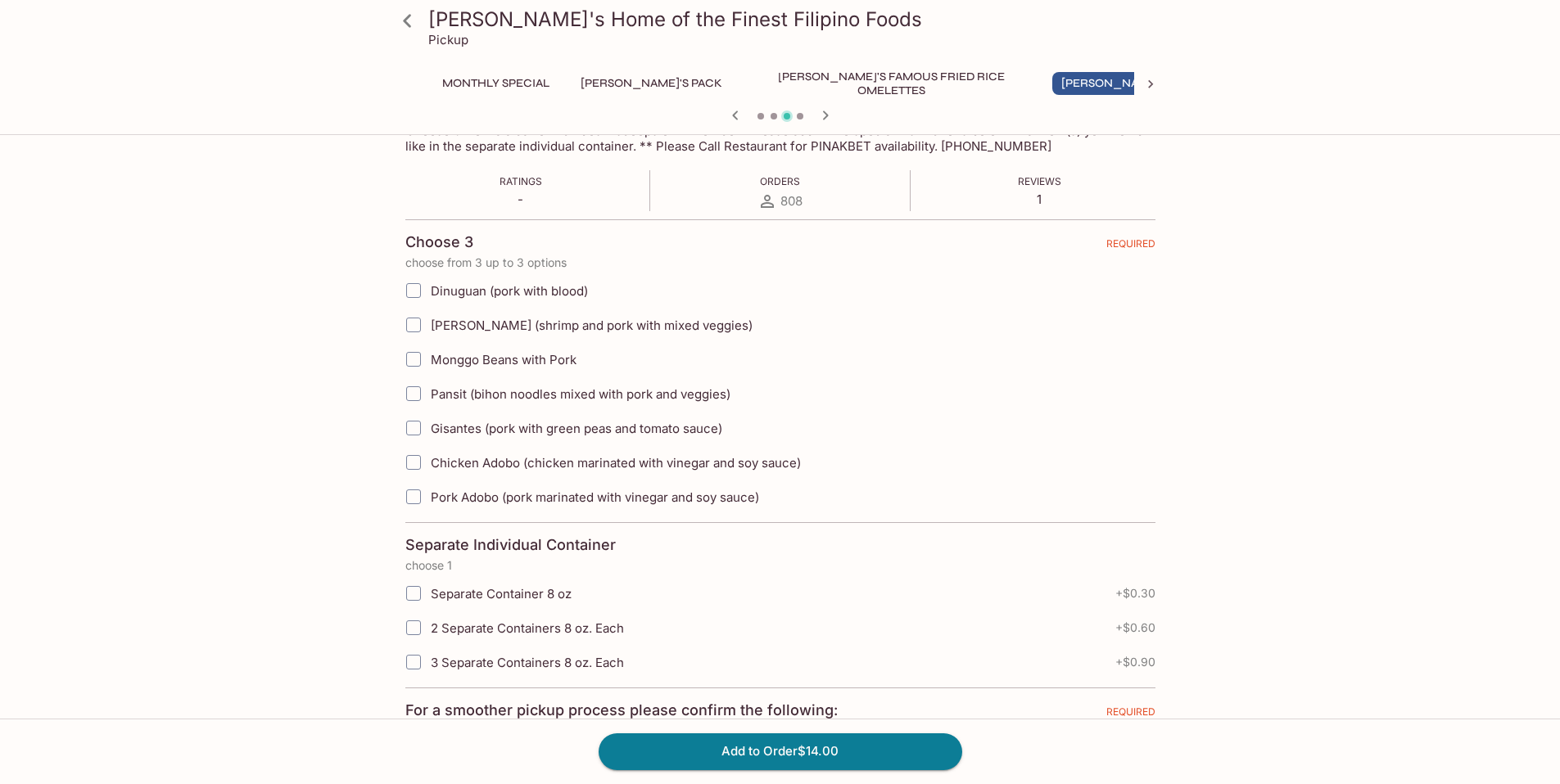
scroll to position [291, 0]
click at [413, 592] on input "Separate Container 8 oz" at bounding box center [413, 590] width 33 height 33
checkbox input "true"
click at [418, 326] on input "[PERSON_NAME] (shrimp and pork with mixed veggies)" at bounding box center [413, 321] width 33 height 33
checkbox input "true"
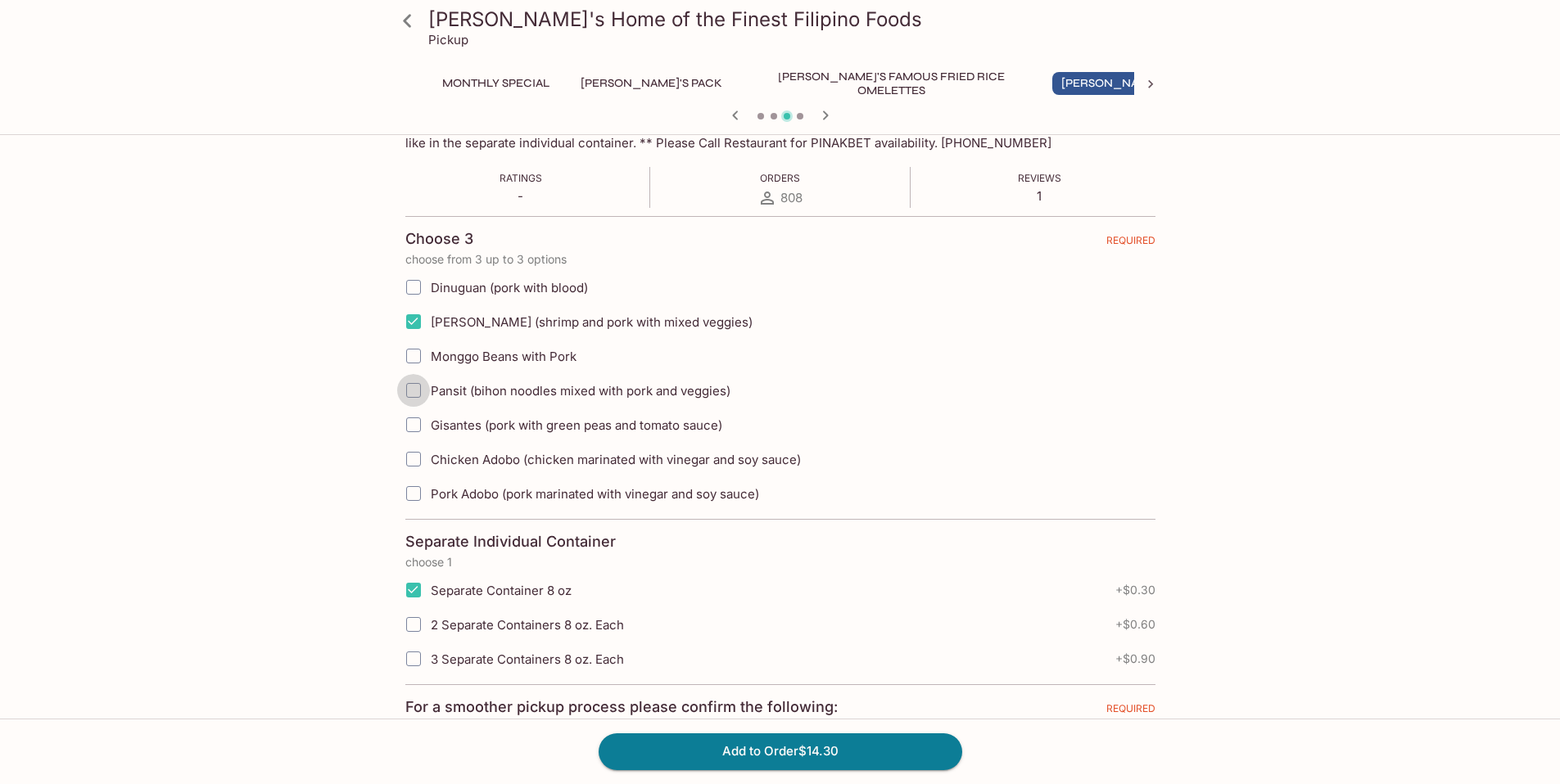
click at [413, 392] on input "Pansit (bihon noodles mixed with pork and veggies)" at bounding box center [413, 390] width 33 height 33
checkbox input "true"
click at [417, 287] on input "Dinuguan (pork with blood)" at bounding box center [413, 287] width 33 height 33
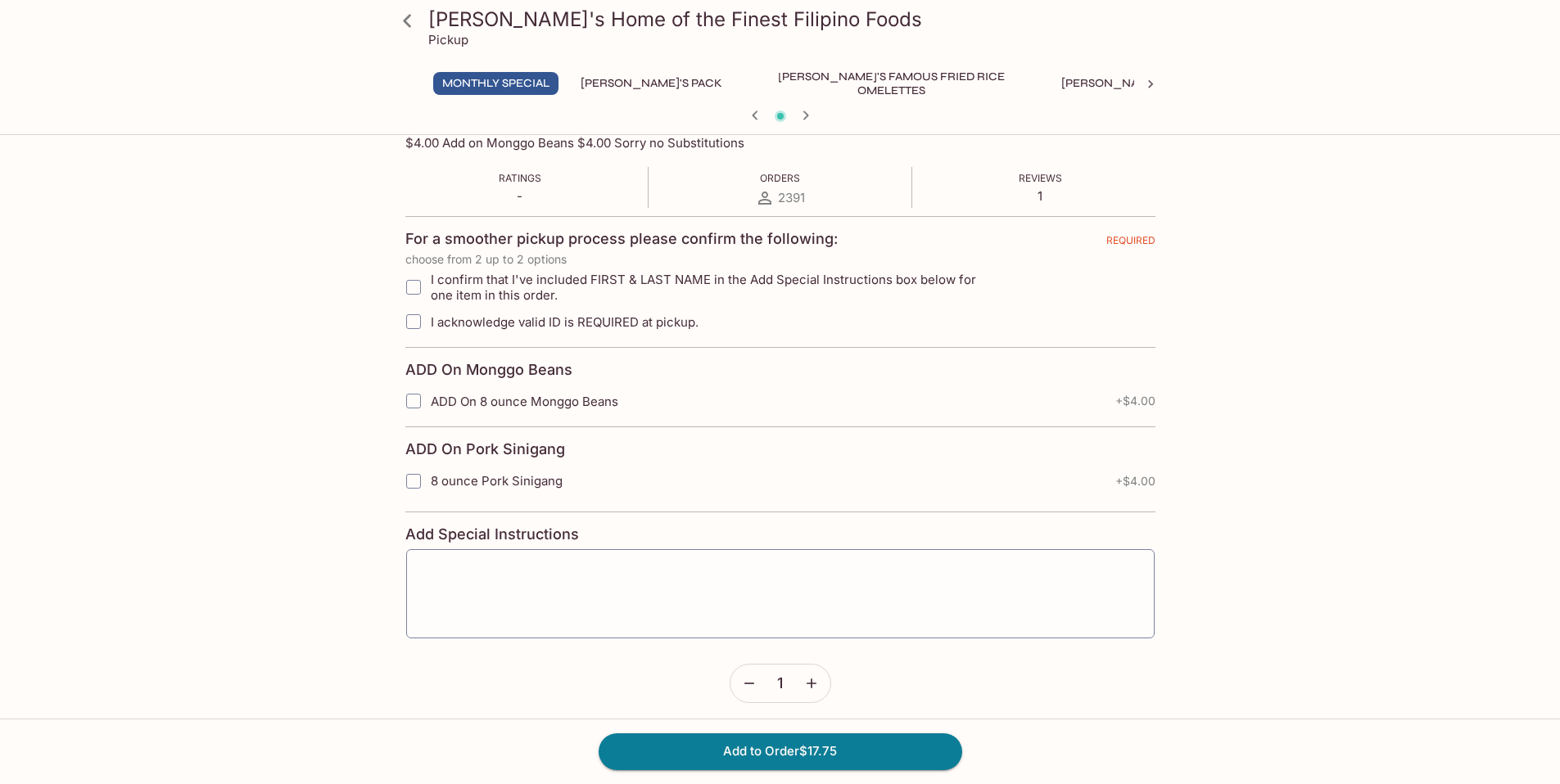
click at [412, 288] on input "I confirm that I've included FIRST & LAST NAME in the Add Special Instructions …" at bounding box center [413, 287] width 33 height 33
checkbox input "true"
click at [416, 323] on input "I acknowledge valid ID is REQUIRED at pickup." at bounding box center [413, 321] width 33 height 33
checkbox input "true"
click at [409, 288] on input "I confirm that I've included FIRST & LAST NAME in the Add Special Instructions …" at bounding box center [413, 287] width 33 height 33
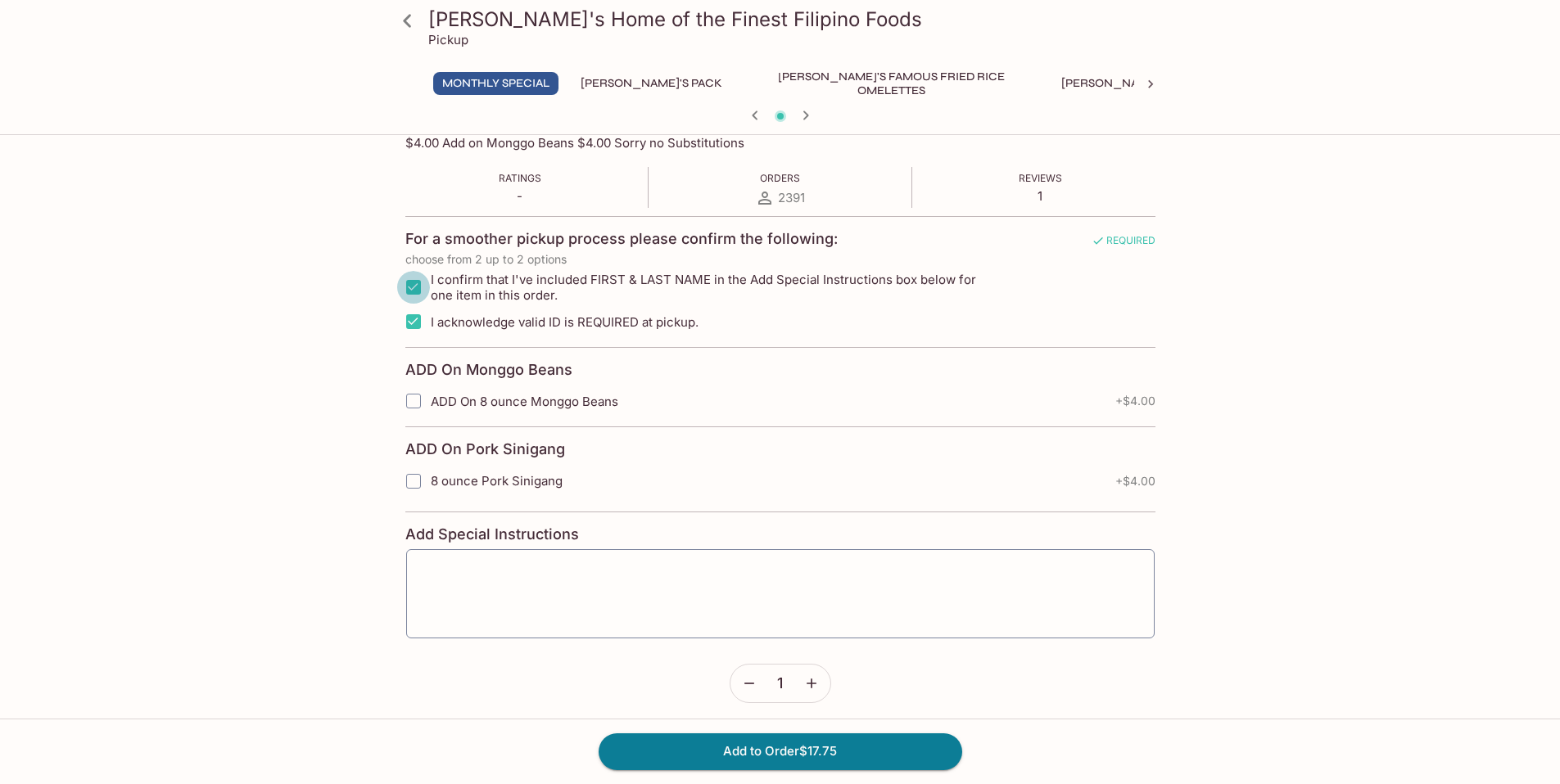
checkbox input "false"
drag, startPoint x: 411, startPoint y: 322, endPoint x: 397, endPoint y: 317, distance: 14.9
click at [411, 322] on input "I acknowledge valid ID is REQUIRED at pickup." at bounding box center [413, 321] width 33 height 33
click at [418, 321] on input "I acknowledge valid ID is REQUIRED at pickup." at bounding box center [413, 321] width 33 height 33
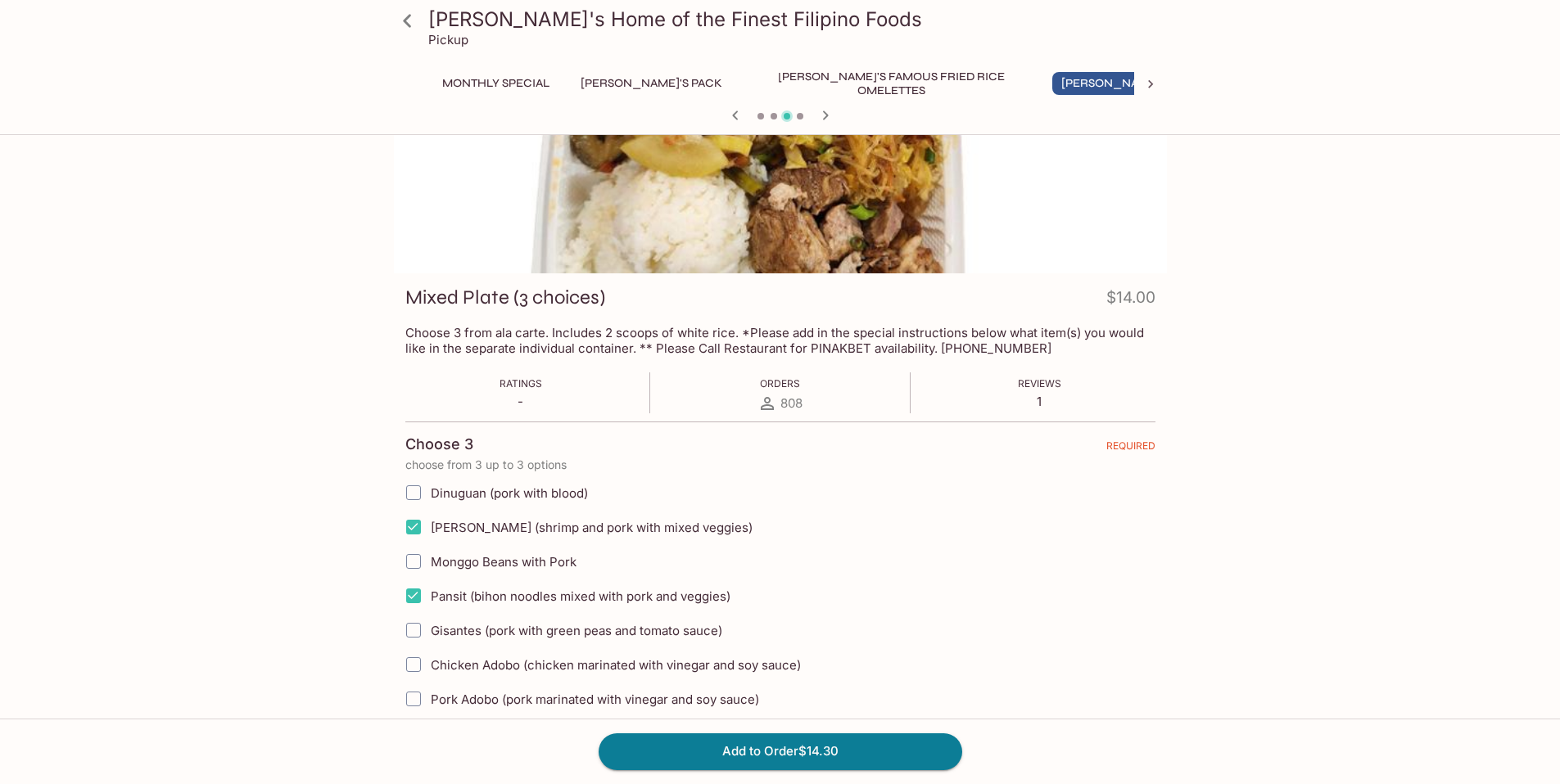
scroll to position [204, 0]
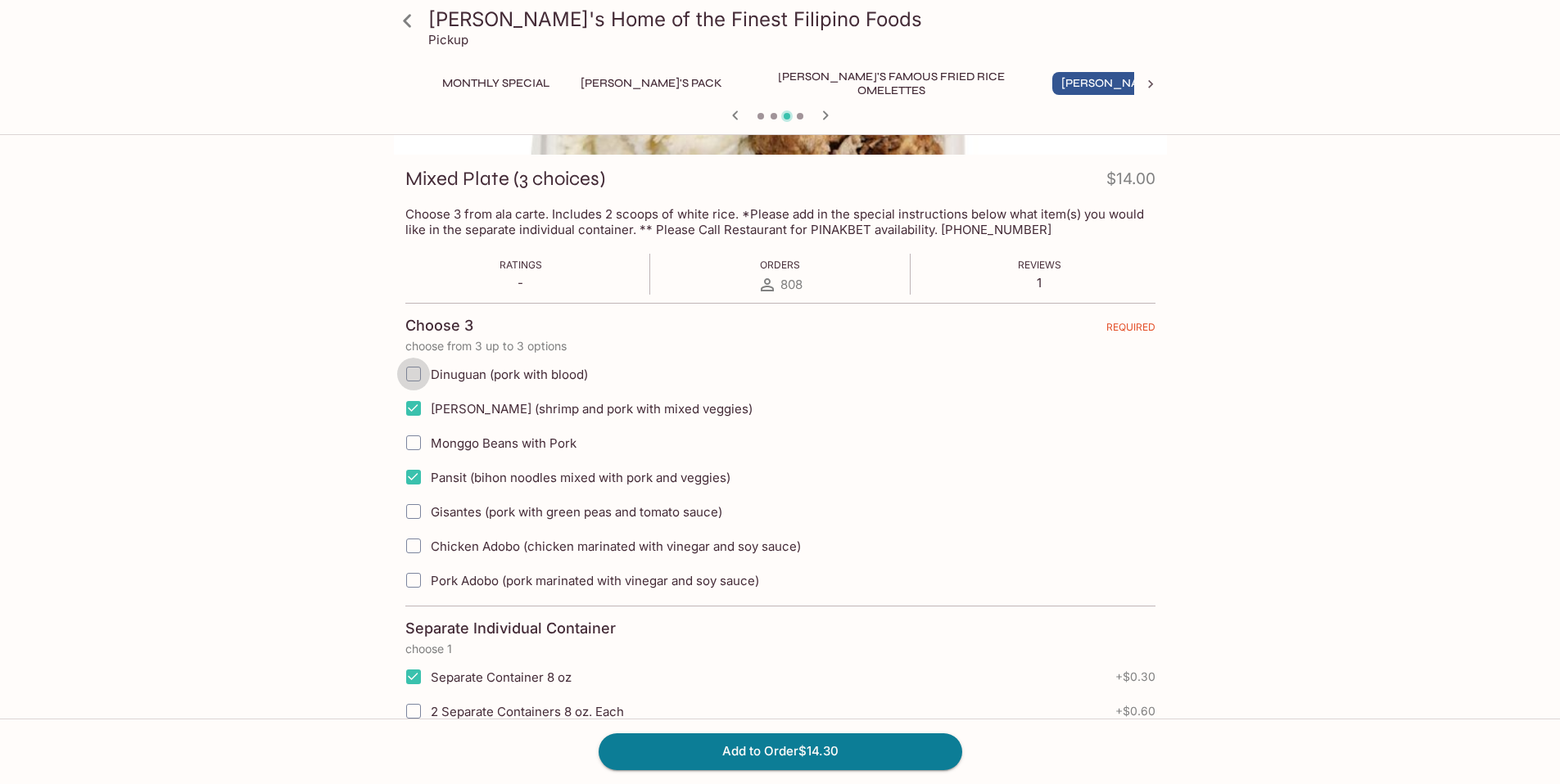
click at [412, 371] on input "Dinuguan (pork with blood)" at bounding box center [413, 374] width 33 height 33
click at [411, 374] on input "Dinuguan (pork with blood)" at bounding box center [413, 374] width 33 height 33
click at [416, 373] on input "Dinuguan (pork with blood)" at bounding box center [413, 374] width 33 height 33
checkbox input "true"
click at [415, 409] on input "[PERSON_NAME] (shrimp and pork with mixed veggies)" at bounding box center [412, 408] width 33 height 33
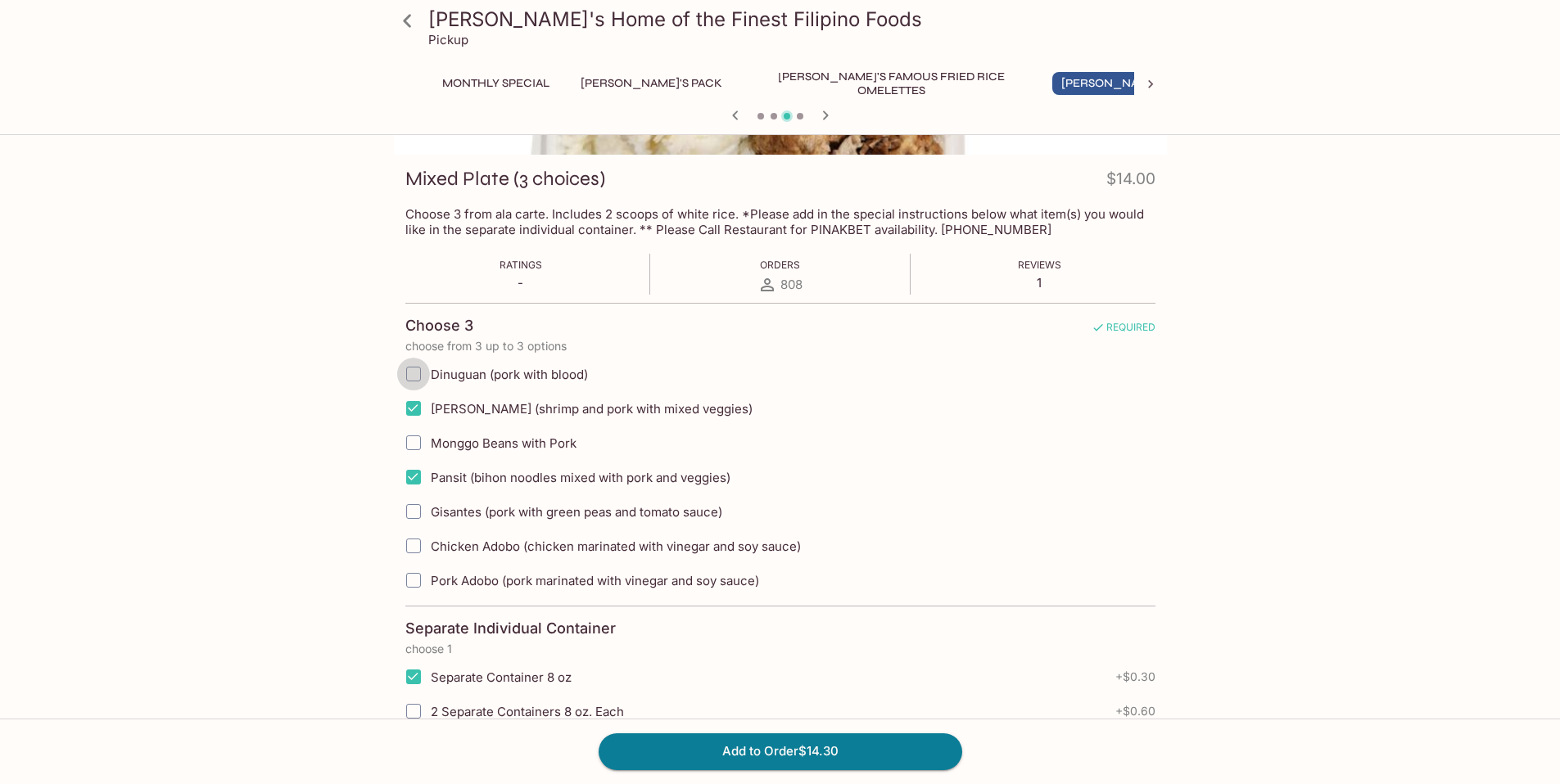
click at [413, 378] on input "Dinuguan (pork with blood)" at bounding box center [413, 374] width 33 height 33
click at [414, 374] on input "Dinuguan (pork with blood)" at bounding box center [413, 374] width 33 height 33
checkbox input "true"
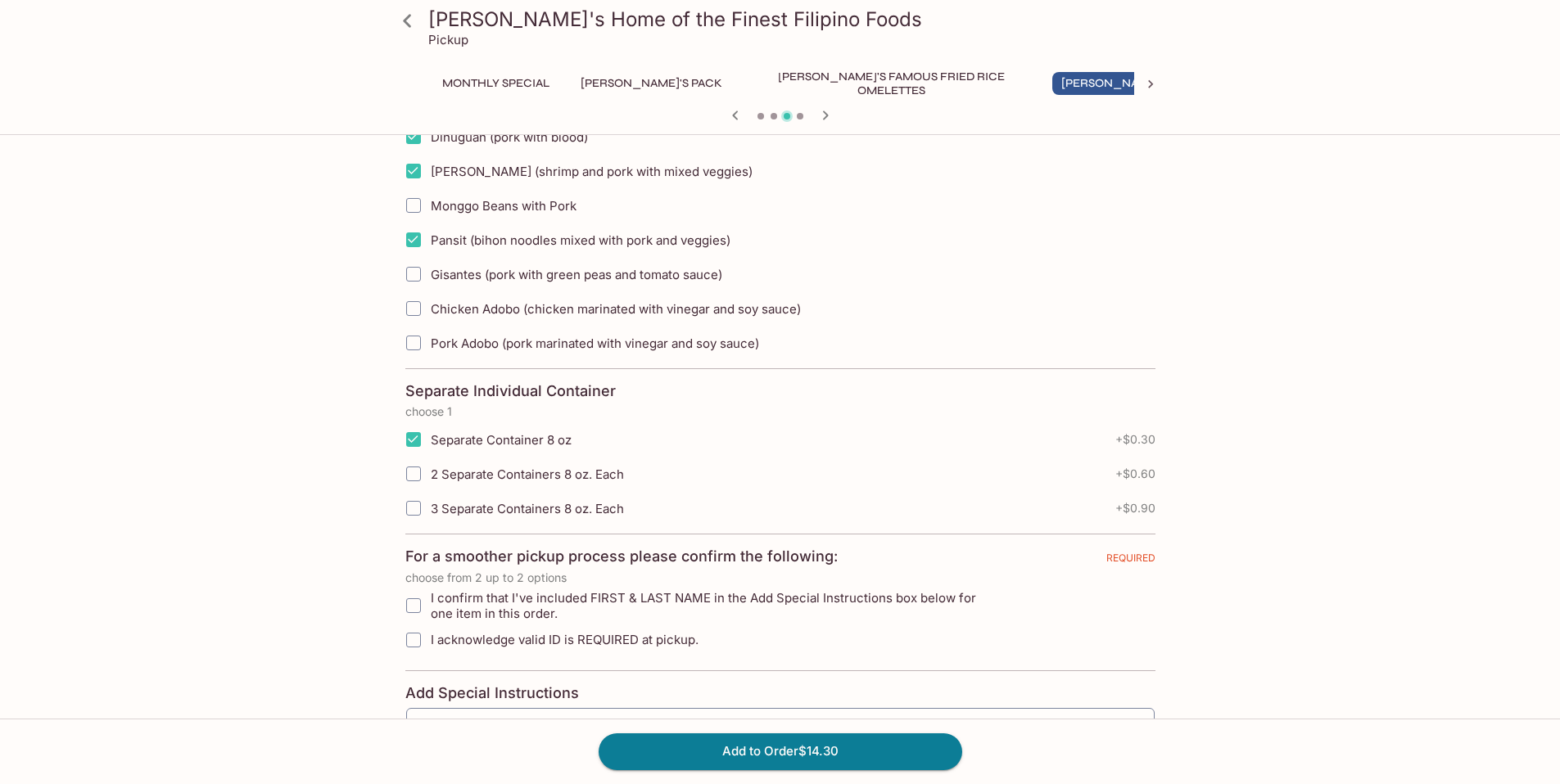
scroll to position [442, 0]
click at [418, 609] on input "I confirm that I've included FIRST & LAST NAME in the Add Special Instructions …" at bounding box center [413, 605] width 33 height 33
checkbox input "true"
click at [415, 639] on input "I acknowledge valid ID is REQUIRED at pickup." at bounding box center [413, 639] width 33 height 33
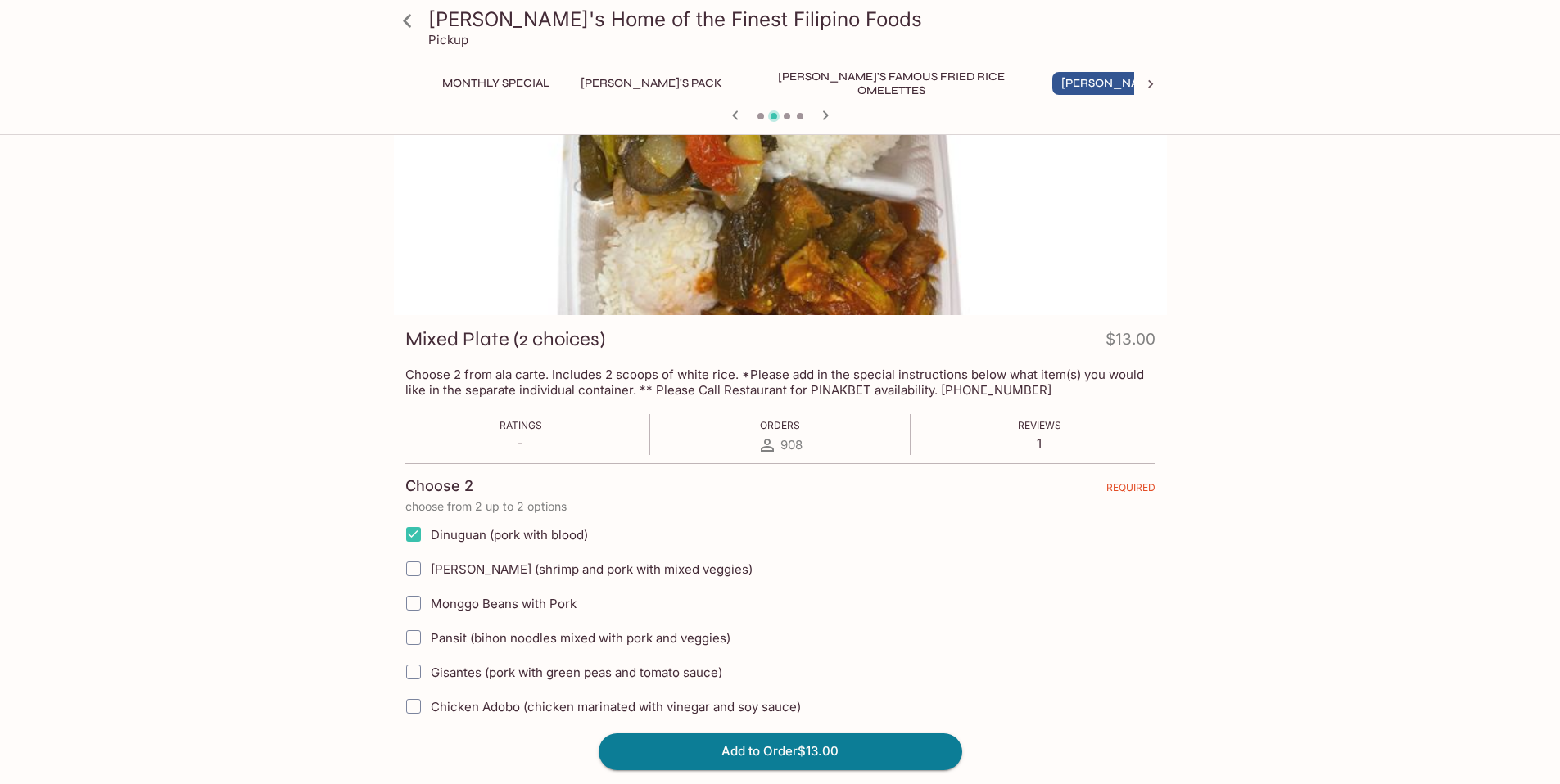
scroll to position [0, 0]
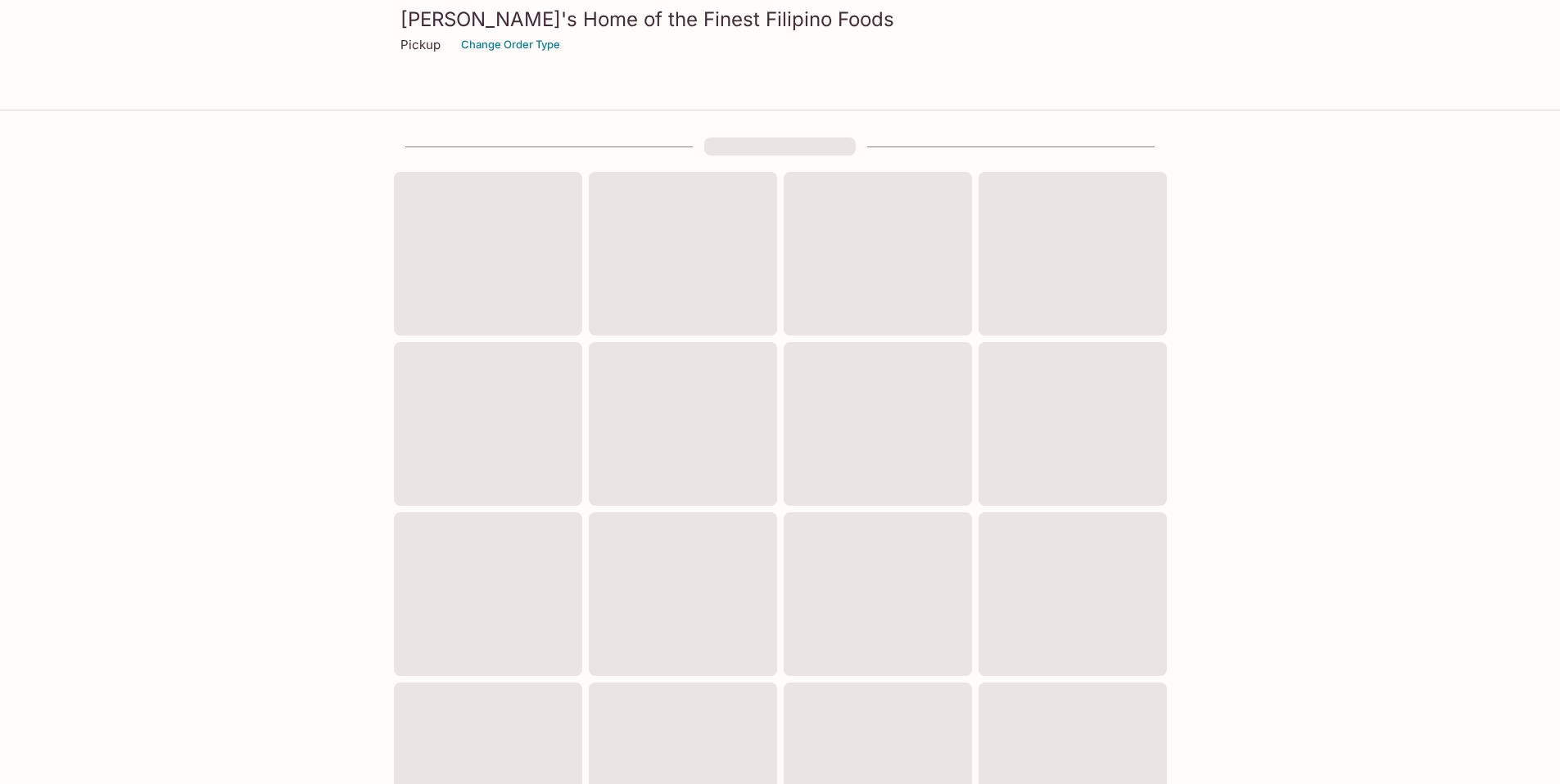
scroll to position [485, 0]
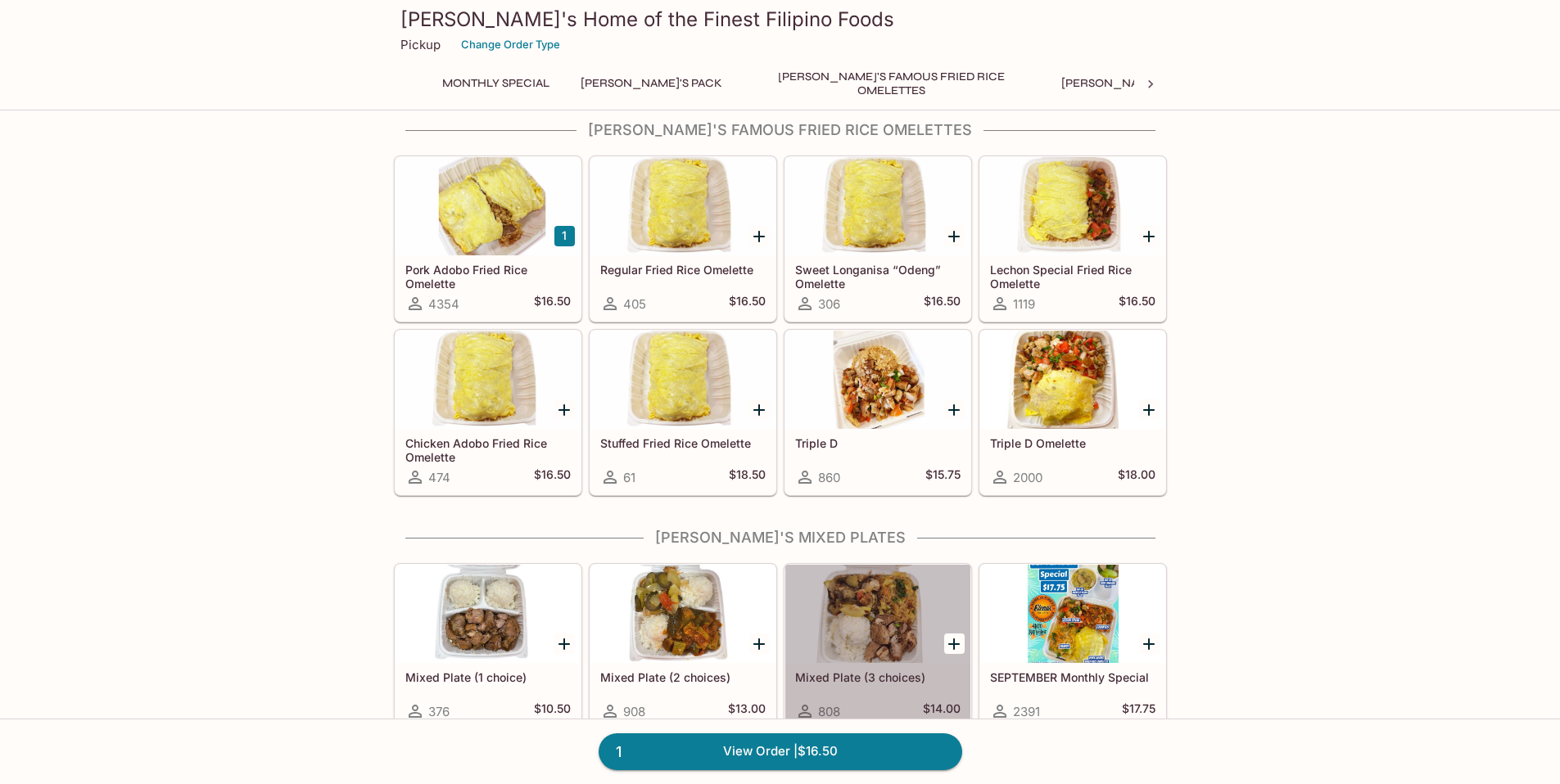
click at [867, 607] on div at bounding box center [877, 614] width 185 height 98
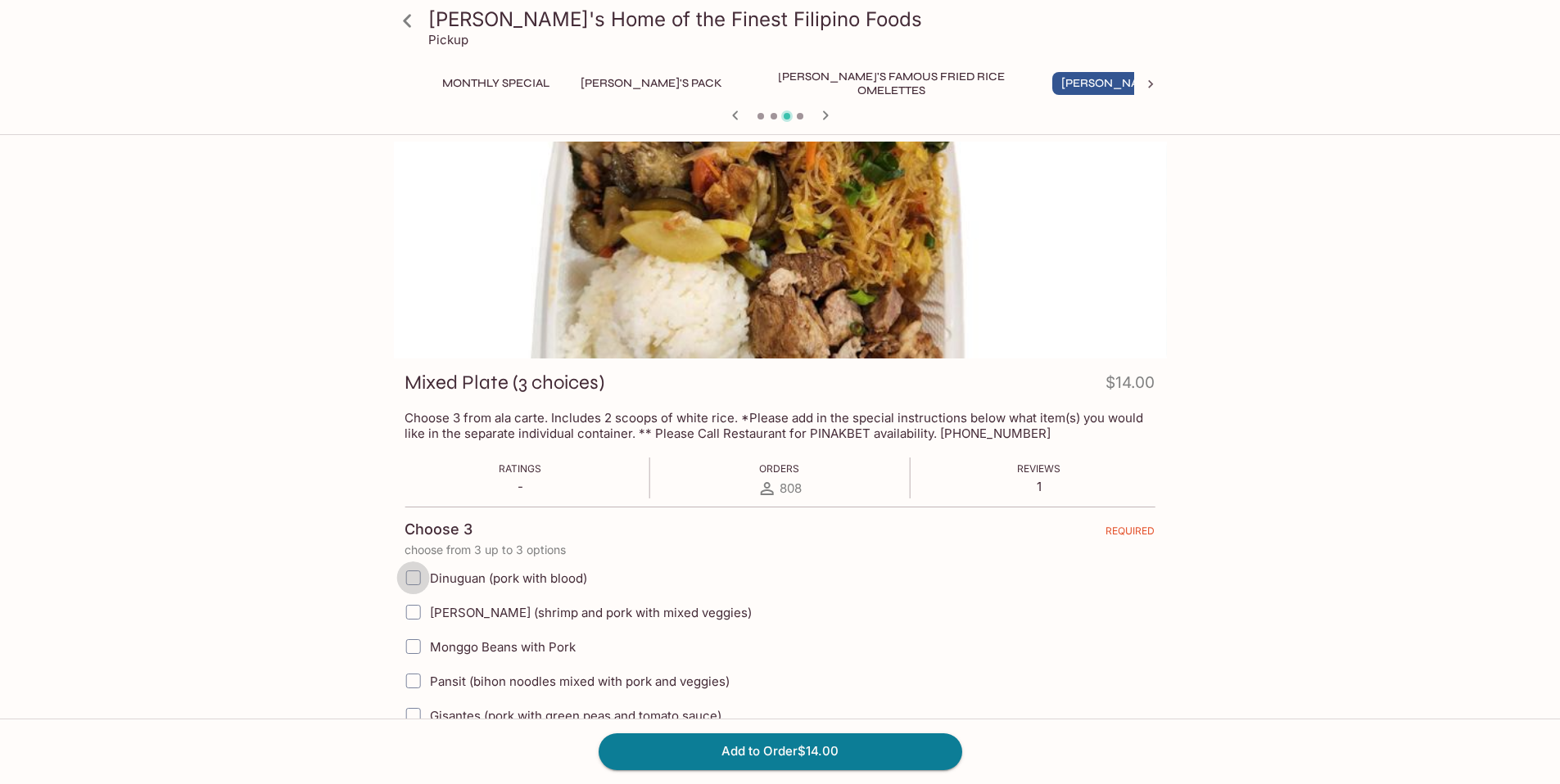
click at [415, 575] on input "Dinuguan (pork with blood)" at bounding box center [413, 577] width 33 height 33
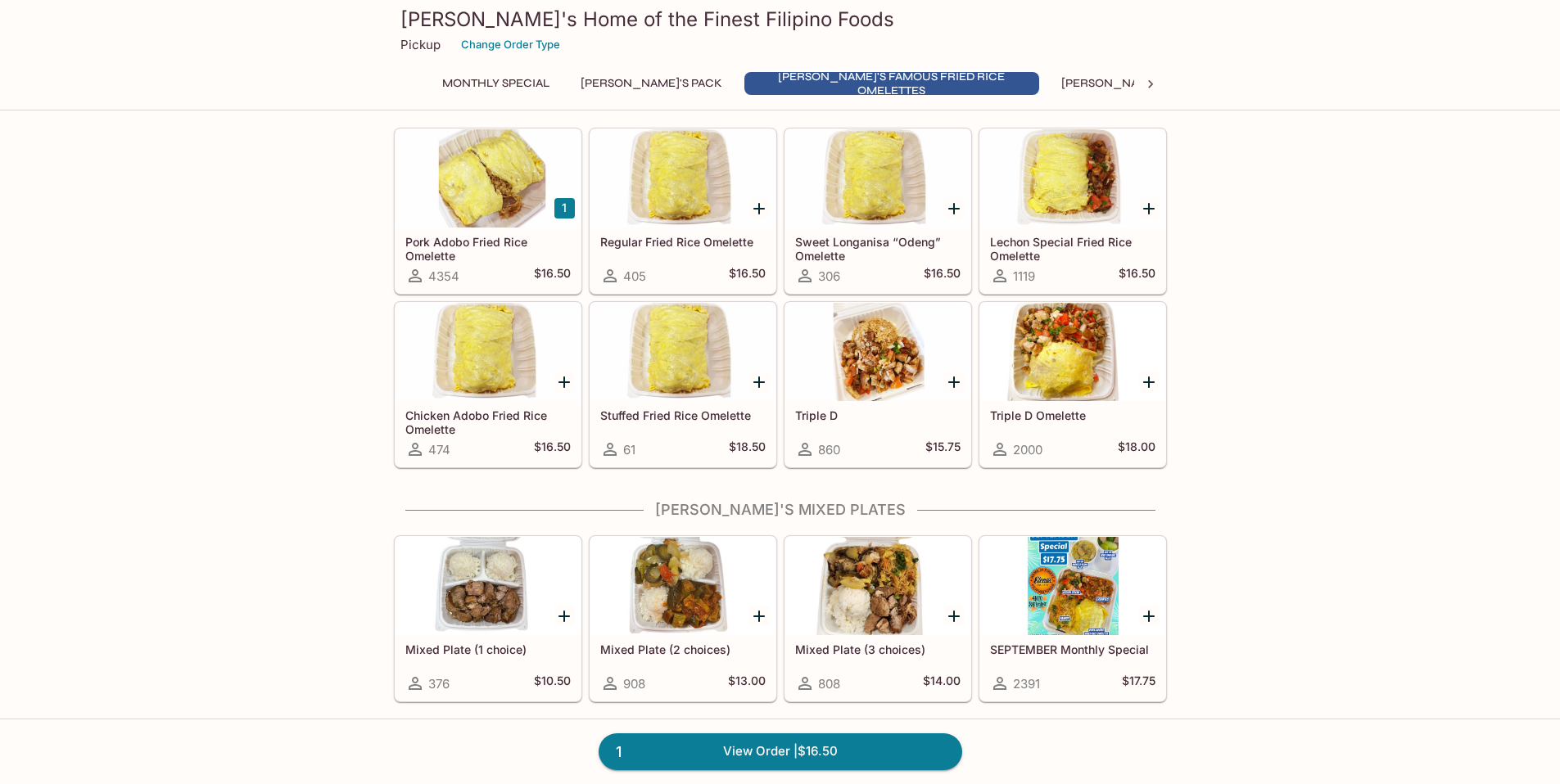
scroll to position [925, 0]
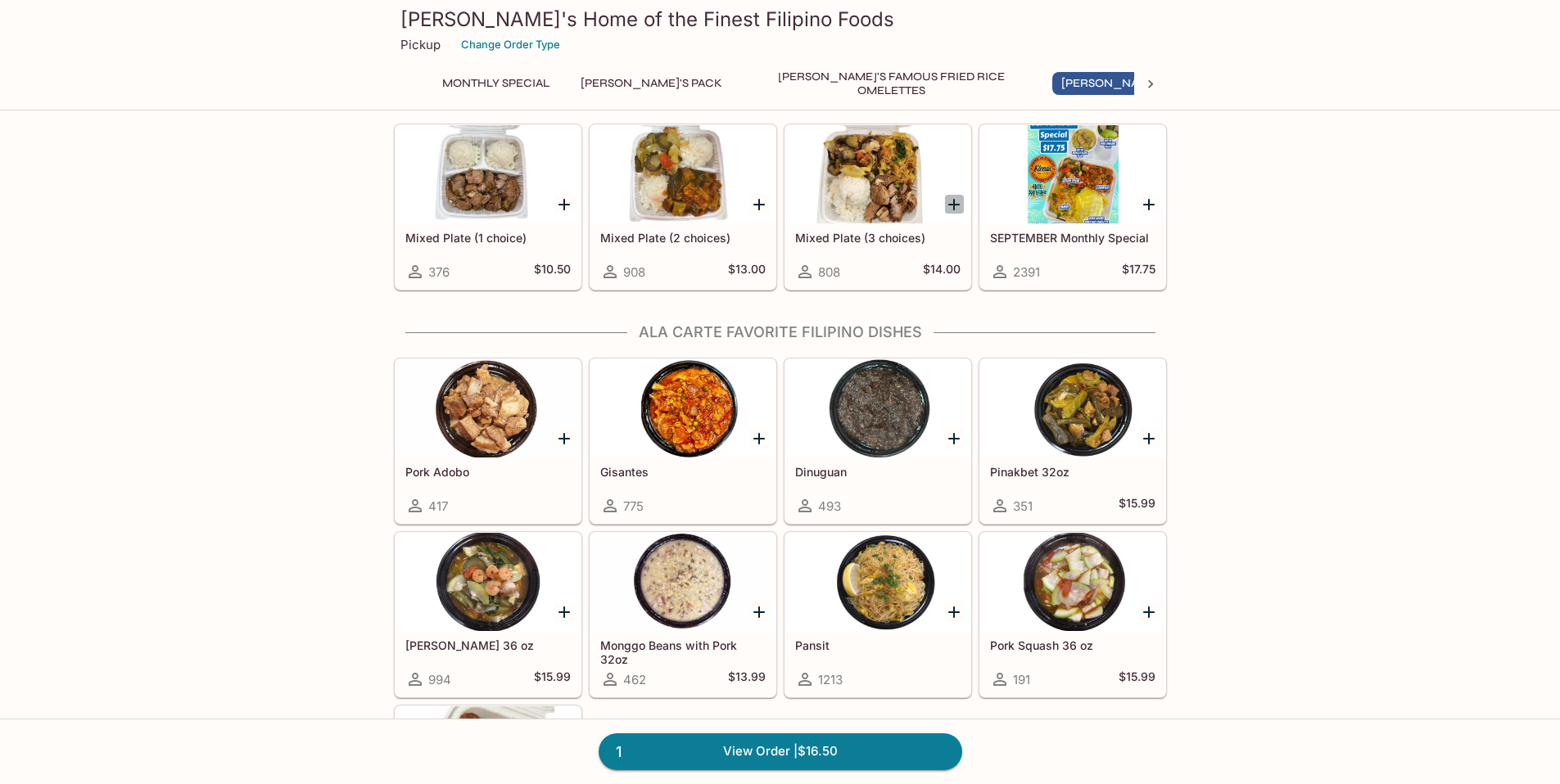
click at [954, 207] on icon "Add Mixed Plate (3 choices)" at bounding box center [953, 204] width 12 height 12
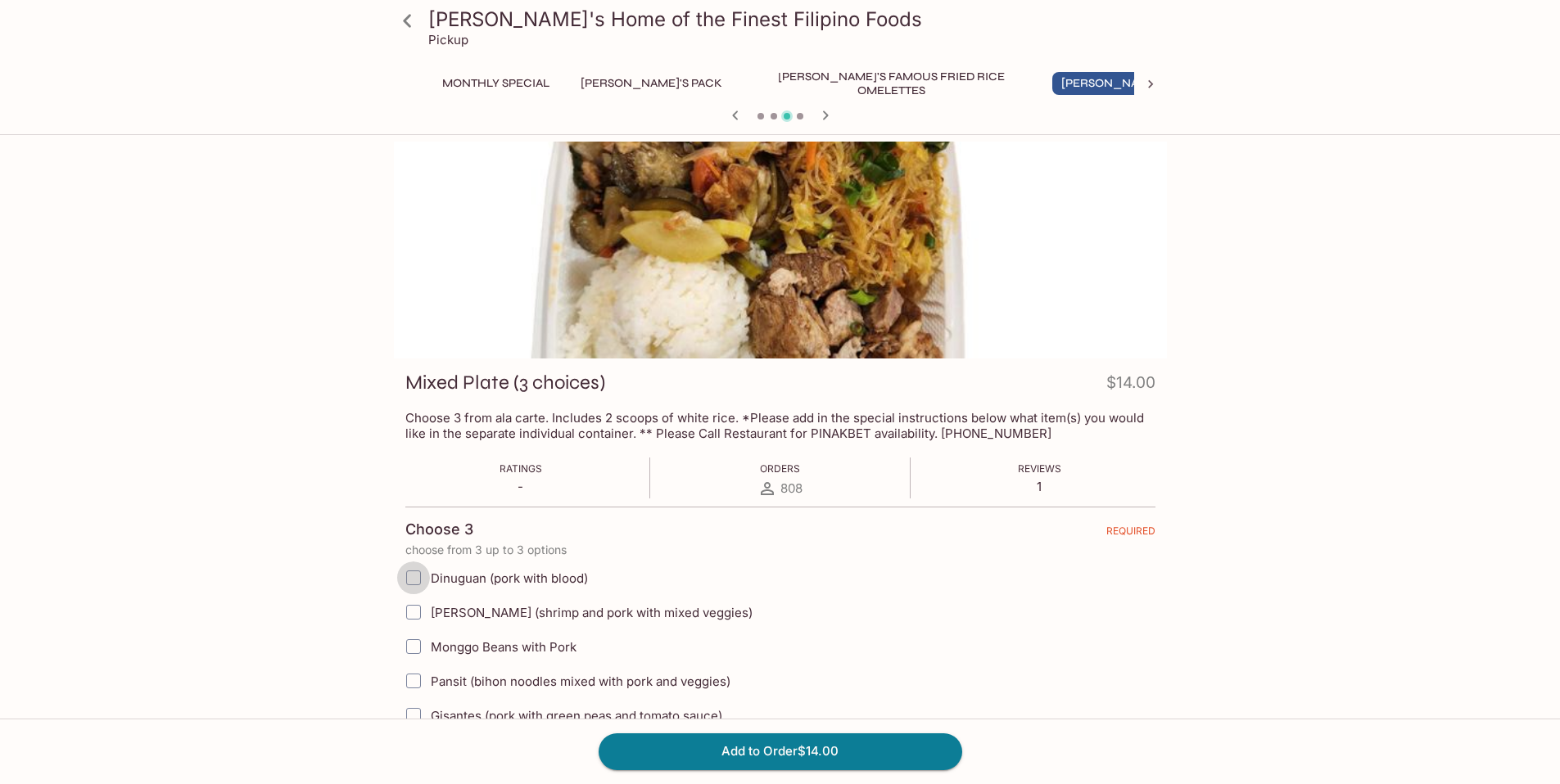
click at [415, 579] on input "Dinuguan (pork with blood)" at bounding box center [413, 577] width 33 height 33
checkbox input "true"
click at [413, 612] on input "[PERSON_NAME] (shrimp and pork with mixed veggies)" at bounding box center [413, 612] width 33 height 33
